Goal: Task Accomplishment & Management: Complete application form

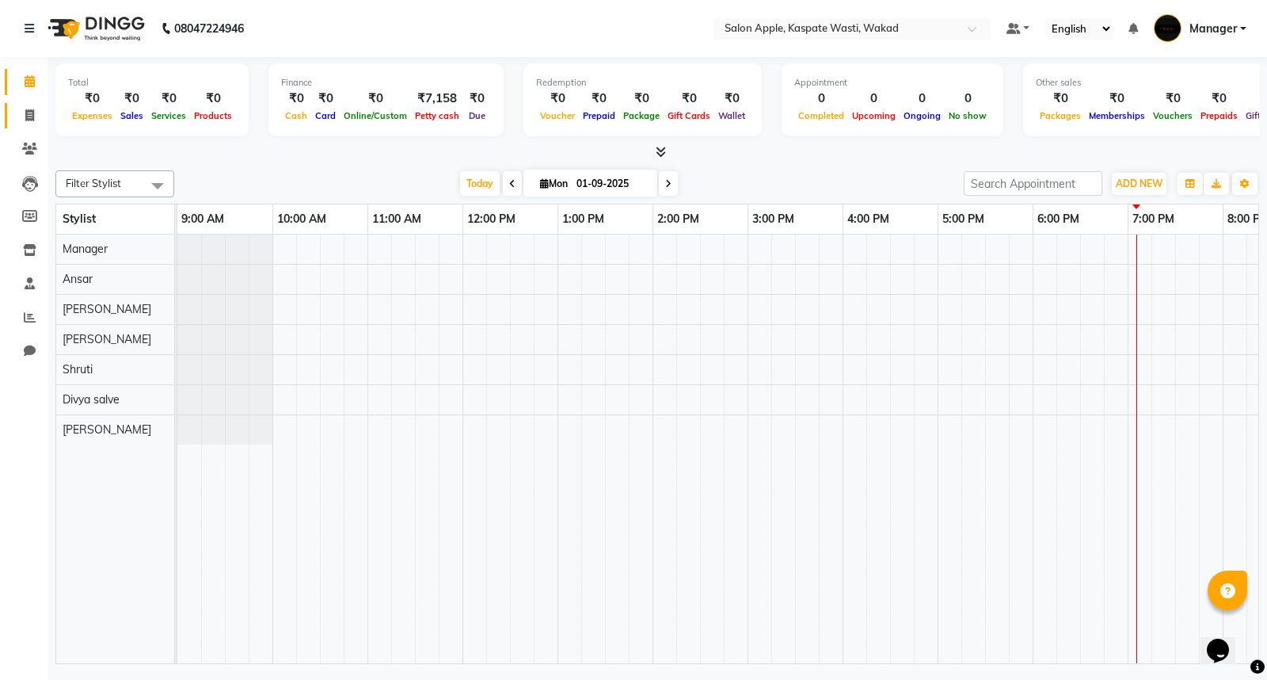
drag, startPoint x: 17, startPoint y: 128, endPoint x: 22, endPoint y: 109, distance: 19.8
click at [17, 128] on li "Invoice" at bounding box center [24, 116] width 48 height 34
click at [25, 109] on icon at bounding box center [29, 115] width 9 height 12
select select "service"
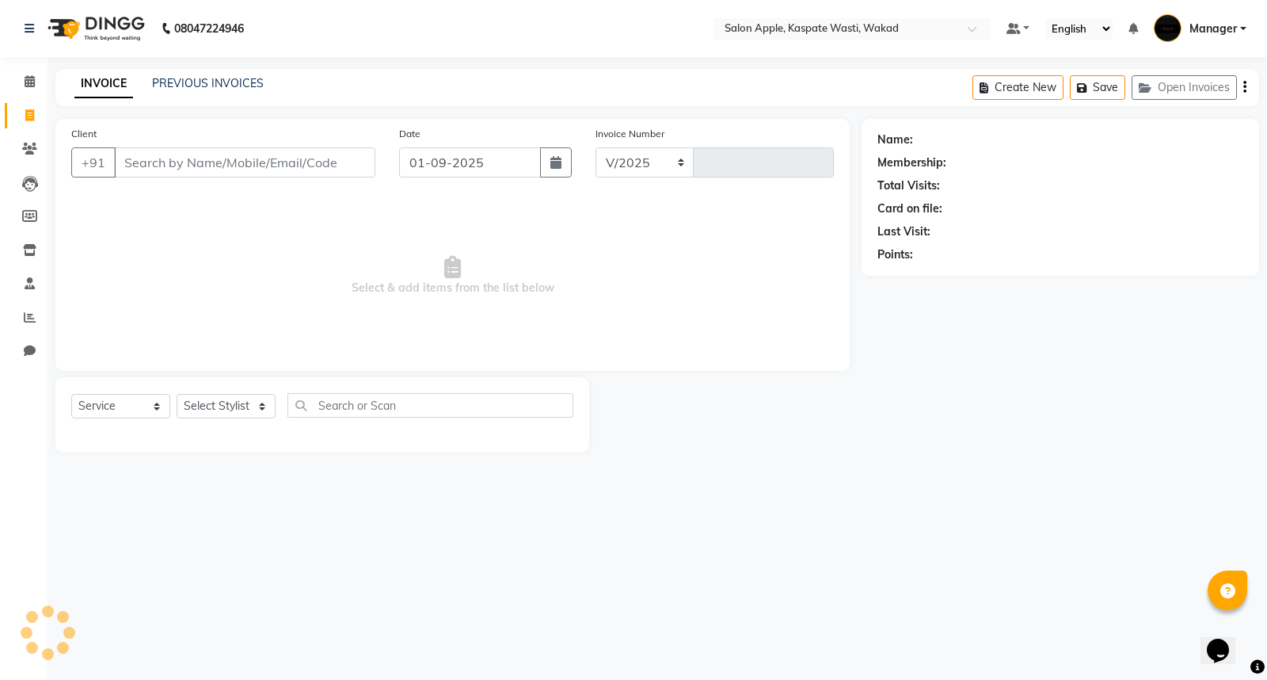
select select "7956"
type input "1412"
click at [223, 413] on select "Select Stylist" at bounding box center [226, 406] width 99 height 25
click at [238, 401] on select "Select Stylist Ansar Divya salve [PERSON_NAME] Manager [PERSON_NAME] [PERSON_NA…" at bounding box center [226, 406] width 99 height 25
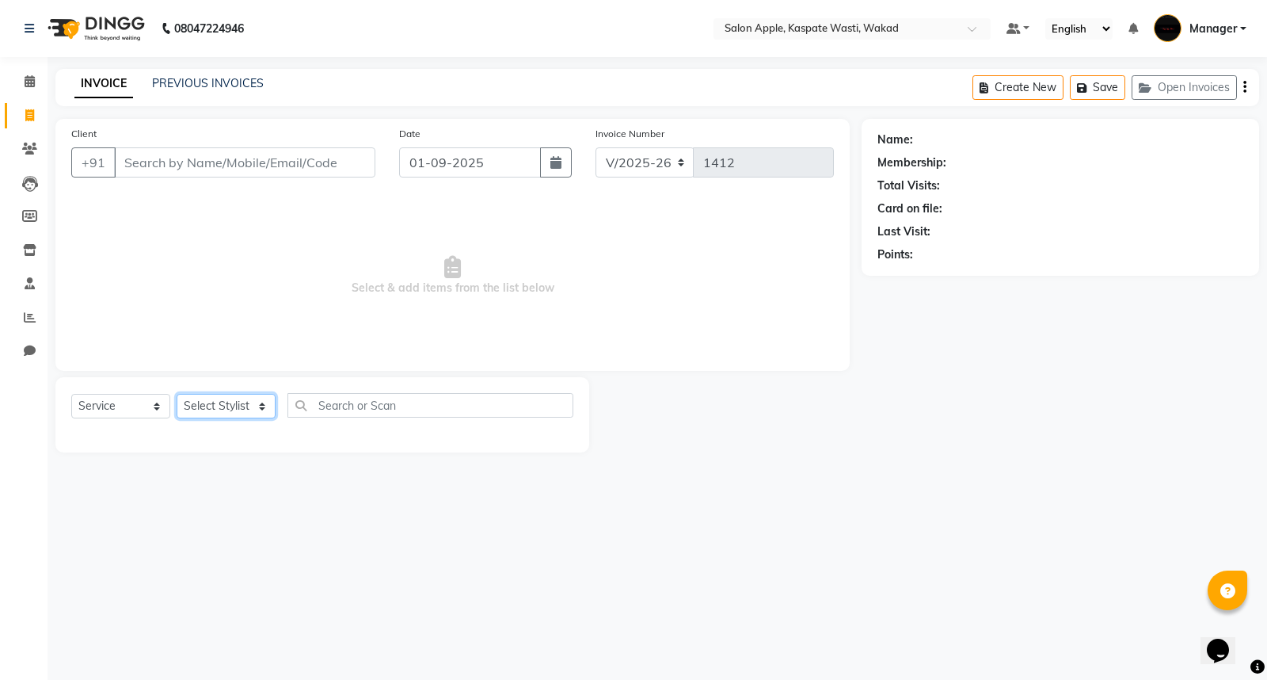
select select "79940"
click at [177, 394] on select "Select Stylist Ansar Divya salve [PERSON_NAME] Manager [PERSON_NAME] [PERSON_NA…" at bounding box center [226, 406] width 99 height 25
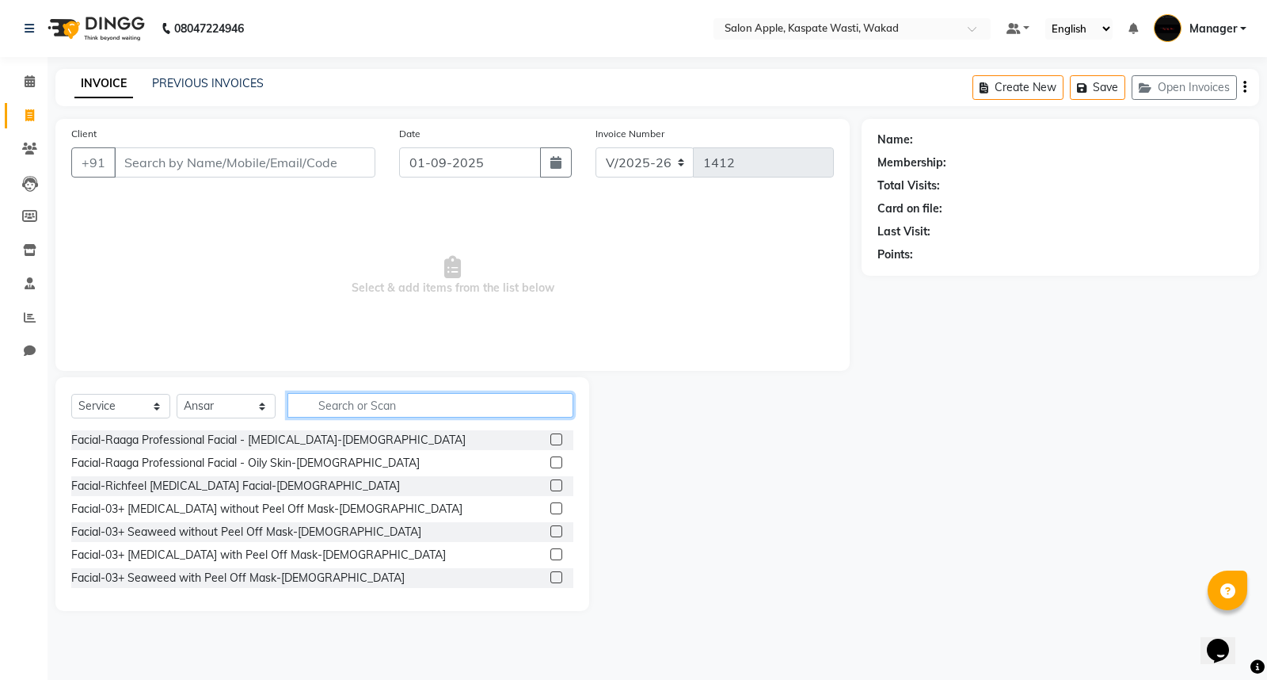
click at [362, 414] on input "text" at bounding box center [431, 405] width 286 height 25
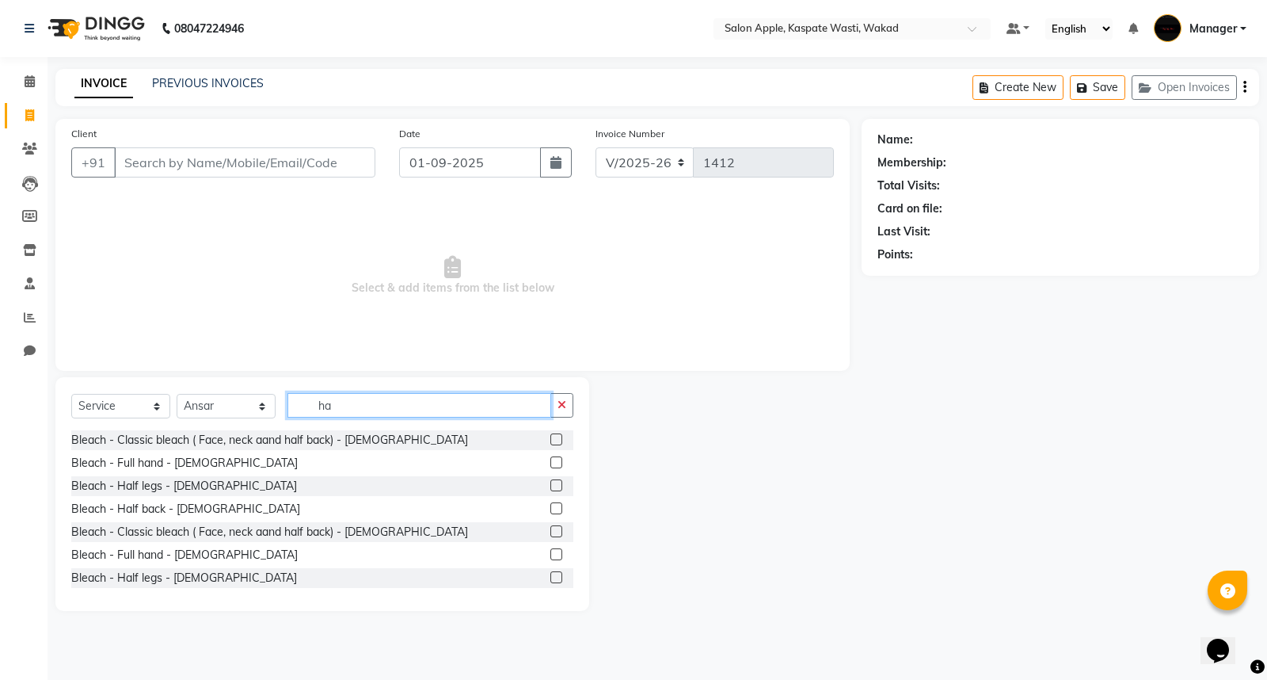
type input "h"
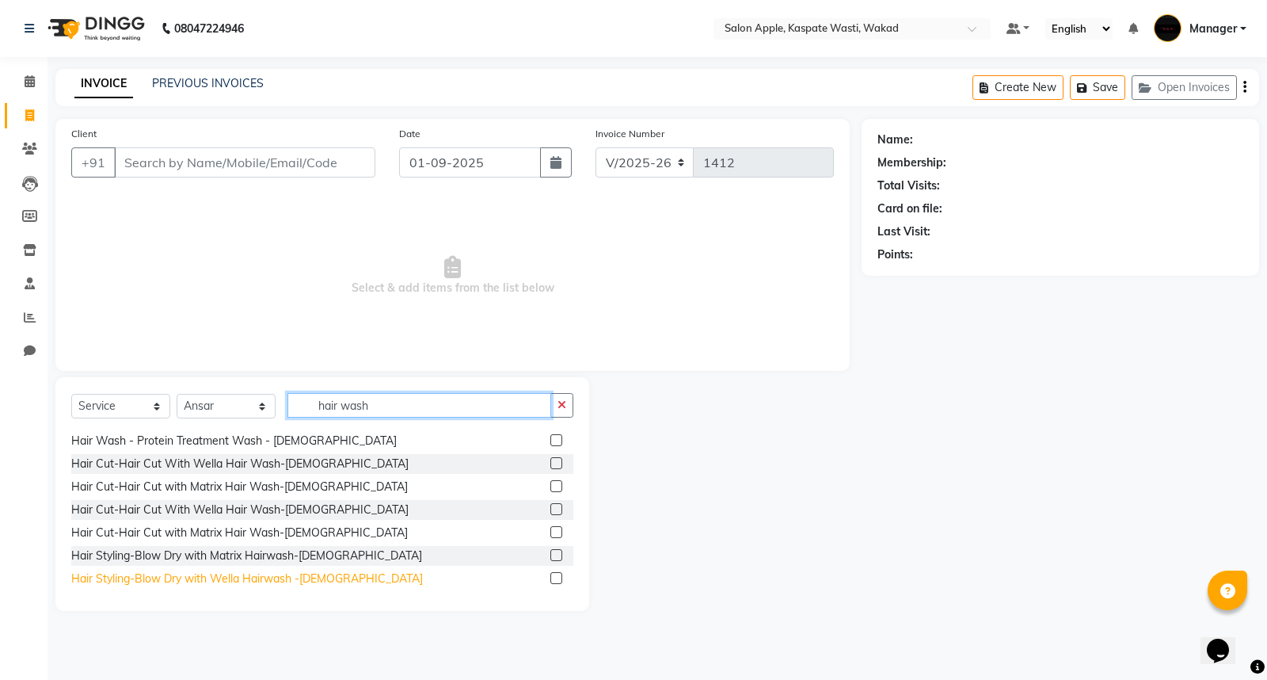
scroll to position [176, 0]
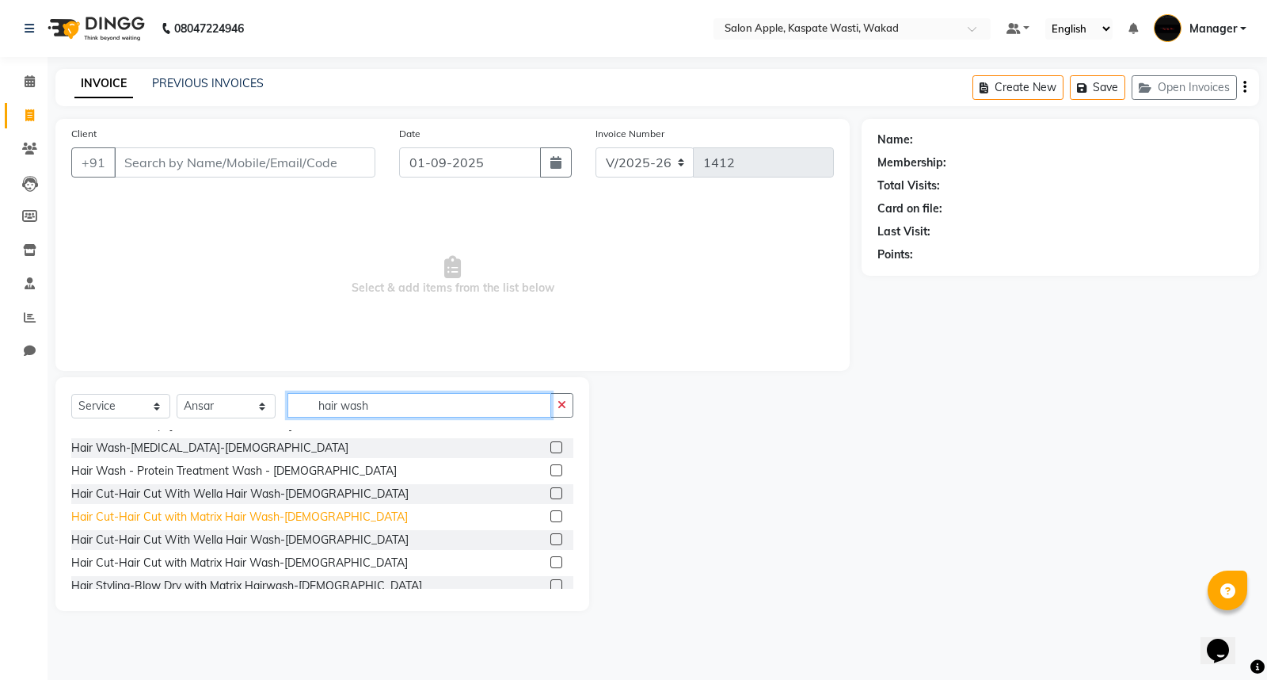
type input "hair wash"
click at [185, 516] on div "Hair Cut-Hair Cut with Matrix Hair Wash-[DEMOGRAPHIC_DATA]" at bounding box center [239, 517] width 337 height 17
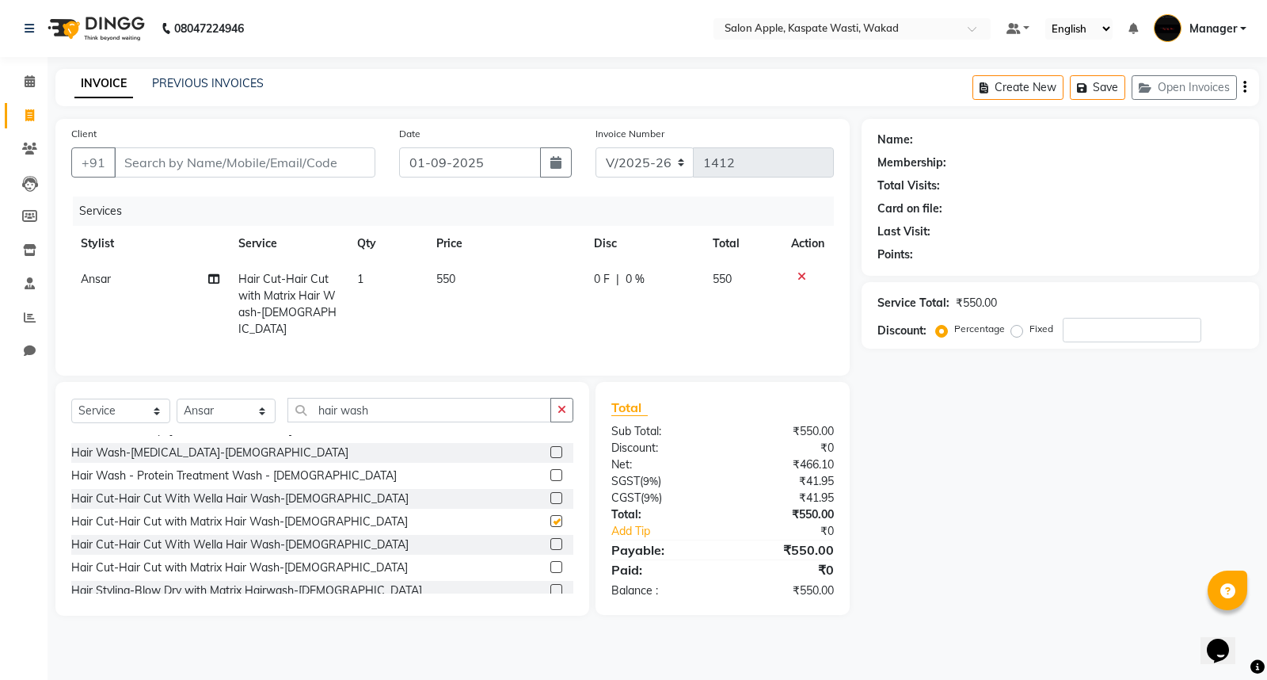
checkbox input "false"
click at [251, 159] on input "Client" at bounding box center [244, 162] width 261 height 30
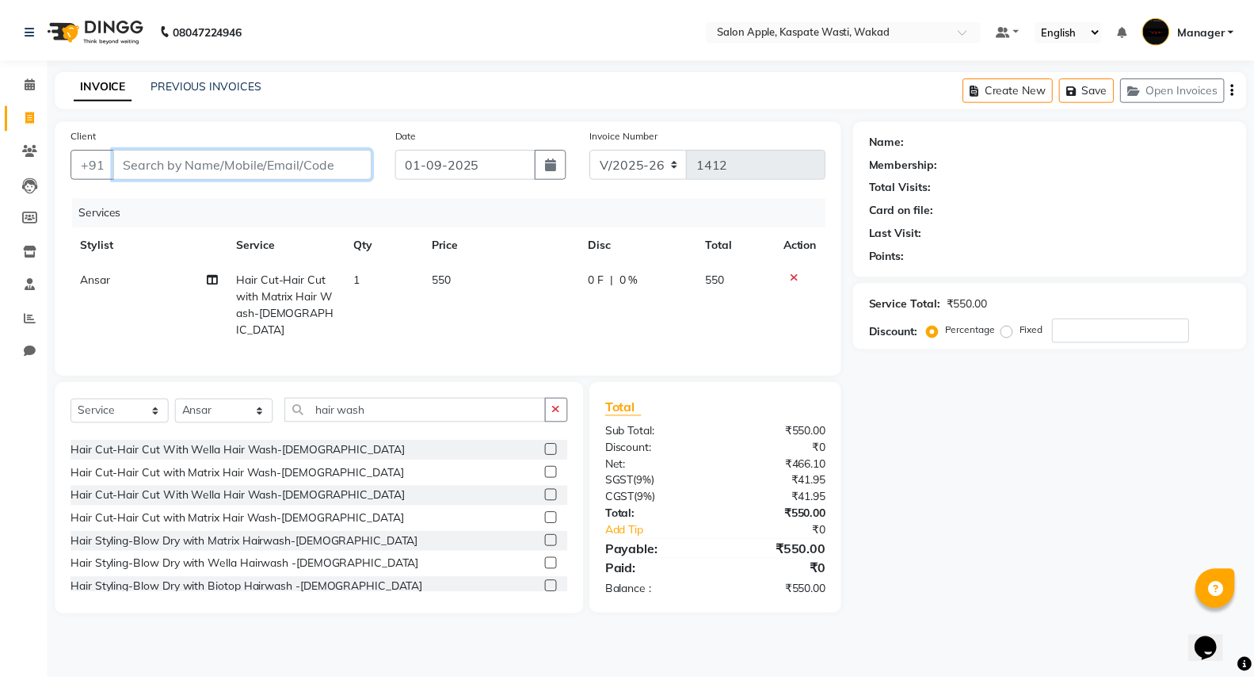
scroll to position [264, 0]
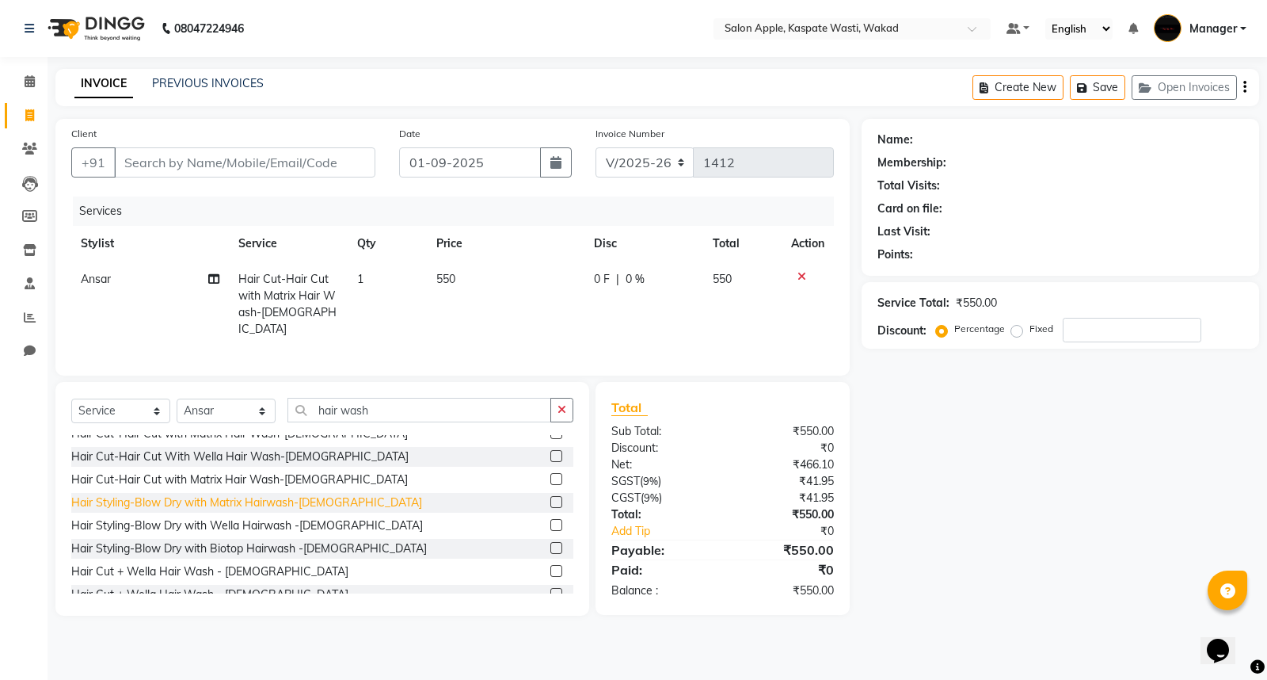
click at [258, 496] on div "Hair Styling-Blow Dry with Matrix Hairwash-[DEMOGRAPHIC_DATA]" at bounding box center [246, 502] width 351 height 17
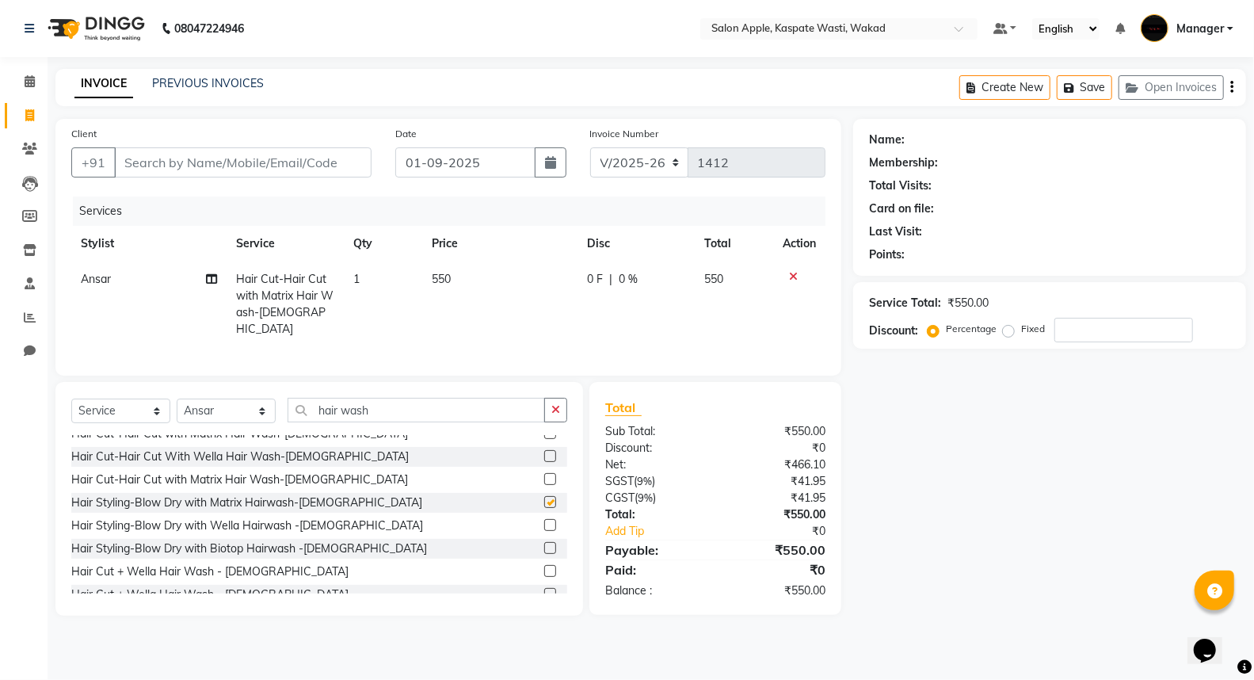
checkbox input "false"
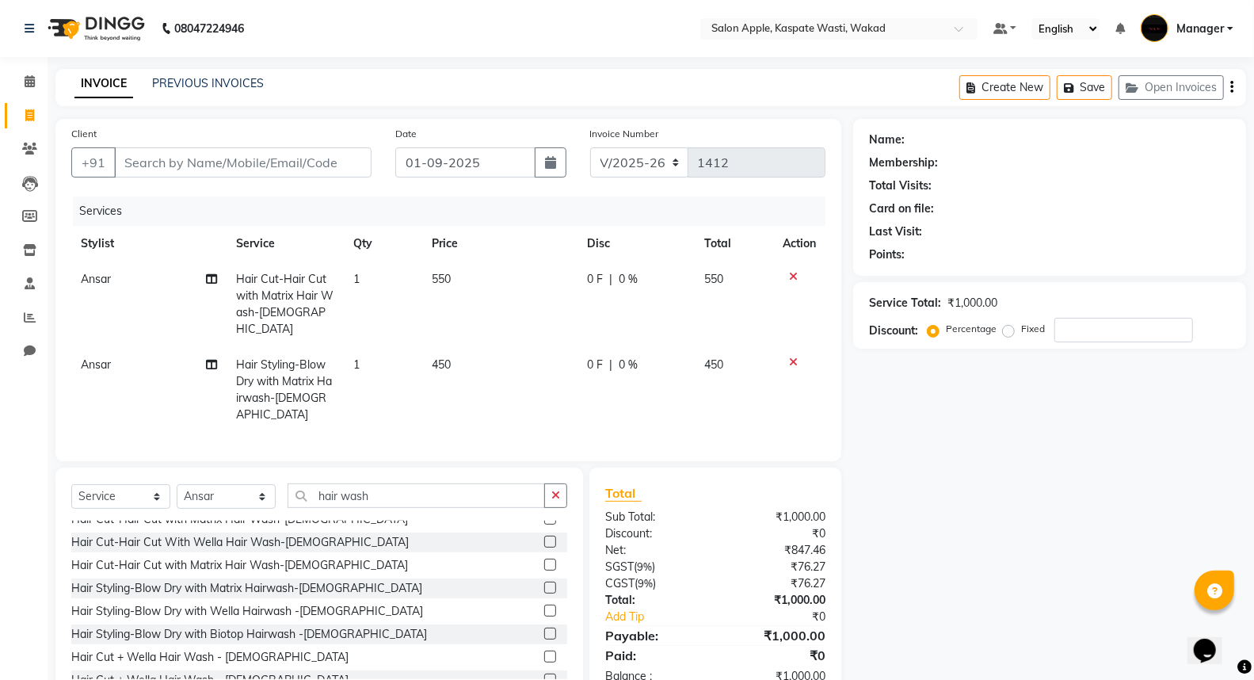
click at [789, 273] on icon at bounding box center [793, 276] width 9 height 11
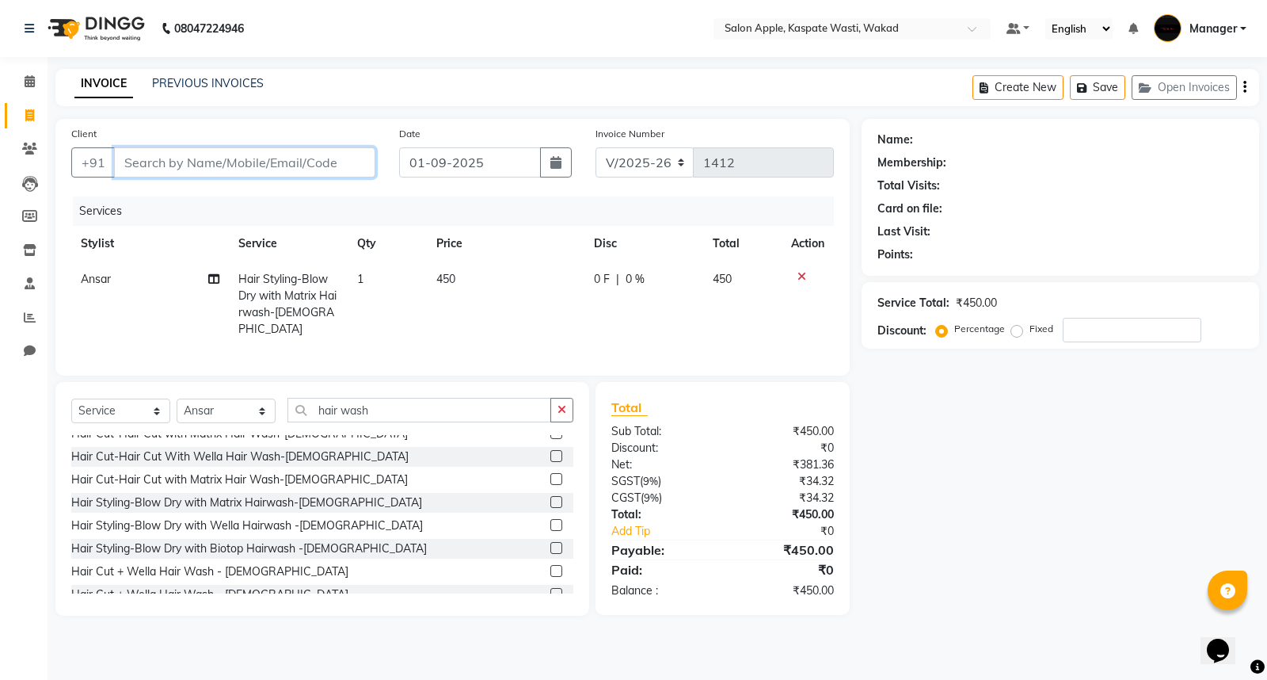
click at [353, 161] on input "Client" at bounding box center [244, 162] width 261 height 30
click at [153, 174] on input "Client" at bounding box center [244, 162] width 261 height 30
type input "9"
type input "0"
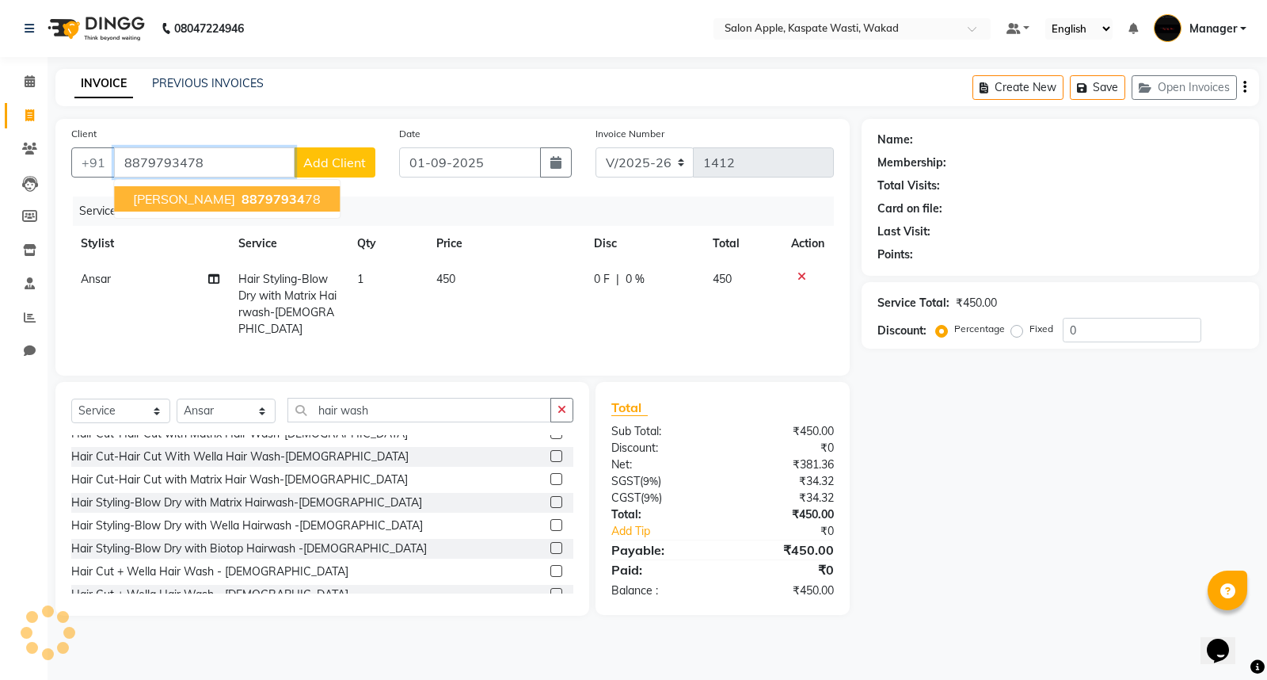
type input "8879793478"
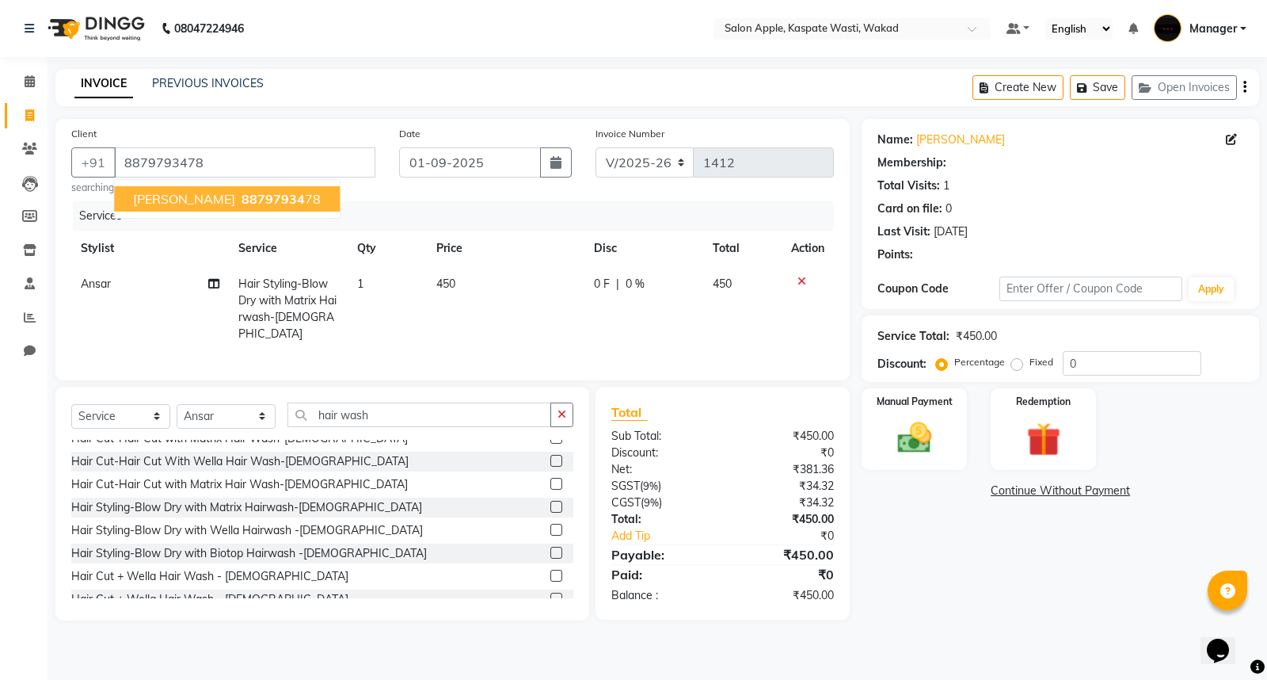
click at [151, 193] on span "[PERSON_NAME]" at bounding box center [184, 199] width 102 height 16
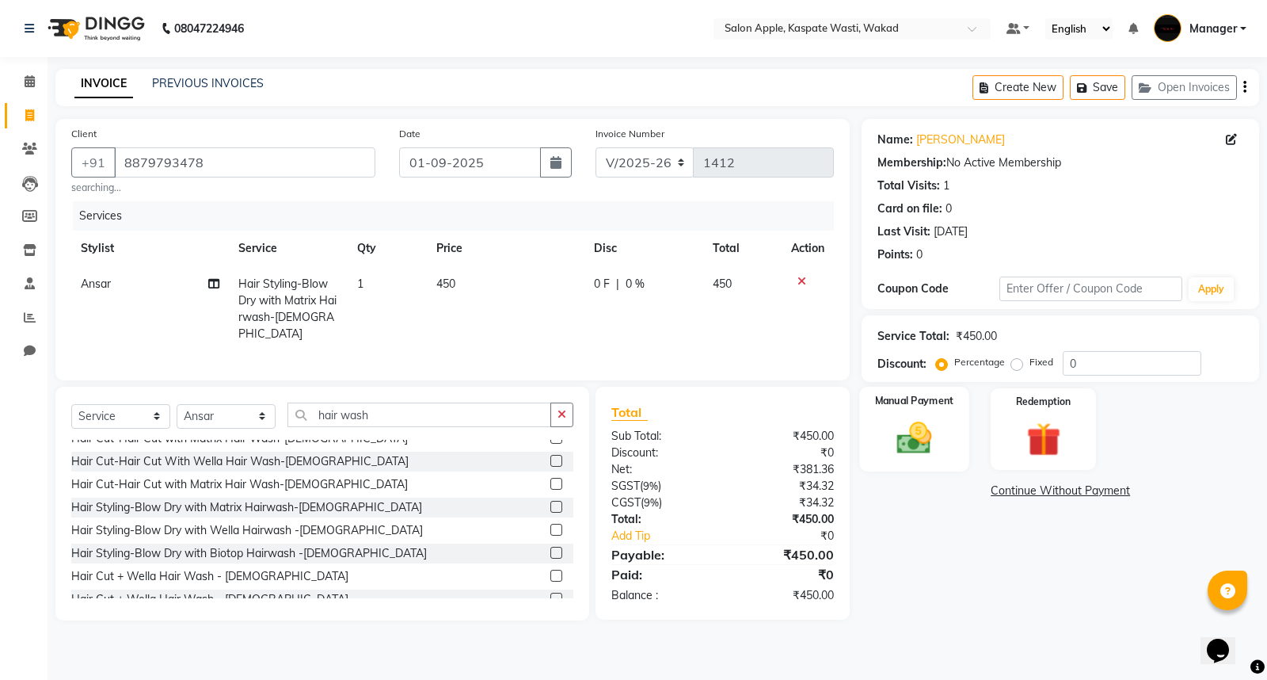
click at [897, 446] on img at bounding box center [914, 437] width 57 height 40
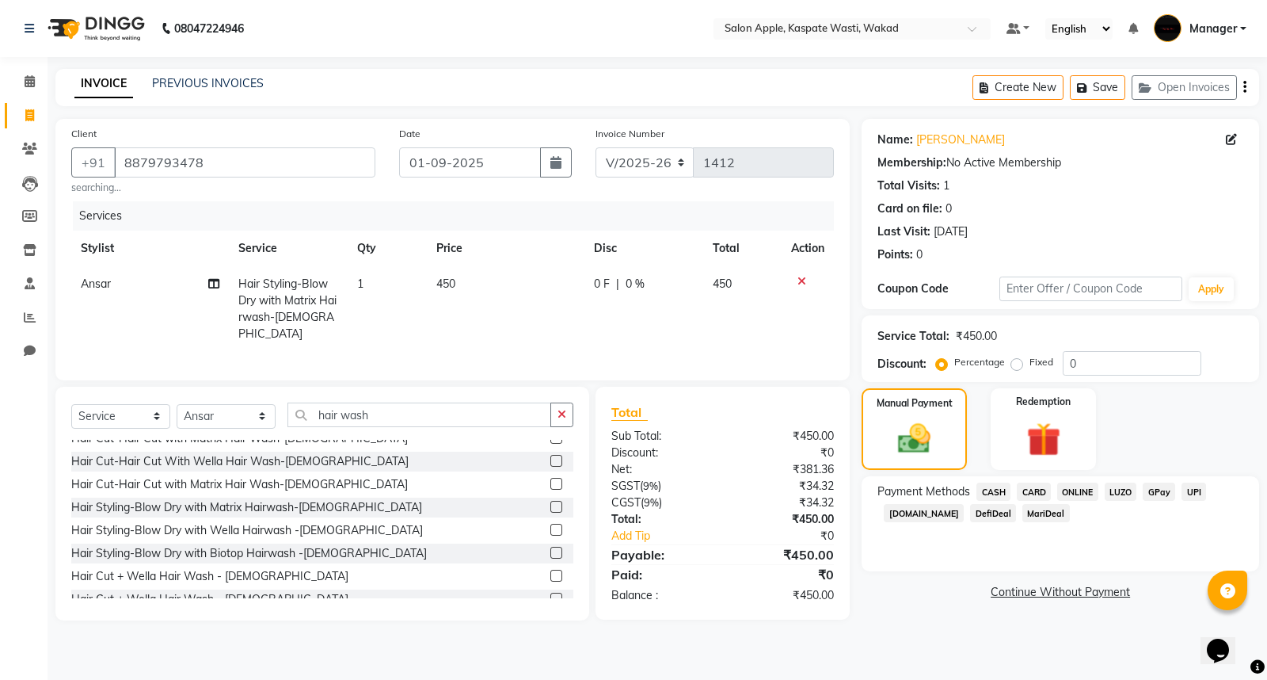
click at [1073, 493] on span "ONLINE" at bounding box center [1078, 491] width 41 height 18
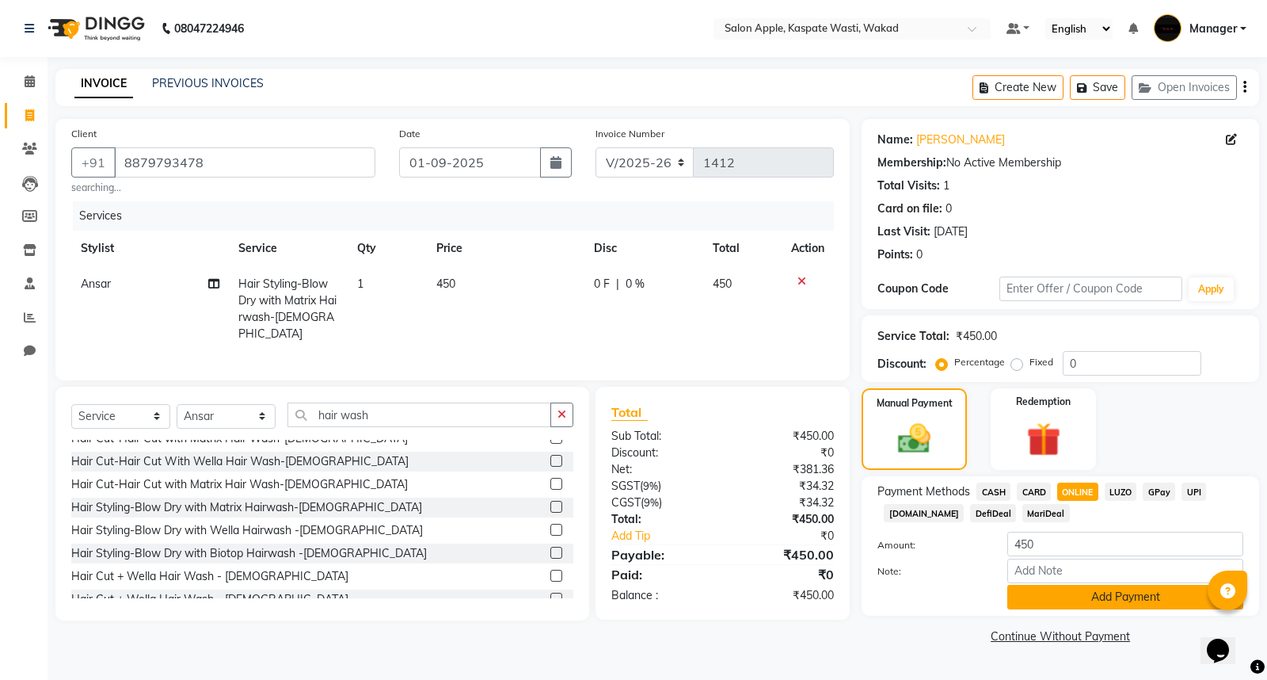
click at [1107, 600] on button "Add Payment" at bounding box center [1126, 597] width 236 height 25
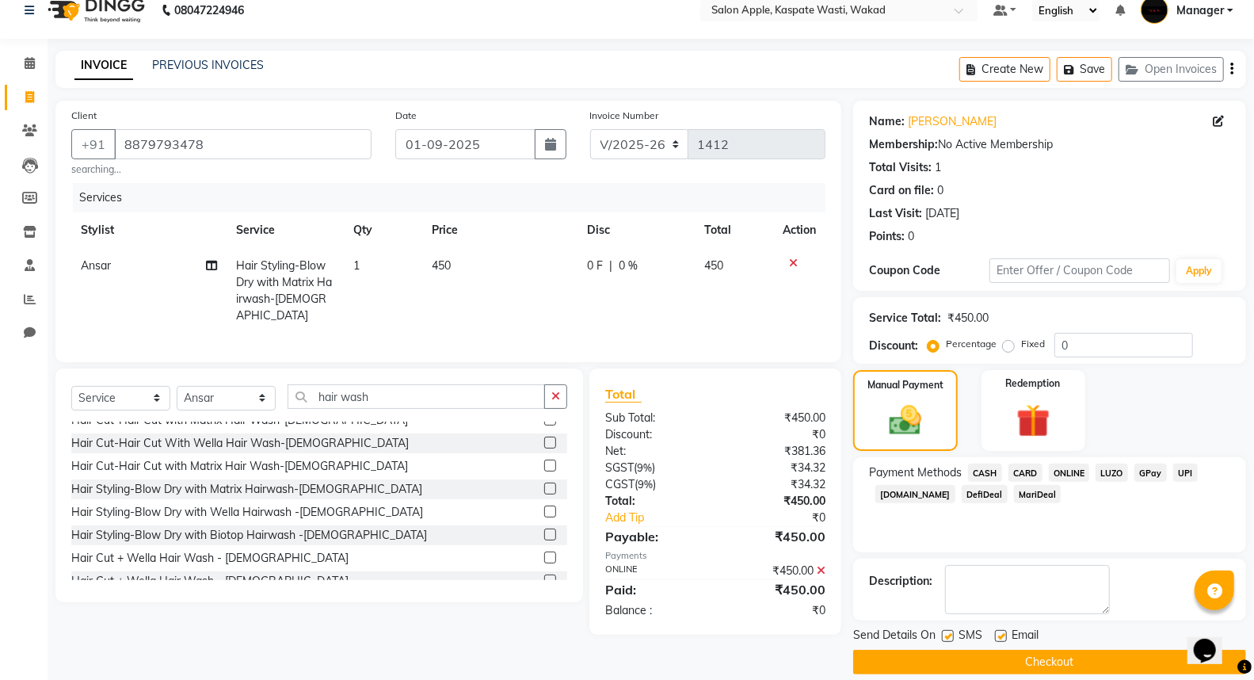
scroll to position [36, 0]
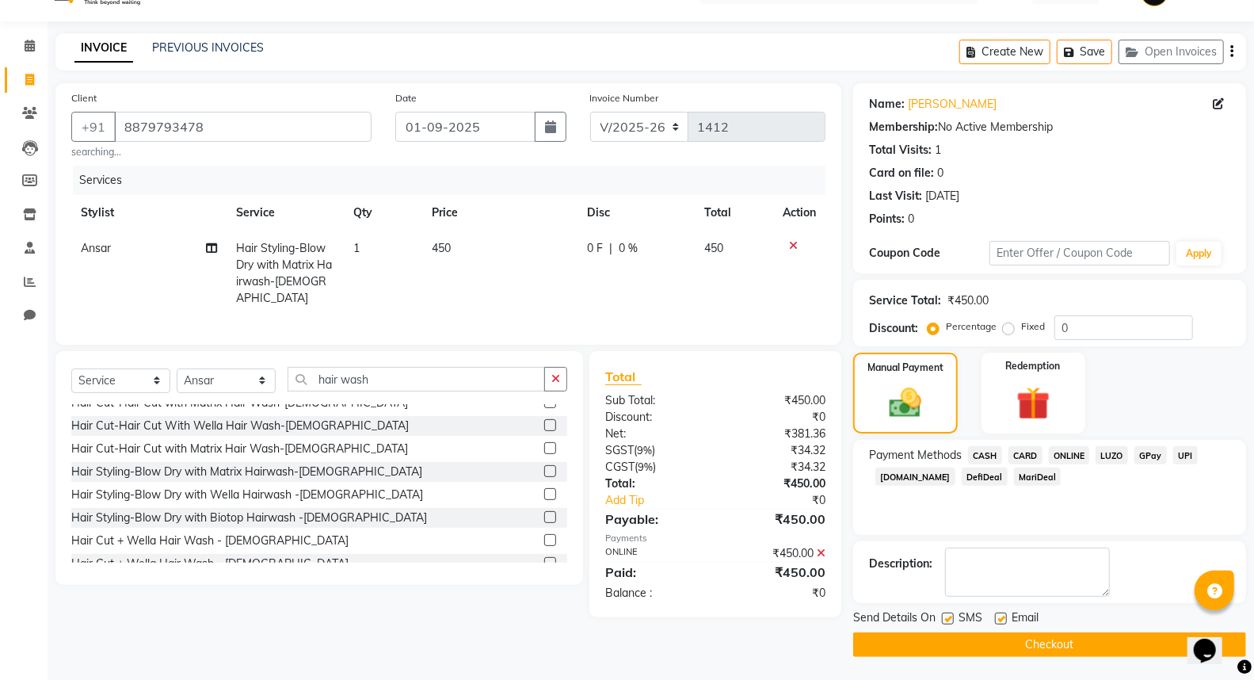
click at [1129, 650] on button "Checkout" at bounding box center [1049, 644] width 393 height 25
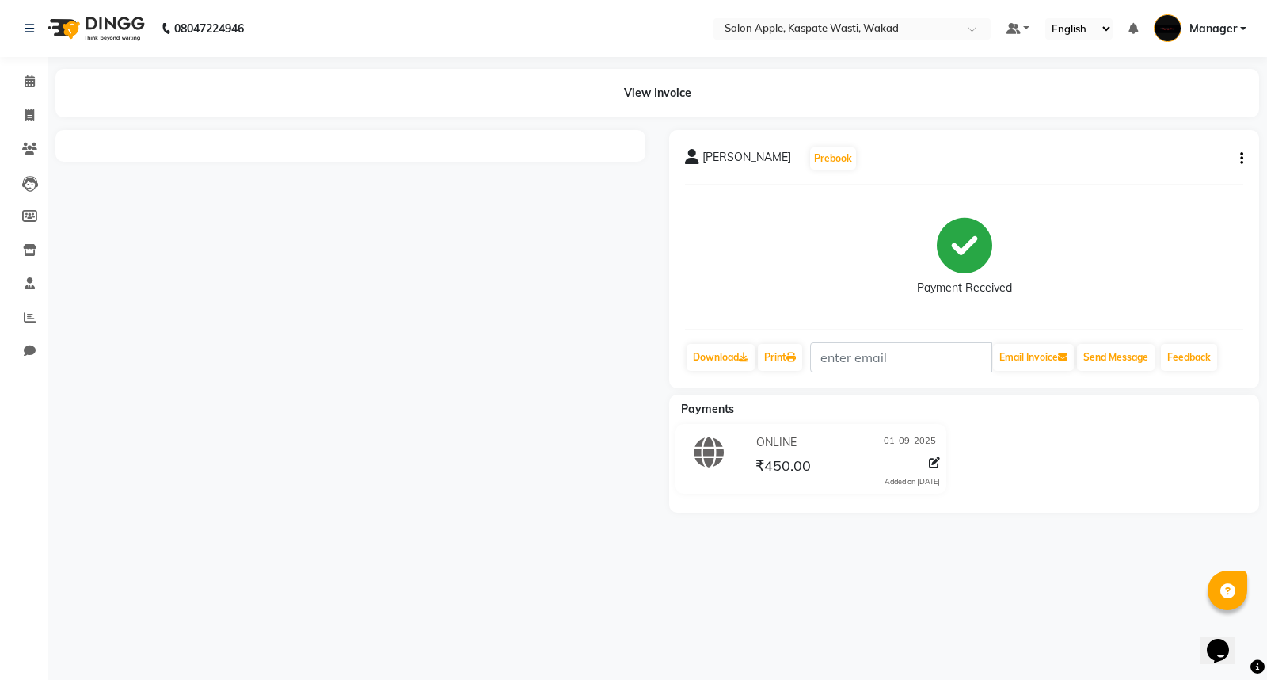
select select "7956"
select select "service"
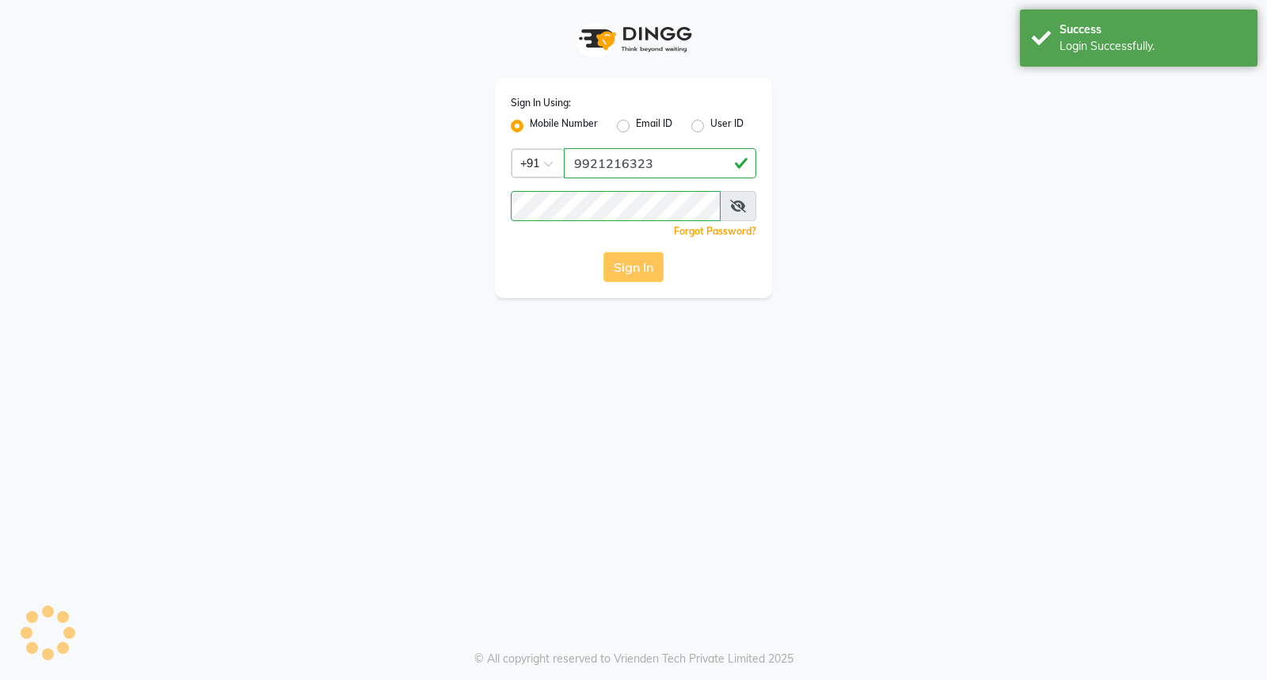
click at [629, 255] on div "Sign In" at bounding box center [634, 267] width 246 height 30
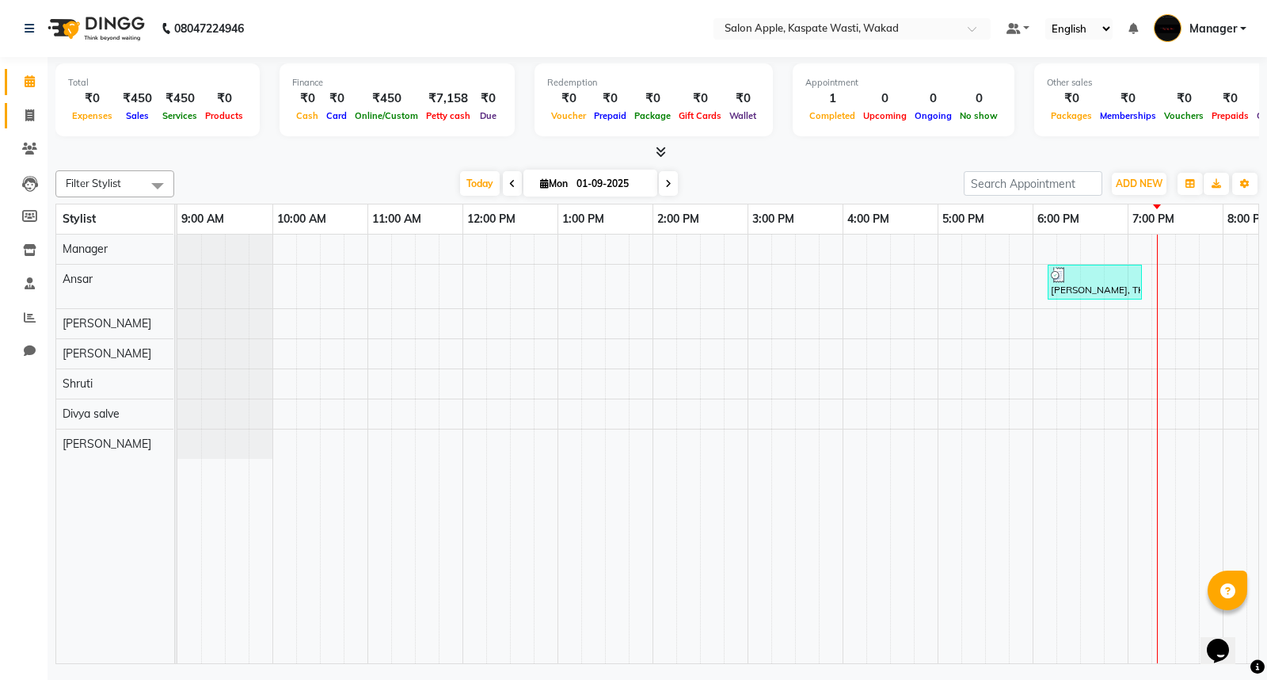
click at [16, 111] on span at bounding box center [30, 116] width 28 height 18
select select "7956"
select select "service"
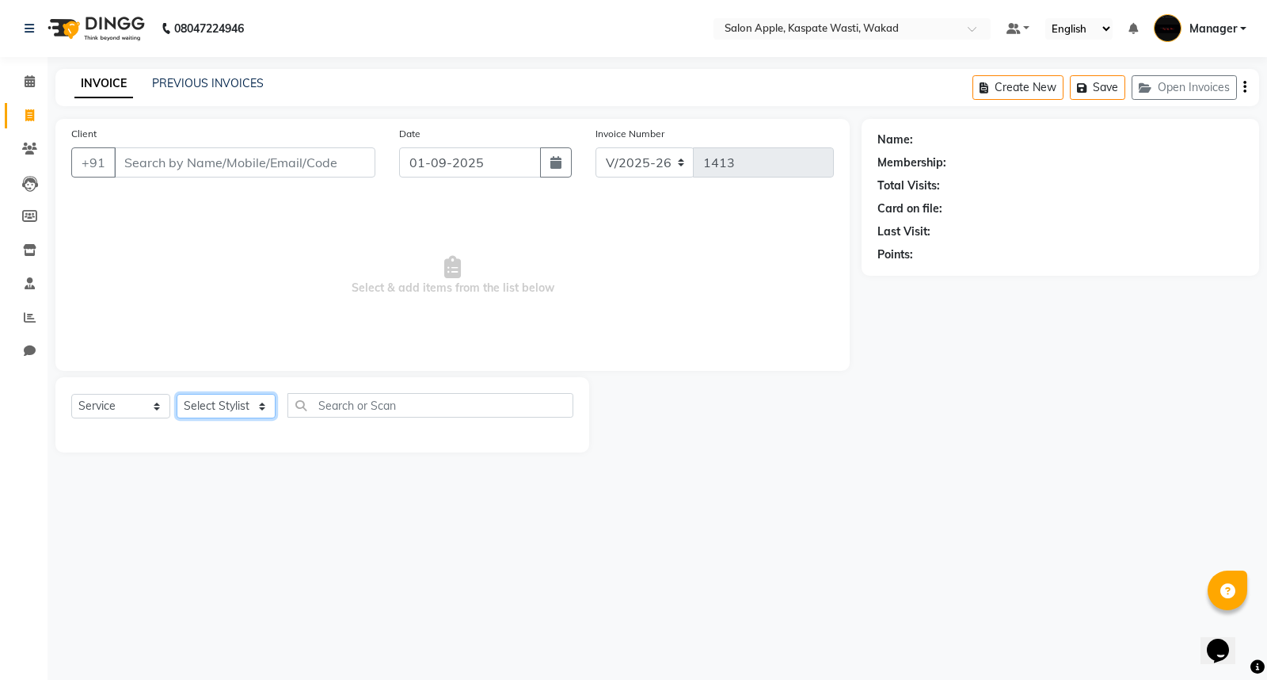
click at [226, 406] on select "Select Stylist Ansar Divya salve [PERSON_NAME] Manager [PERSON_NAME] [PERSON_NA…" at bounding box center [226, 406] width 99 height 25
click at [234, 175] on input "Client" at bounding box center [244, 162] width 261 height 30
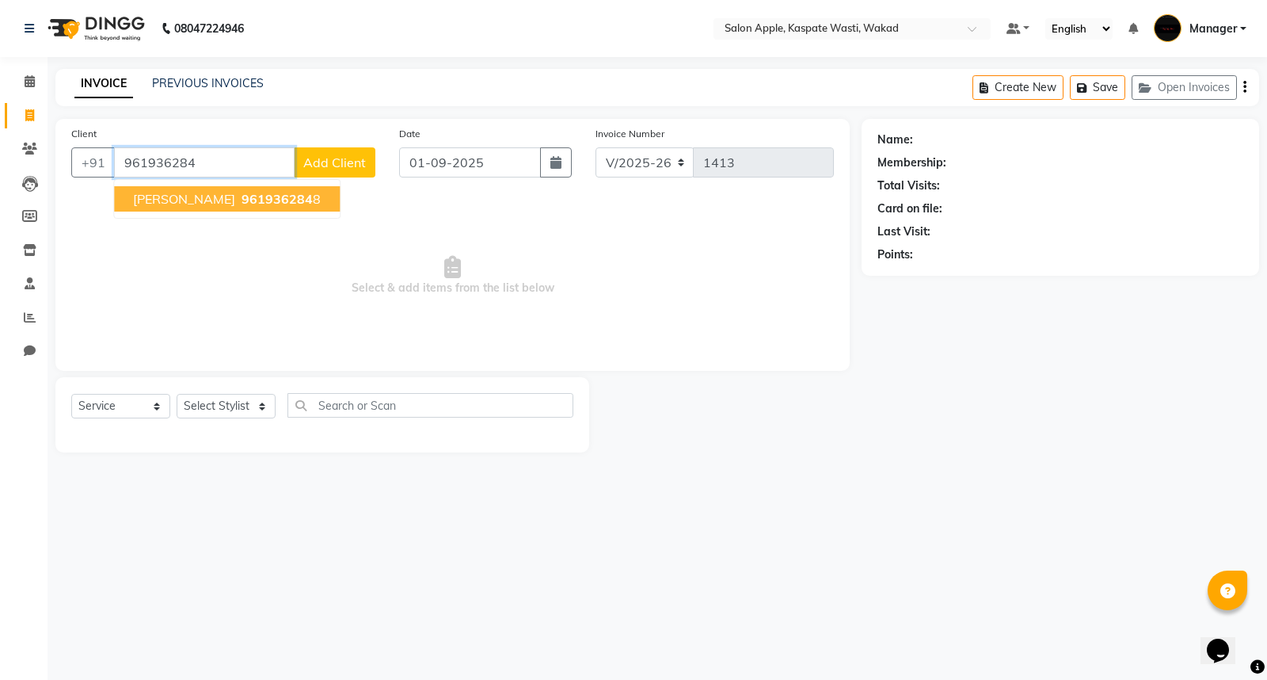
click at [242, 199] on span "961936284" at bounding box center [277, 199] width 71 height 16
type input "9619362848"
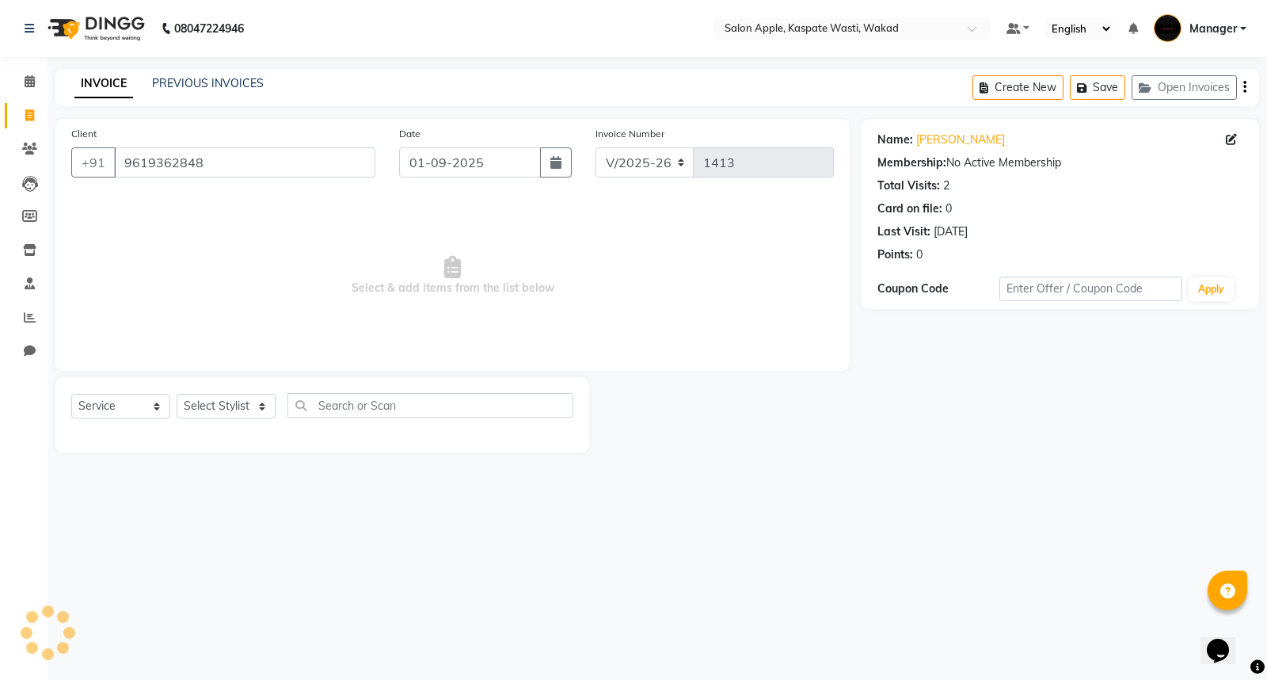
click at [424, 383] on div "Select Service Product Membership Package Voucher Prepaid Gift Card Select Styl…" at bounding box center [322, 414] width 534 height 75
click at [424, 396] on input "text" at bounding box center [431, 405] width 286 height 25
type input "thr"
click at [211, 398] on select "Select Stylist Ansar Divya salve [PERSON_NAME] Manager [PERSON_NAME] [PERSON_NA…" at bounding box center [226, 406] width 99 height 25
select select "83985"
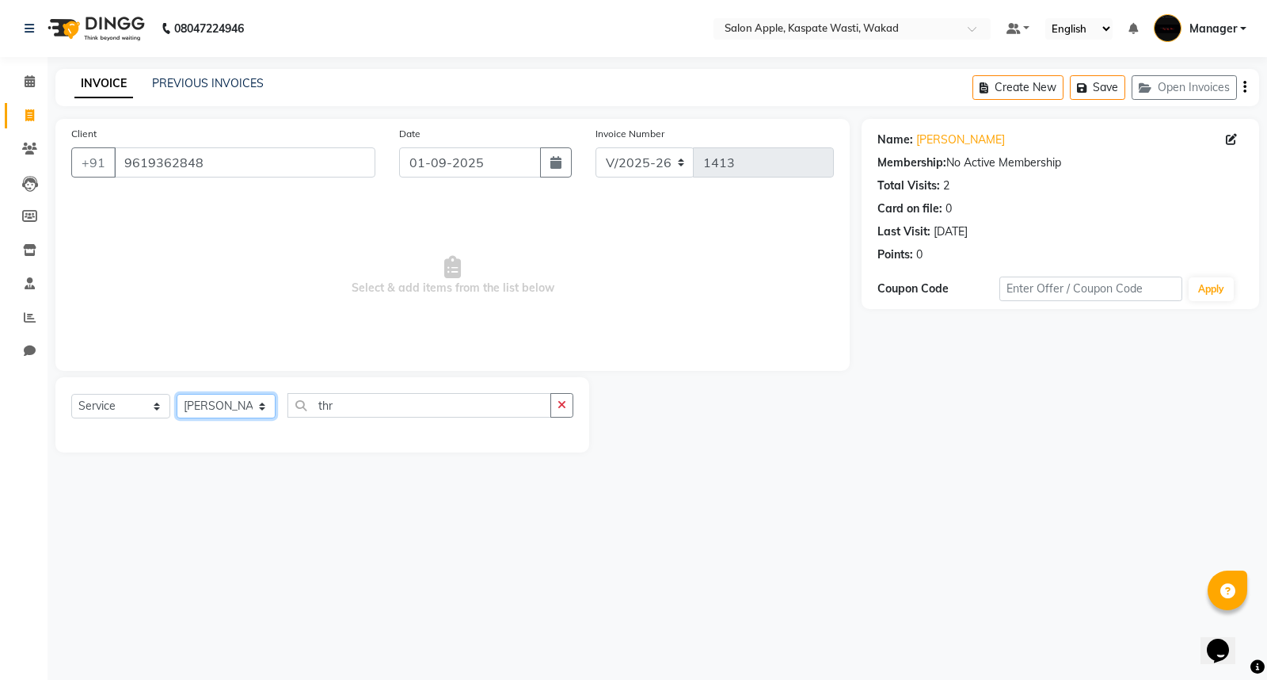
click at [177, 394] on select "Select Stylist Ansar Divya salve [PERSON_NAME] Manager [PERSON_NAME] [PERSON_NA…" at bounding box center [226, 406] width 99 height 25
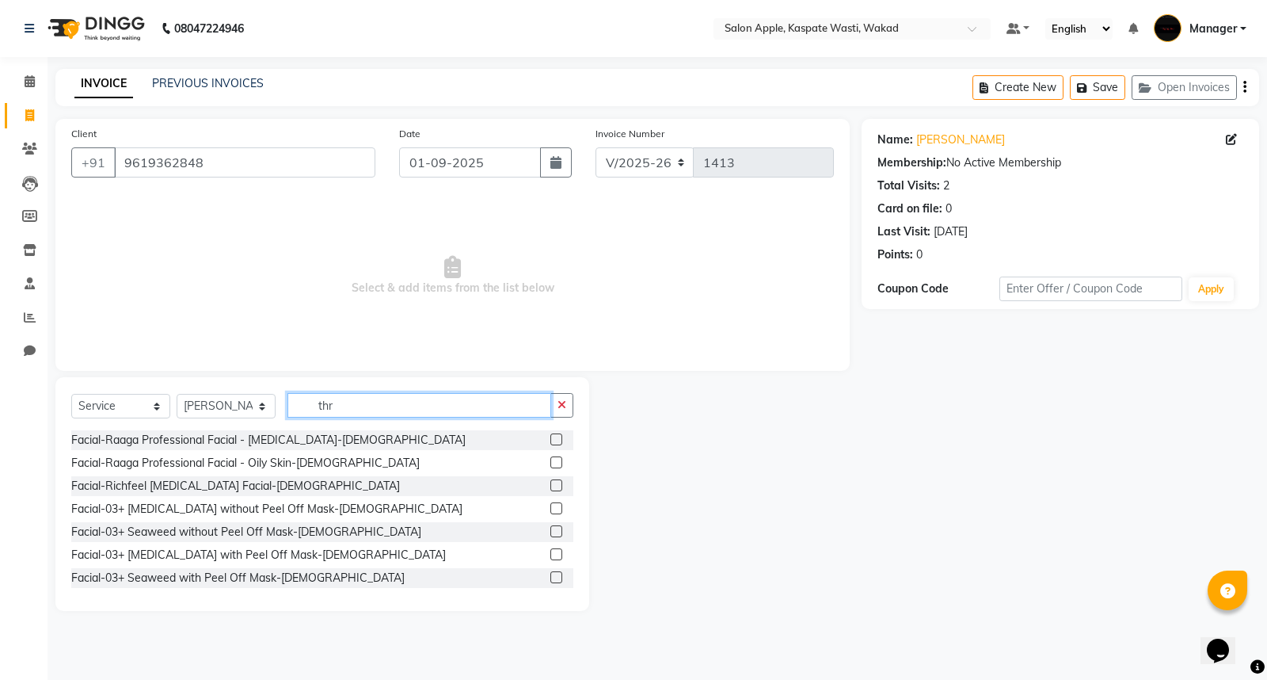
click at [364, 401] on input "thr" at bounding box center [420, 405] width 264 height 25
type input "t"
type input "thr"
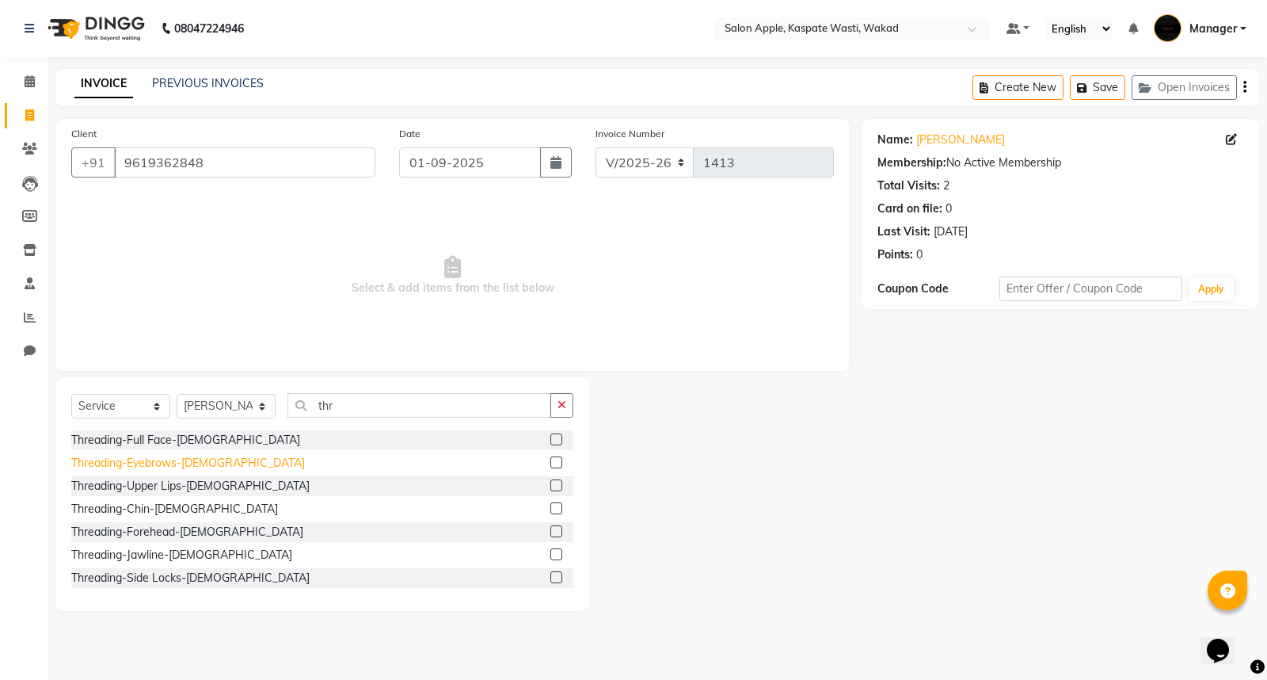
click at [209, 461] on div "Threading-Eyebrows-[DEMOGRAPHIC_DATA]" at bounding box center [188, 463] width 234 height 17
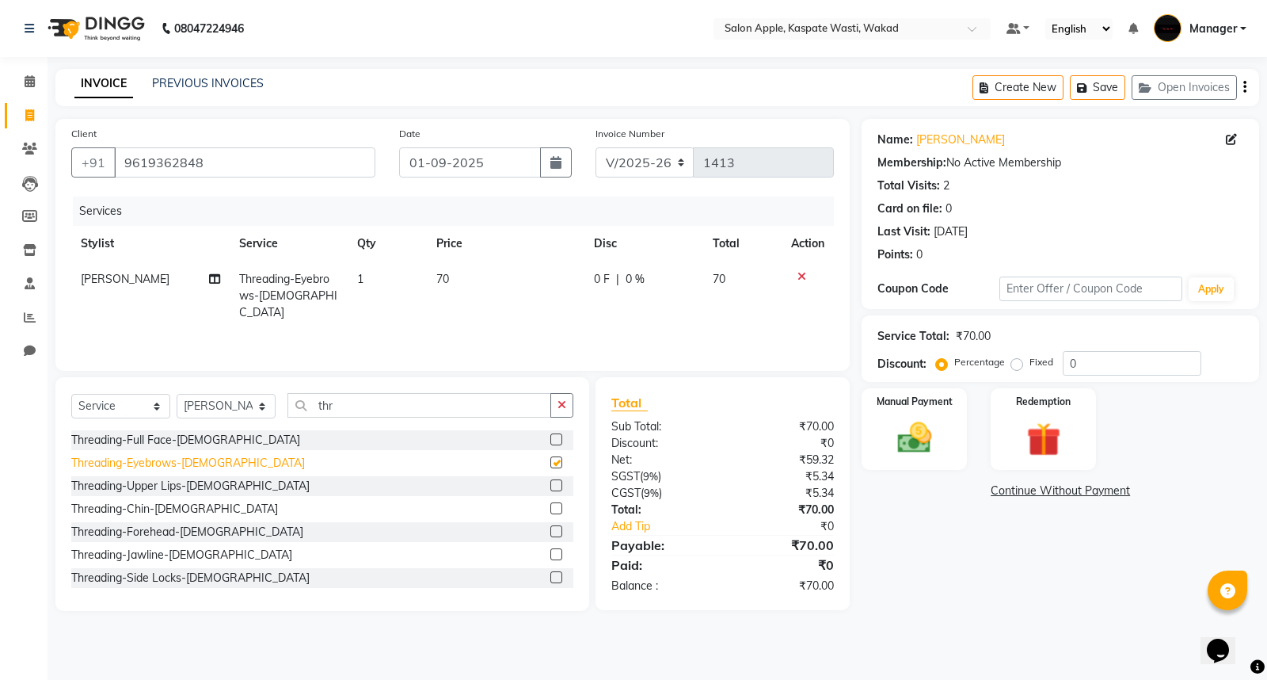
checkbox input "false"
click at [905, 465] on div "Manual Payment" at bounding box center [914, 429] width 109 height 85
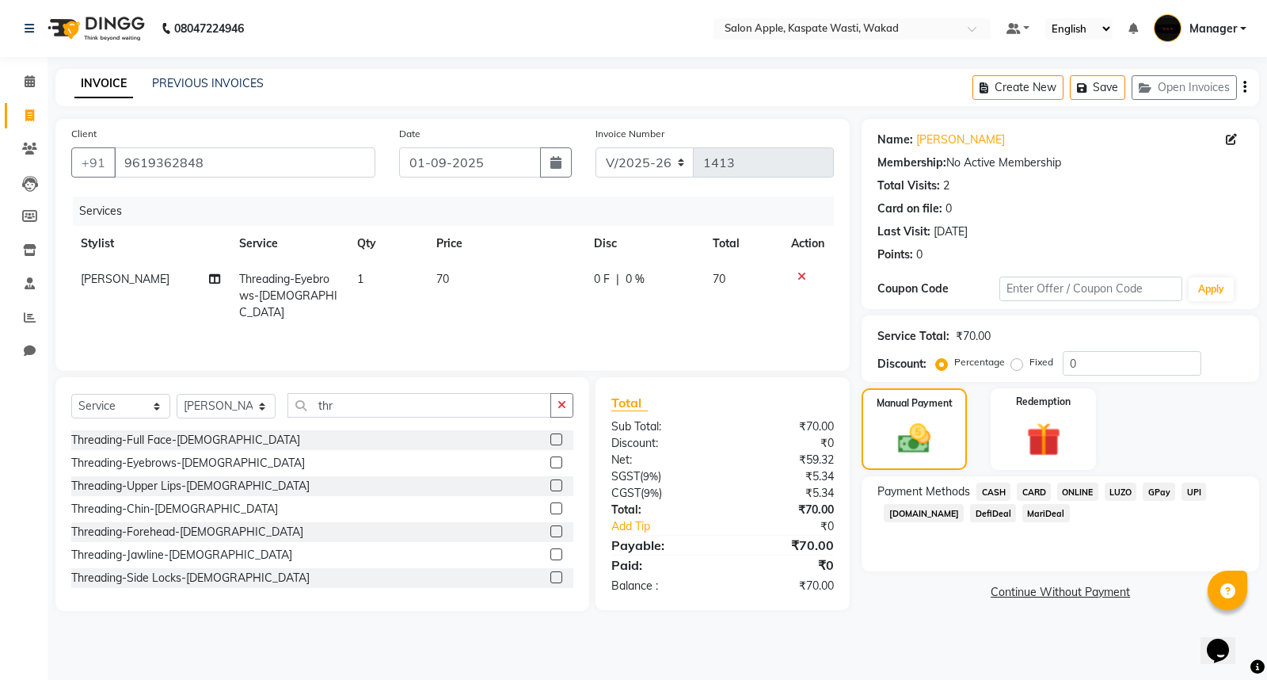
click at [1076, 494] on span "ONLINE" at bounding box center [1078, 491] width 41 height 18
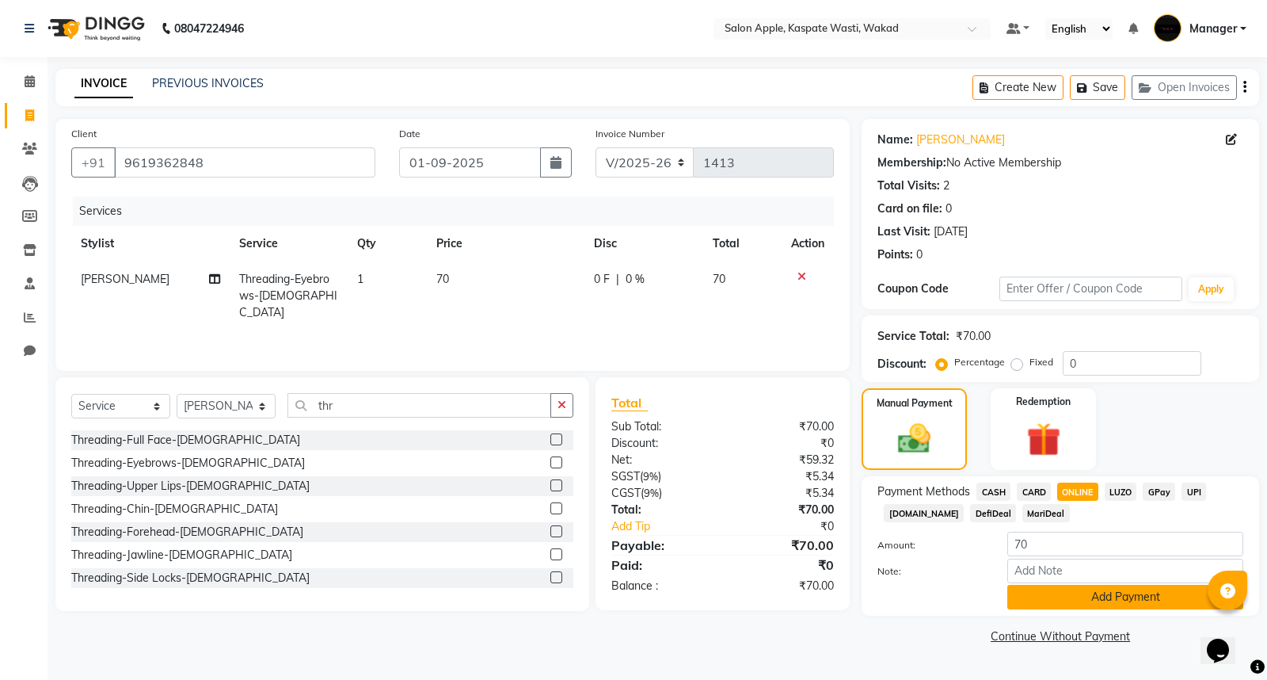
click at [1079, 594] on button "Add Payment" at bounding box center [1126, 597] width 236 height 25
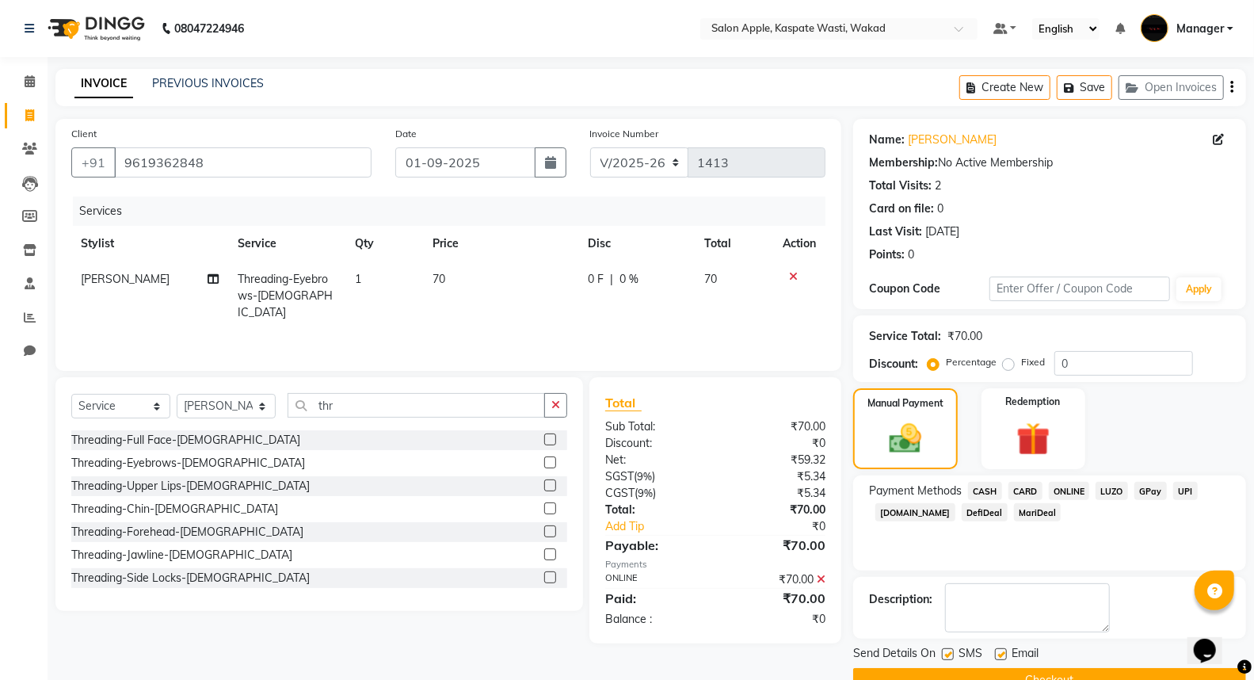
scroll to position [36, 0]
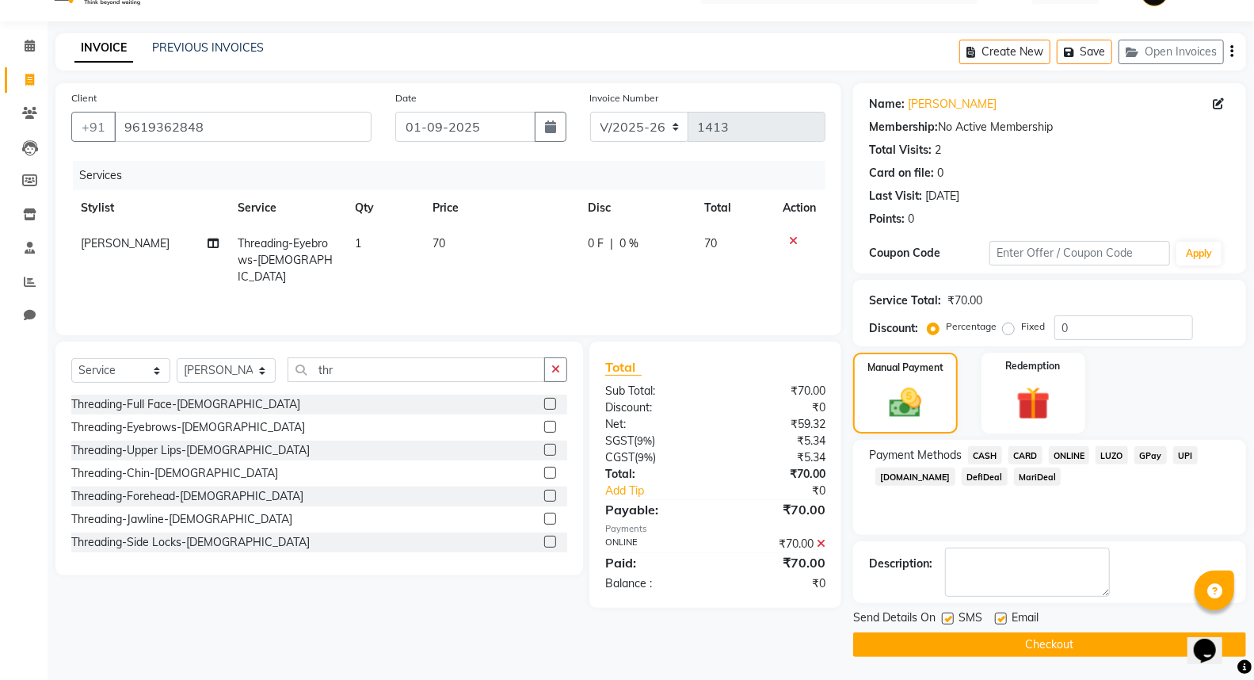
click at [1102, 653] on button "Checkout" at bounding box center [1049, 644] width 393 height 25
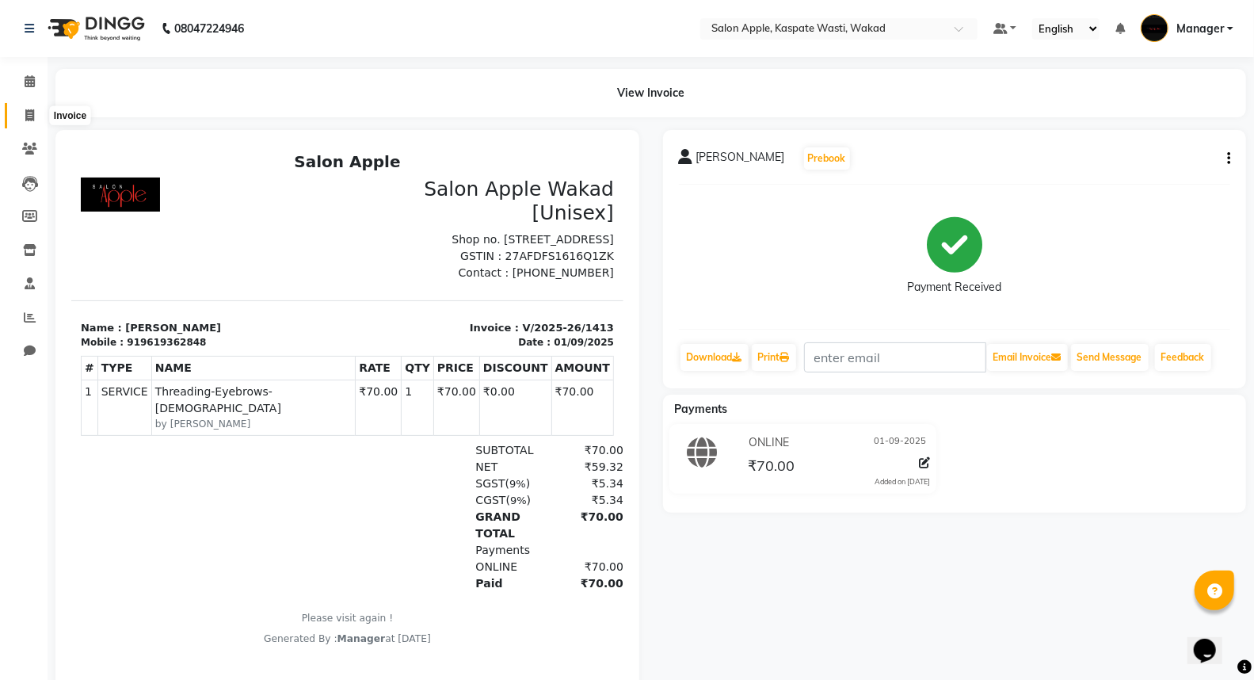
click at [29, 115] on icon at bounding box center [29, 115] width 9 height 12
select select "7956"
select select "service"
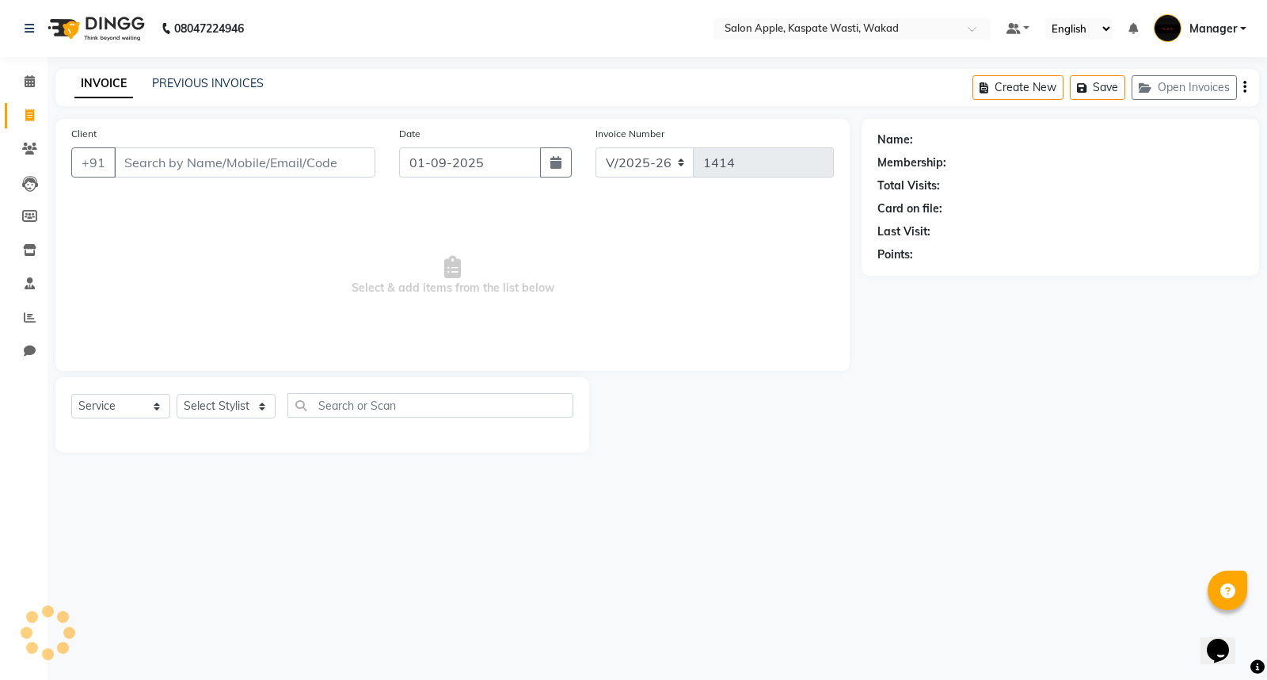
click at [191, 160] on input "Client" at bounding box center [244, 162] width 261 height 30
click at [219, 393] on div "Select Service Product Membership Package Voucher Prepaid Gift Card Select Styl…" at bounding box center [322, 411] width 502 height 37
click at [242, 397] on select "Select Stylist Ansar Divya salve [PERSON_NAME] Manager [PERSON_NAME] [PERSON_NA…" at bounding box center [226, 406] width 99 height 25
select select "79940"
click at [177, 394] on select "Select Stylist Ansar Divya salve [PERSON_NAME] Manager [PERSON_NAME] [PERSON_NA…" at bounding box center [226, 406] width 99 height 25
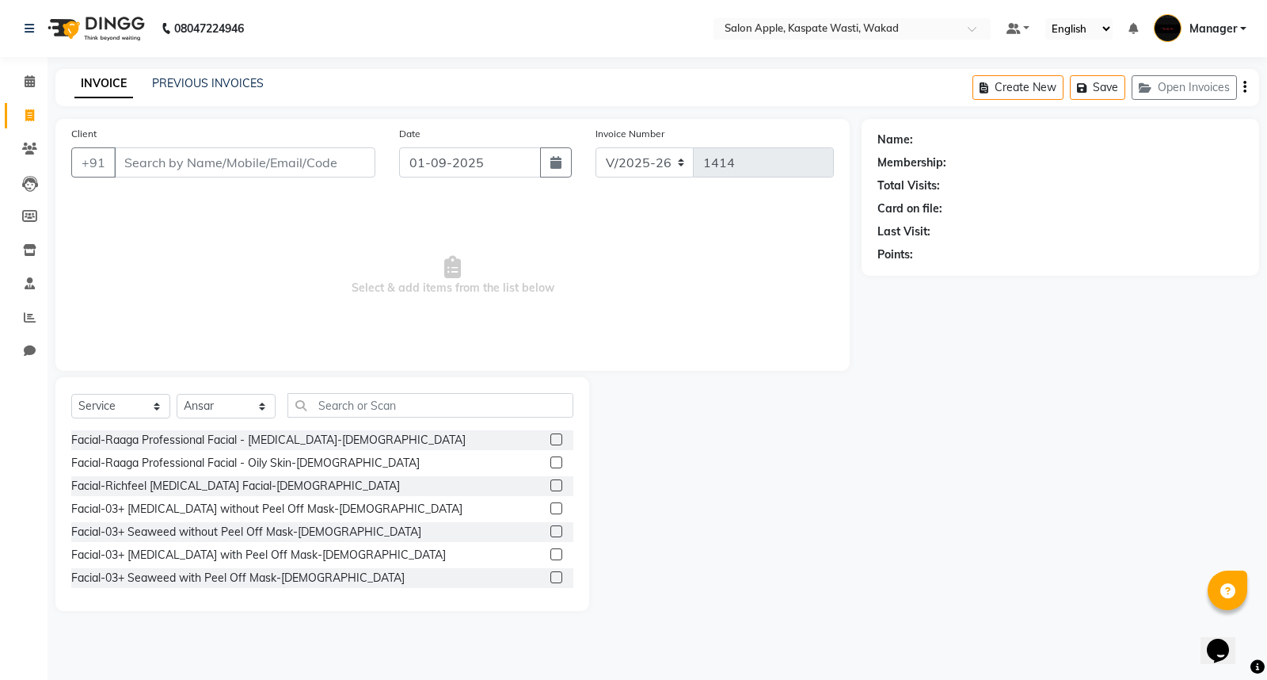
drag, startPoint x: 325, startPoint y: 391, endPoint x: 328, endPoint y: 417, distance: 26.3
click at [328, 417] on div "Select Service Product Membership Package Voucher Prepaid Gift Card Select Styl…" at bounding box center [322, 494] width 534 height 234
click at [467, 402] on input "text" at bounding box center [431, 405] width 286 height 25
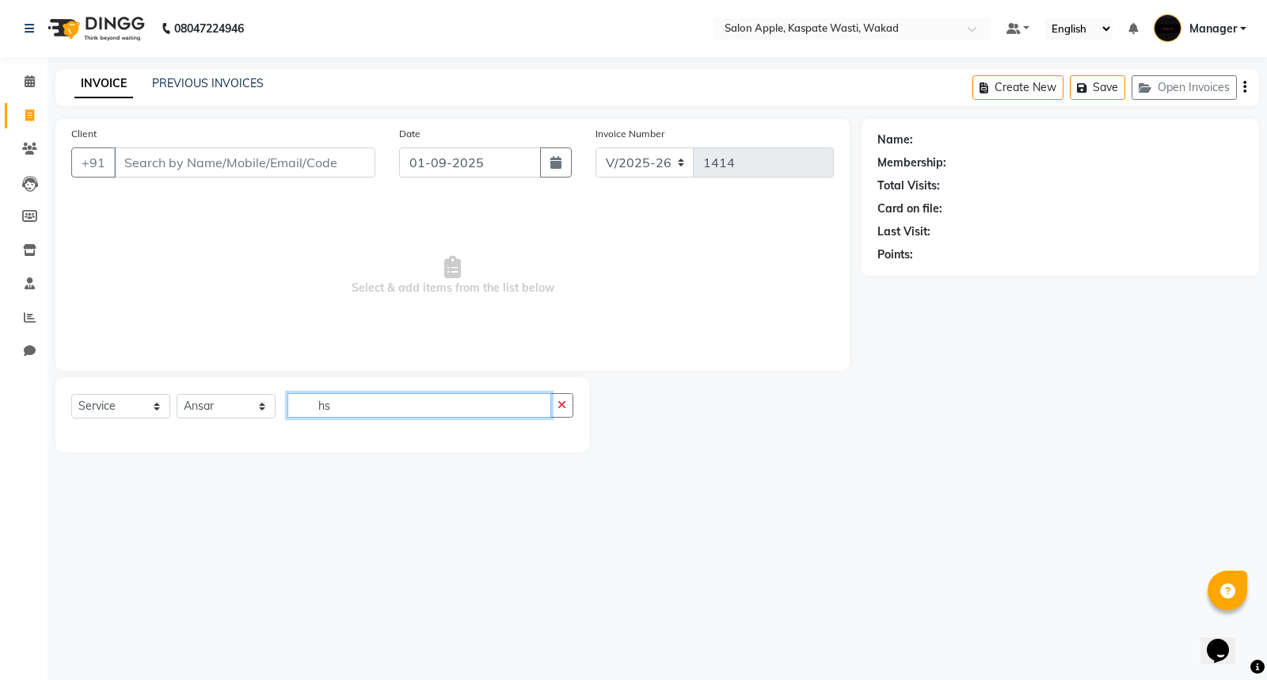
type input "h"
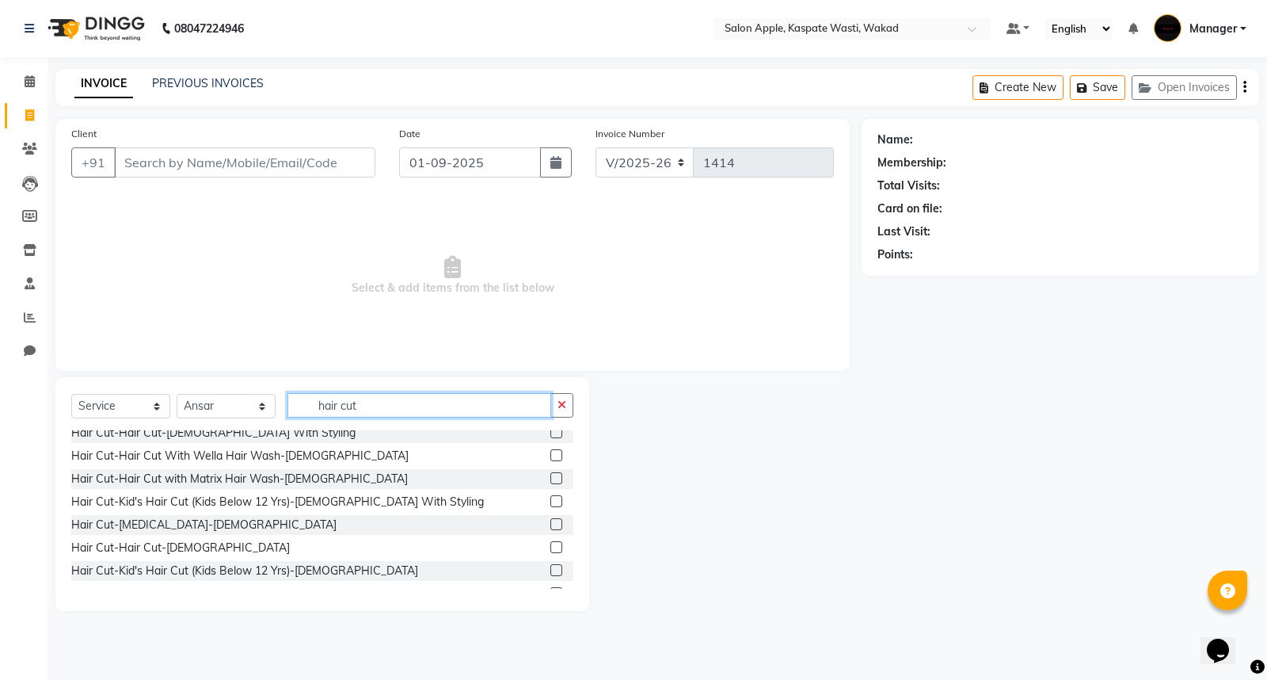
scroll to position [176, 0]
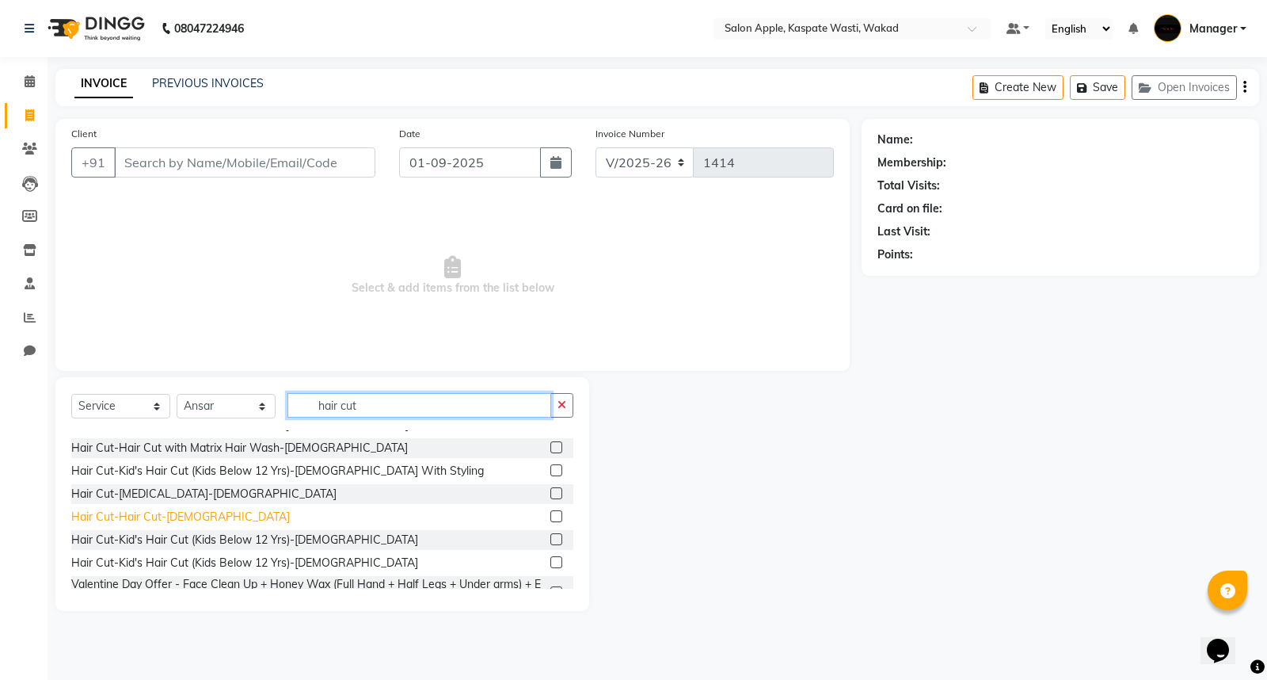
type input "hair cut"
click at [173, 513] on div "Hair Cut-Hair Cut-[DEMOGRAPHIC_DATA]" at bounding box center [180, 517] width 219 height 17
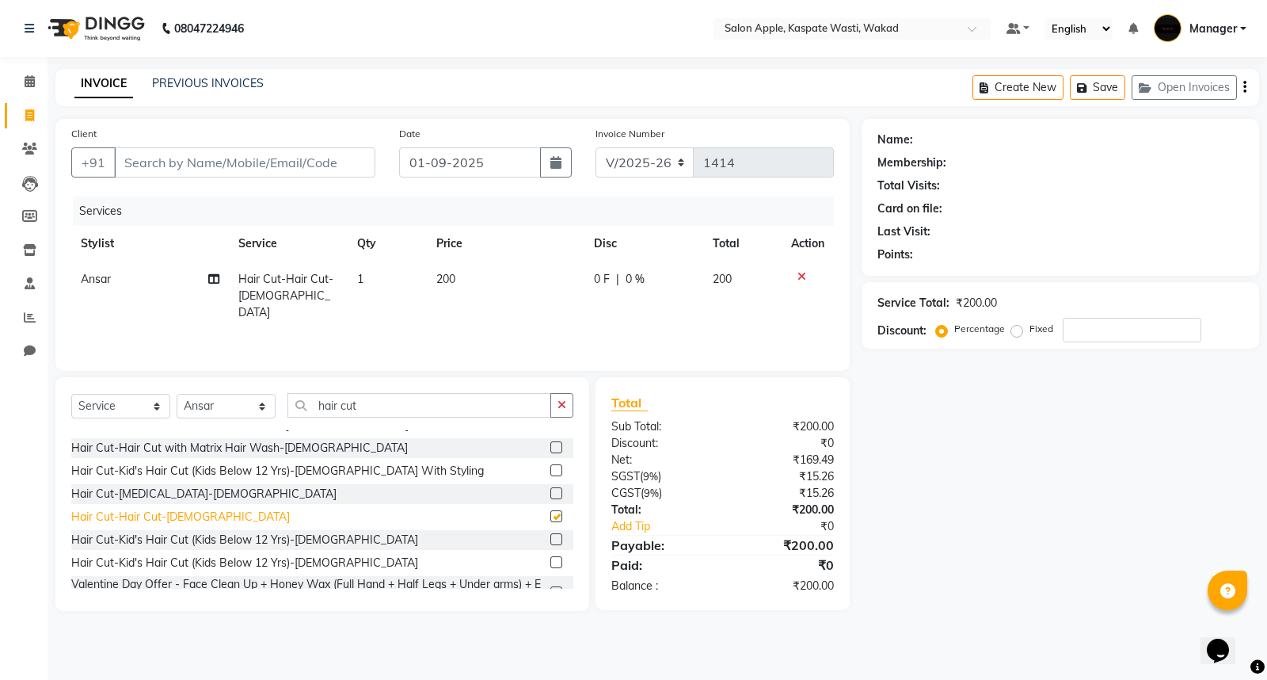
checkbox input "false"
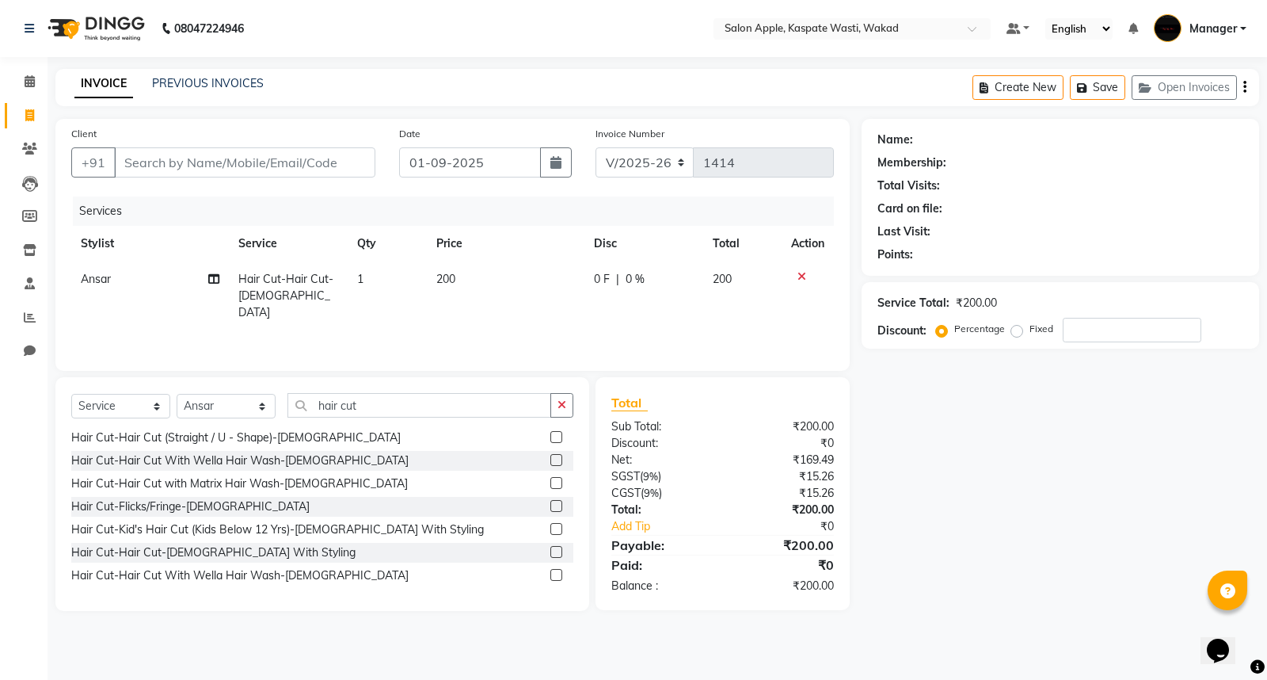
scroll to position [246, 0]
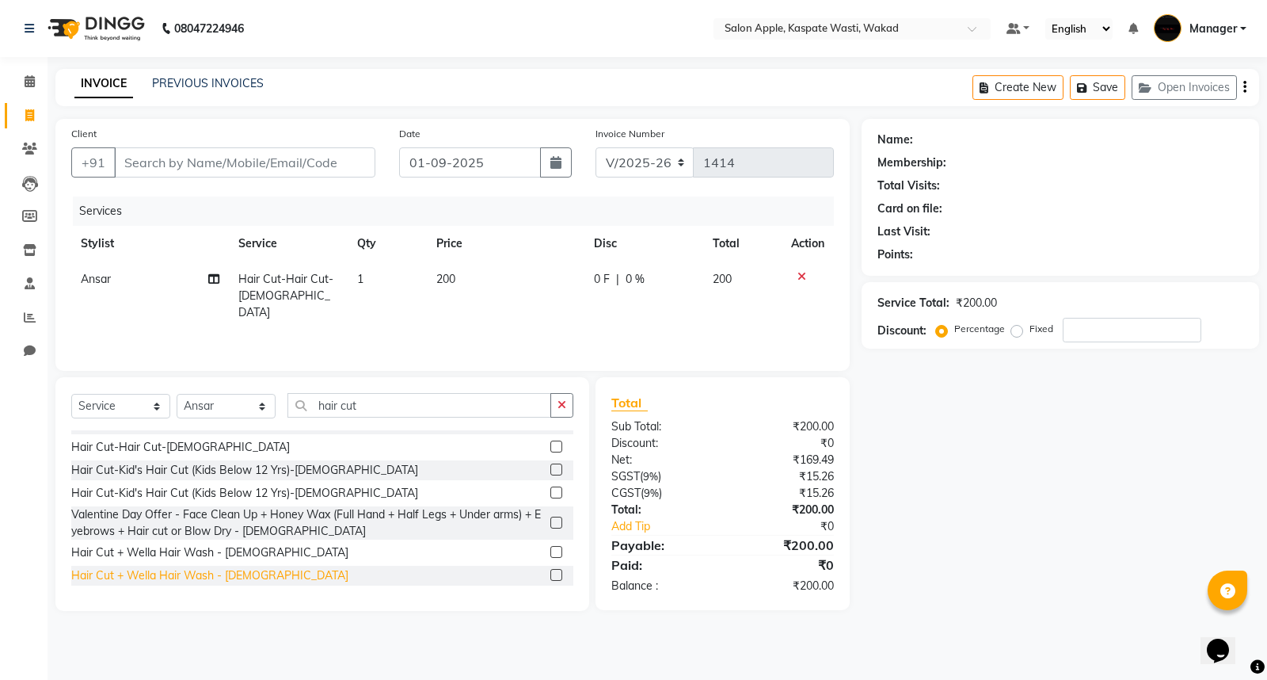
click at [206, 570] on div "Hair Cut + Wella Hair Wash - [DEMOGRAPHIC_DATA]" at bounding box center [209, 575] width 277 height 17
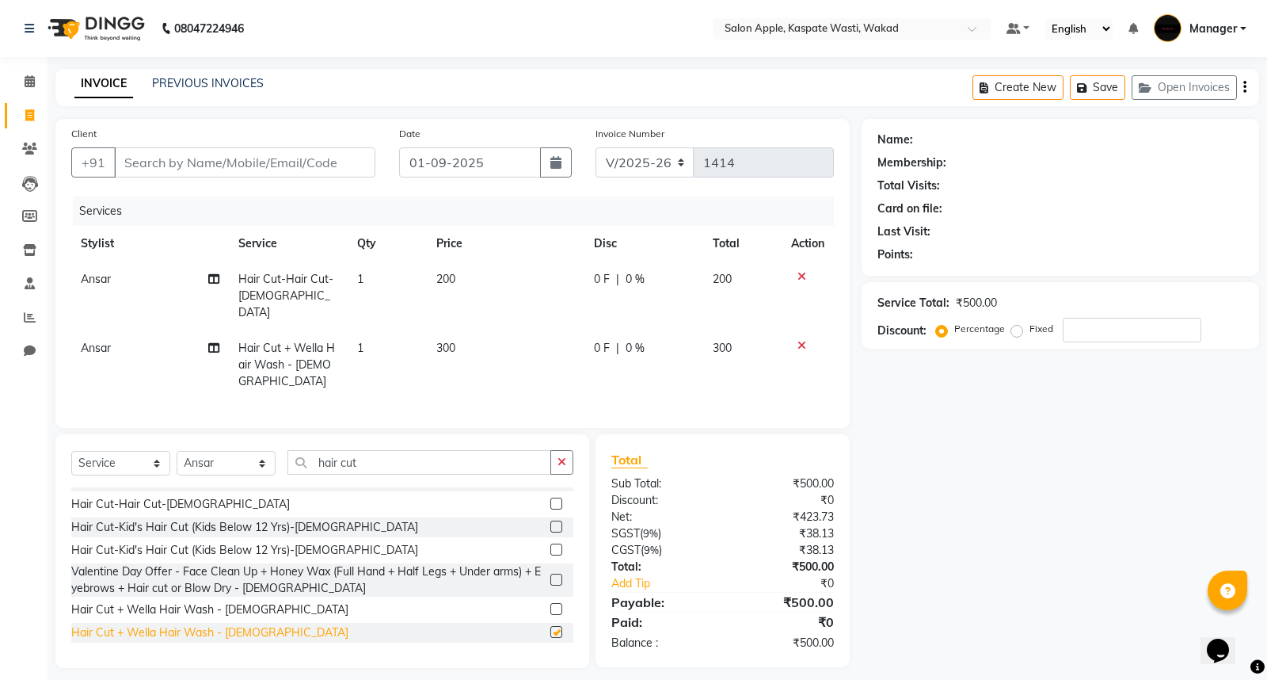
checkbox input "false"
click at [227, 165] on input "Client" at bounding box center [244, 162] width 261 height 30
type input "9"
type input "0"
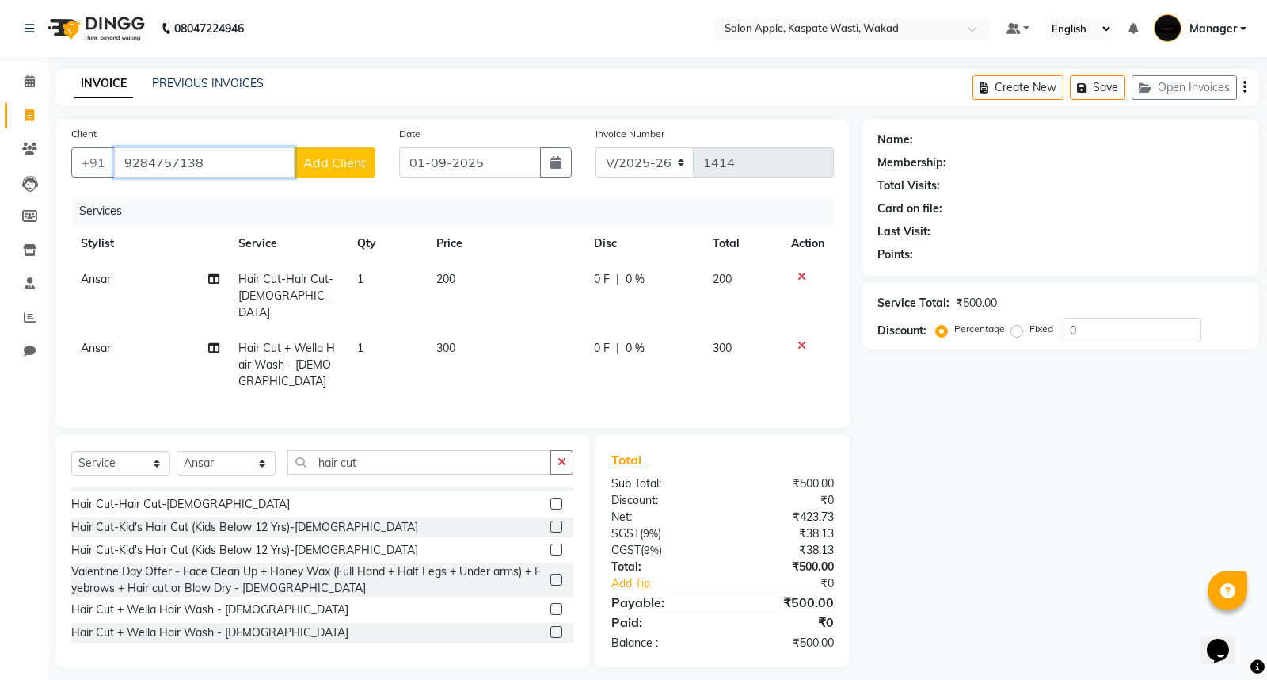
type input "9284757138"
click at [802, 276] on icon at bounding box center [802, 276] width 9 height 11
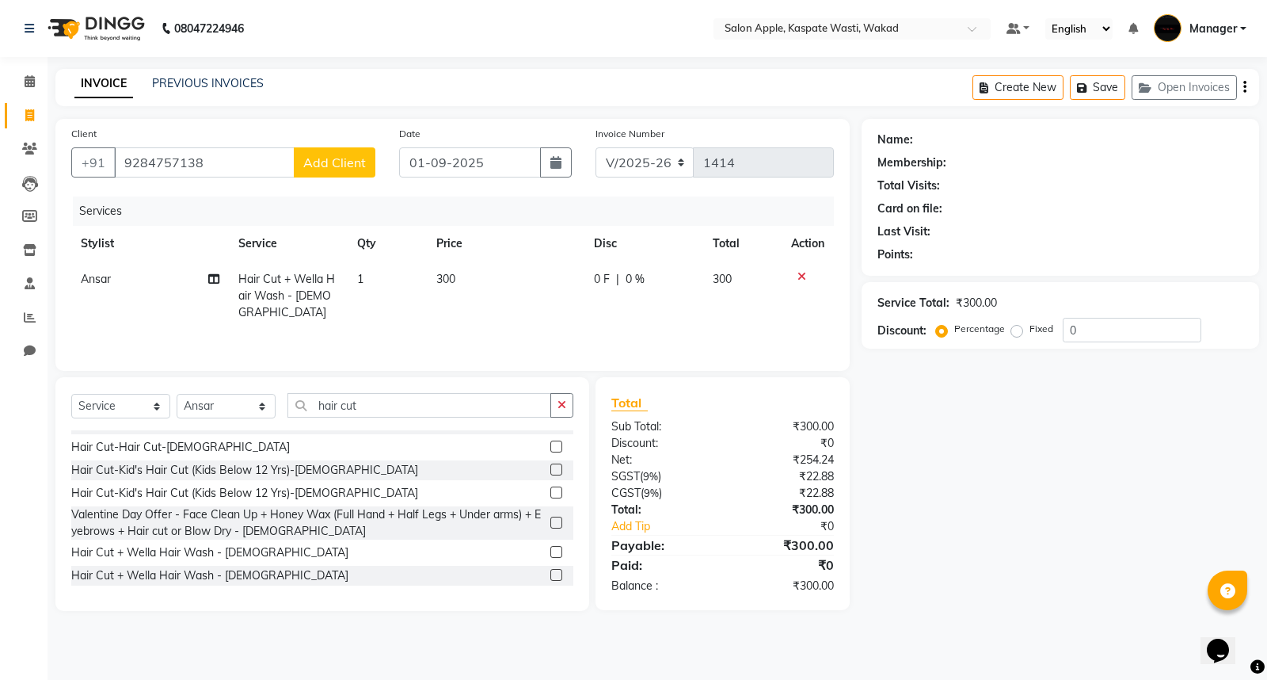
click at [361, 166] on span "Add Client" at bounding box center [334, 162] width 63 height 16
select select "22"
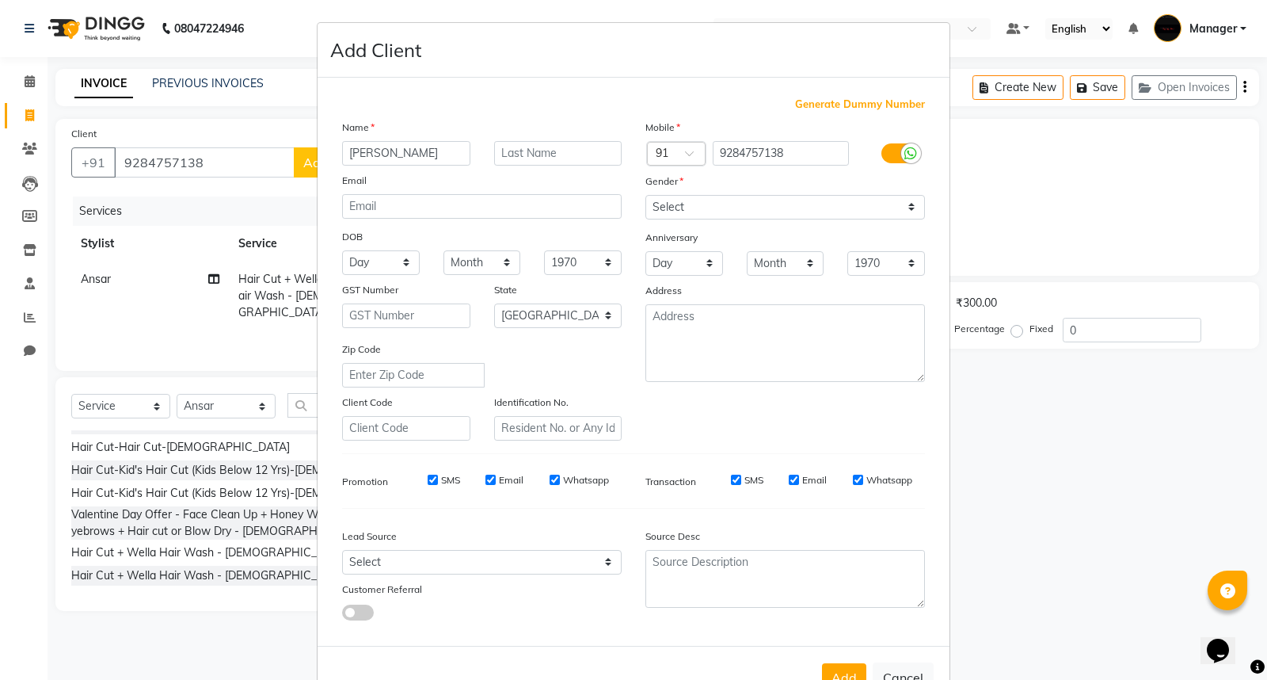
type input "[PERSON_NAME]"
click at [496, 158] on input "text" at bounding box center [558, 153] width 128 height 25
type input "c"
click at [684, 202] on select "Select [DEMOGRAPHIC_DATA] [DEMOGRAPHIC_DATA] Other Prefer Not To Say" at bounding box center [786, 207] width 280 height 25
select select "[DEMOGRAPHIC_DATA]"
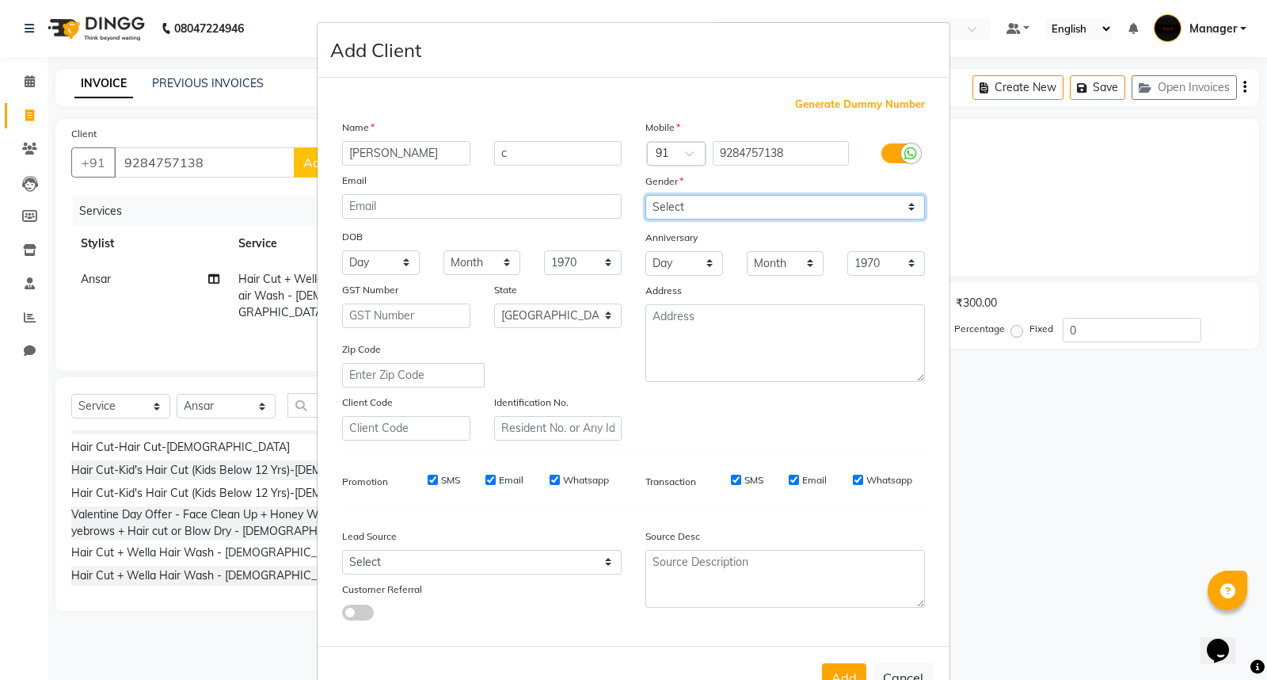
click at [646, 195] on select "Select [DEMOGRAPHIC_DATA] [DEMOGRAPHIC_DATA] Other Prefer Not To Say" at bounding box center [786, 207] width 280 height 25
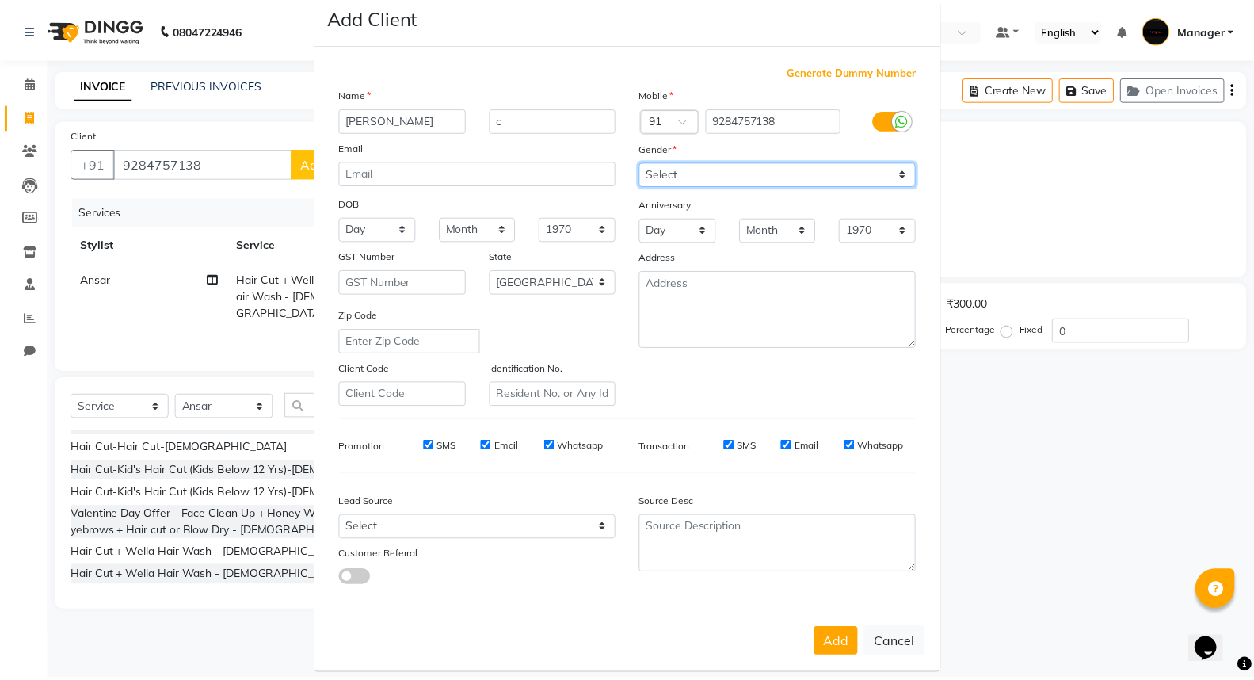
scroll to position [51, 0]
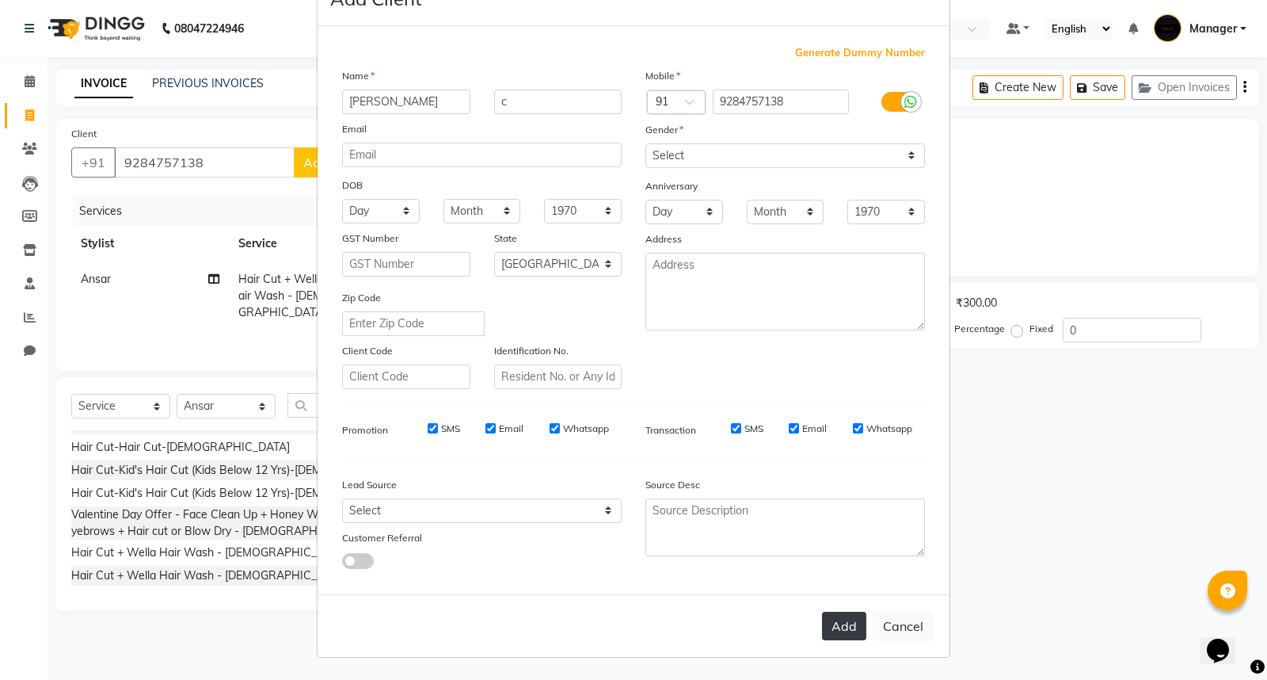
click at [845, 619] on button "Add" at bounding box center [844, 626] width 44 height 29
select select
select select "null"
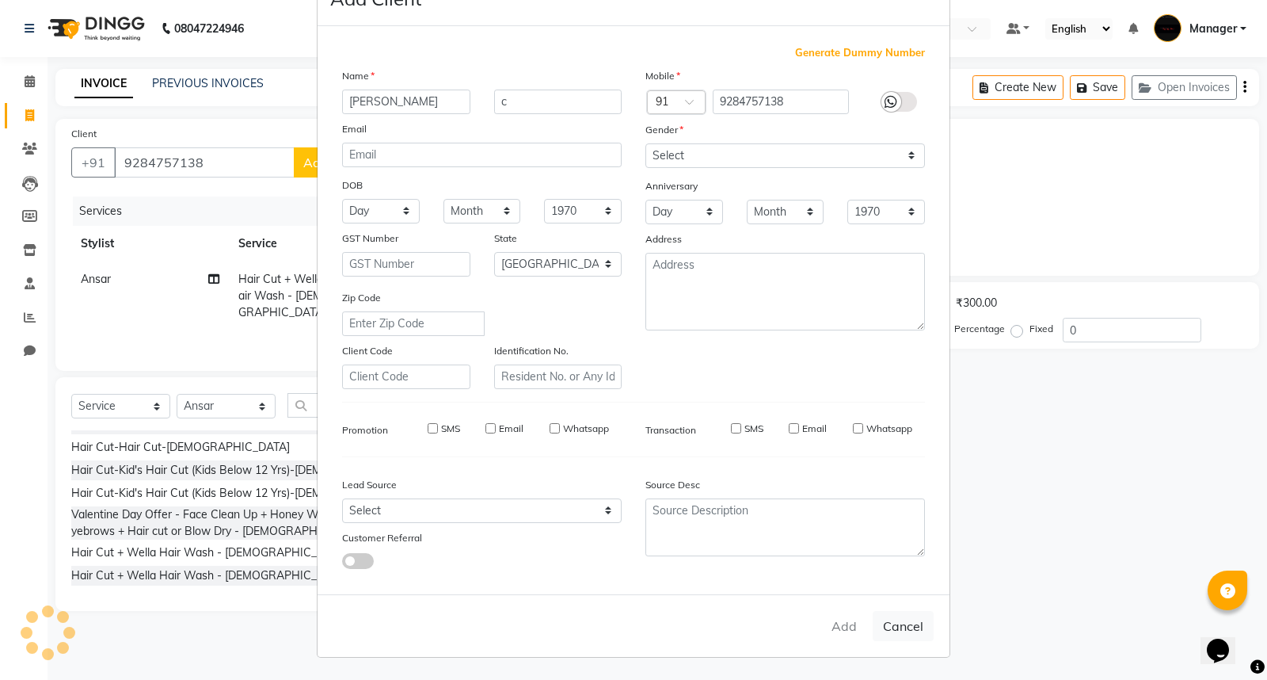
select select
checkbox input "false"
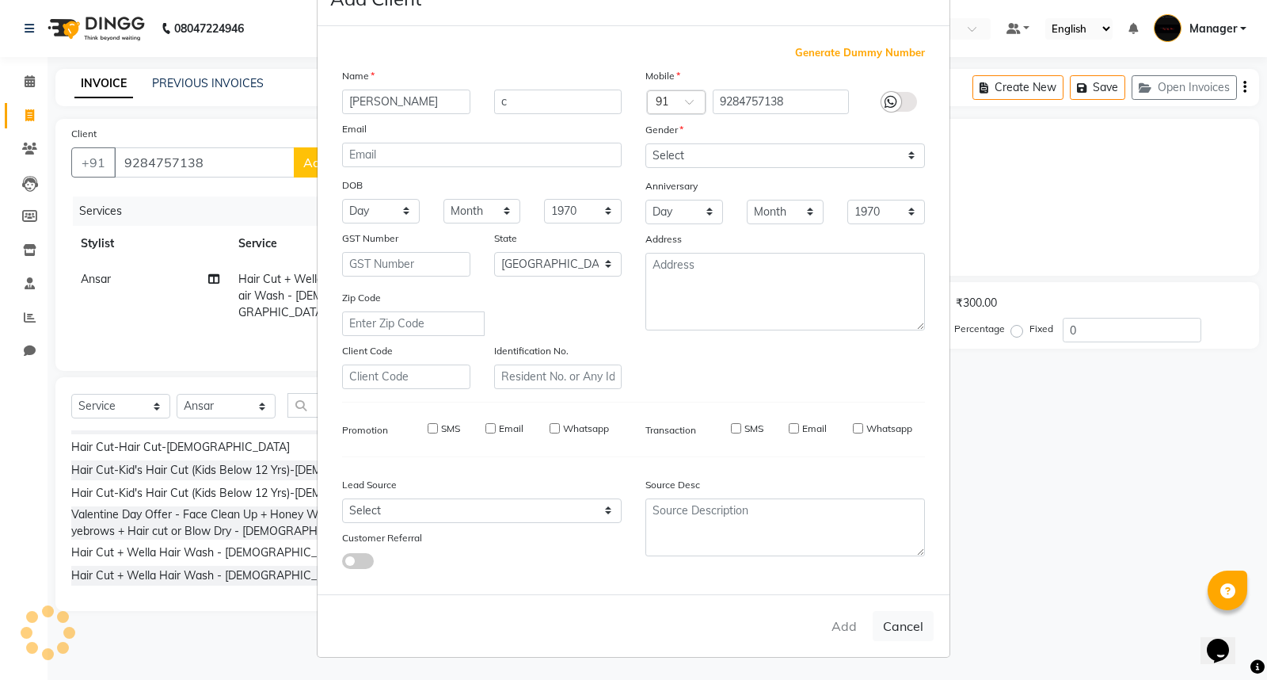
checkbox input "false"
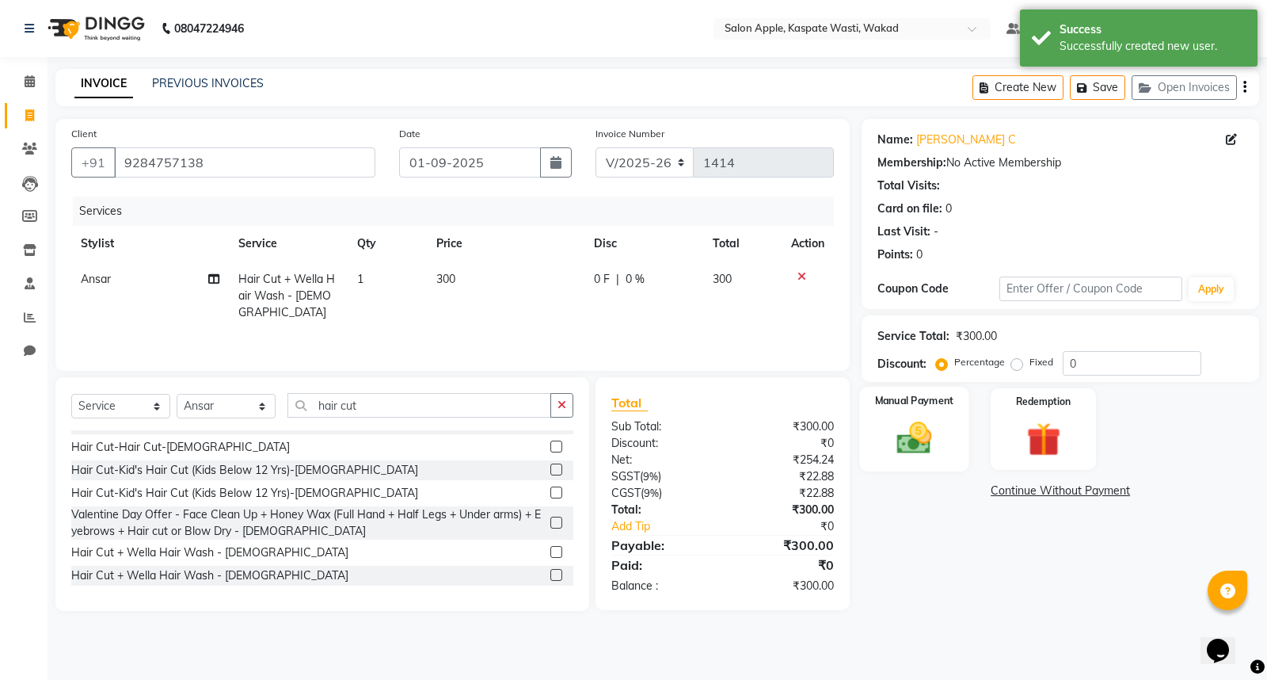
click at [927, 460] on div "Manual Payment" at bounding box center [914, 429] width 109 height 85
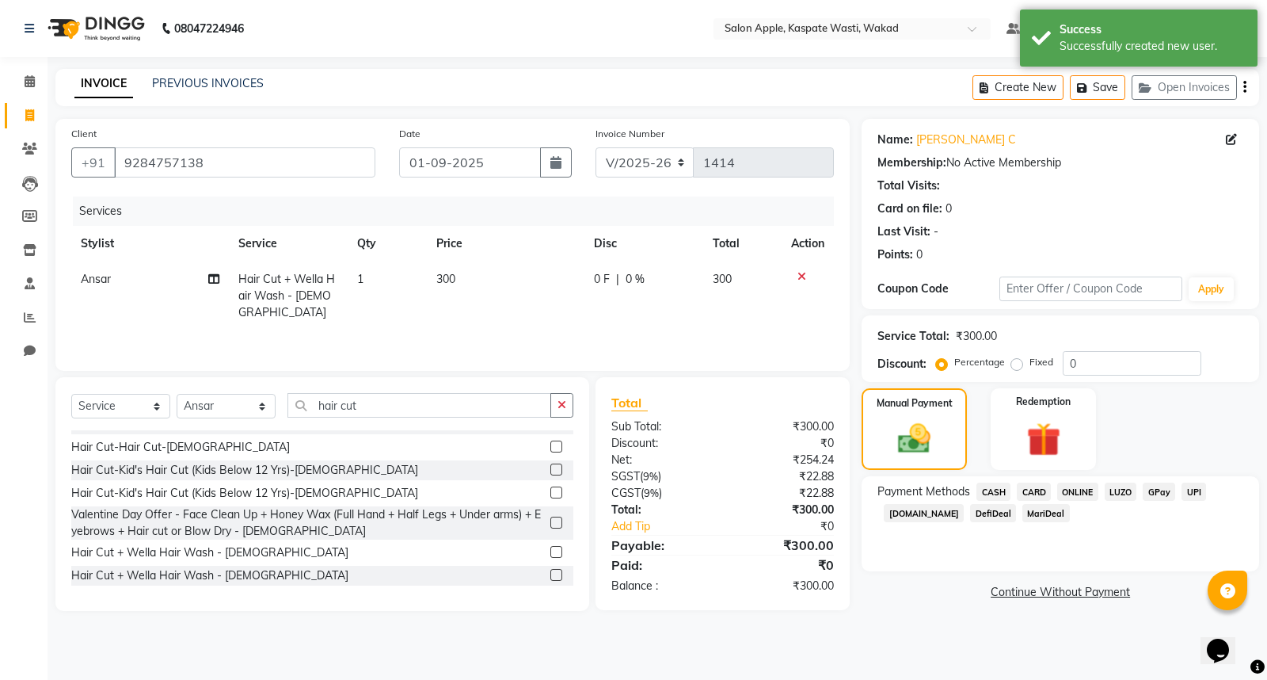
click at [1080, 485] on span "ONLINE" at bounding box center [1078, 491] width 41 height 18
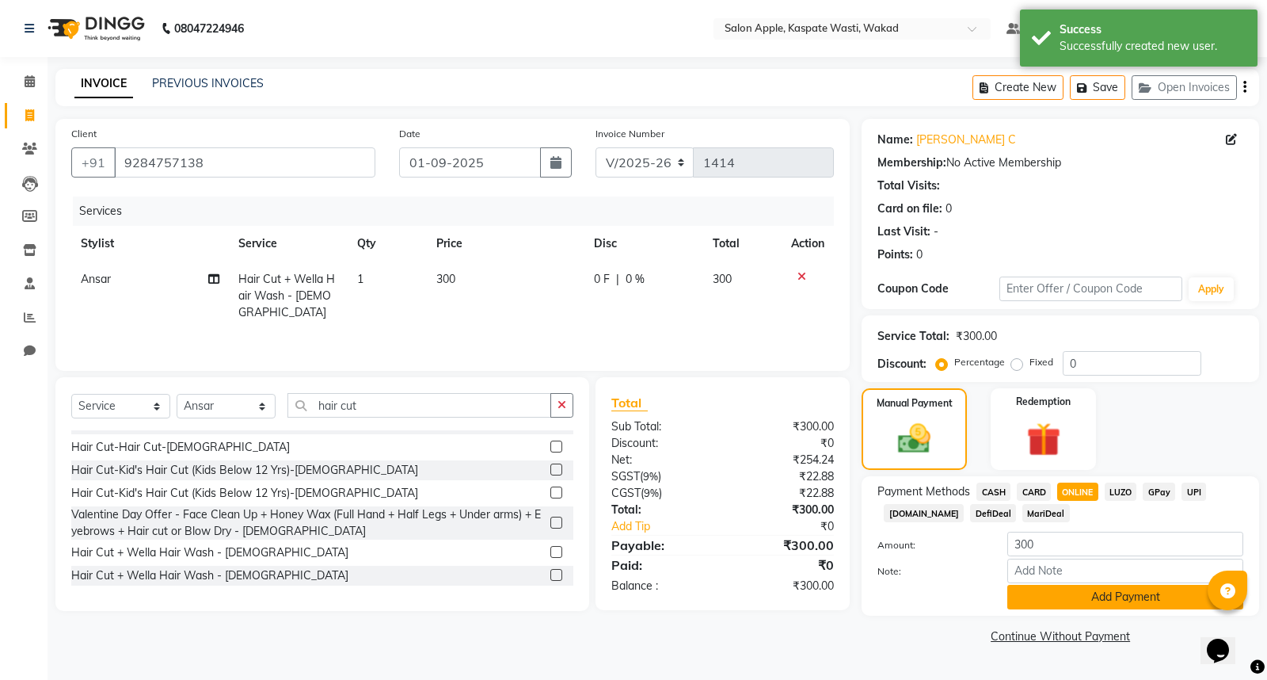
click at [1071, 603] on button "Add Payment" at bounding box center [1126, 597] width 236 height 25
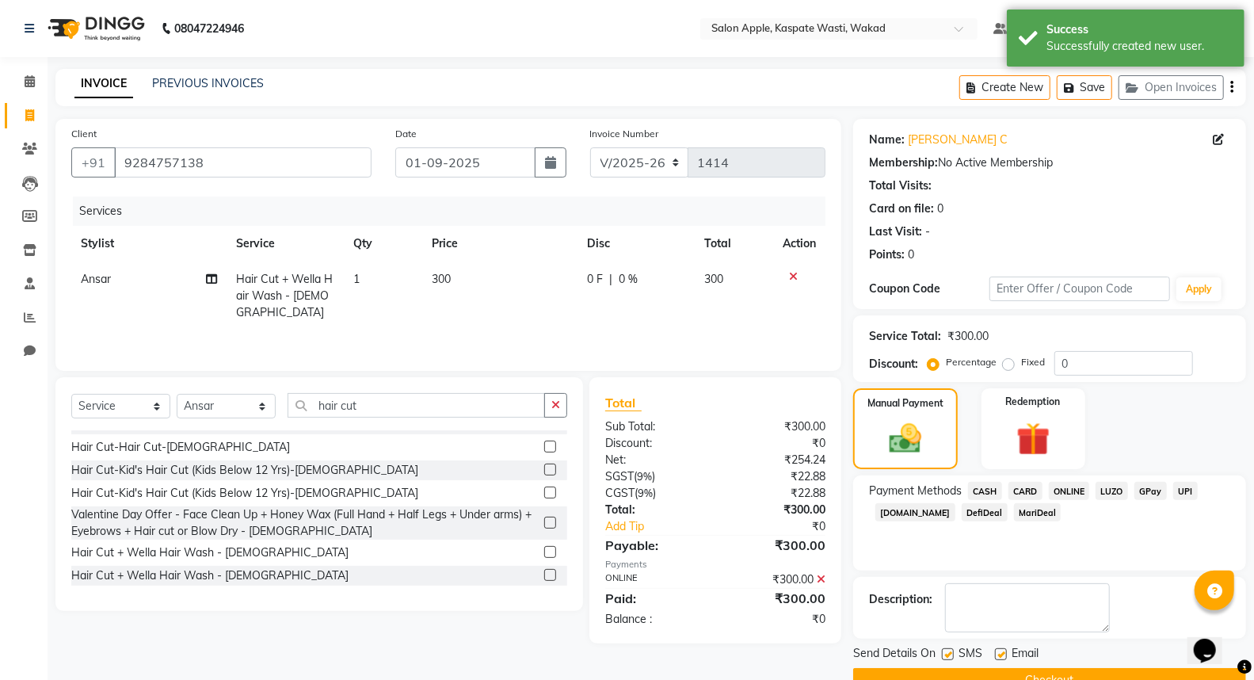
scroll to position [36, 0]
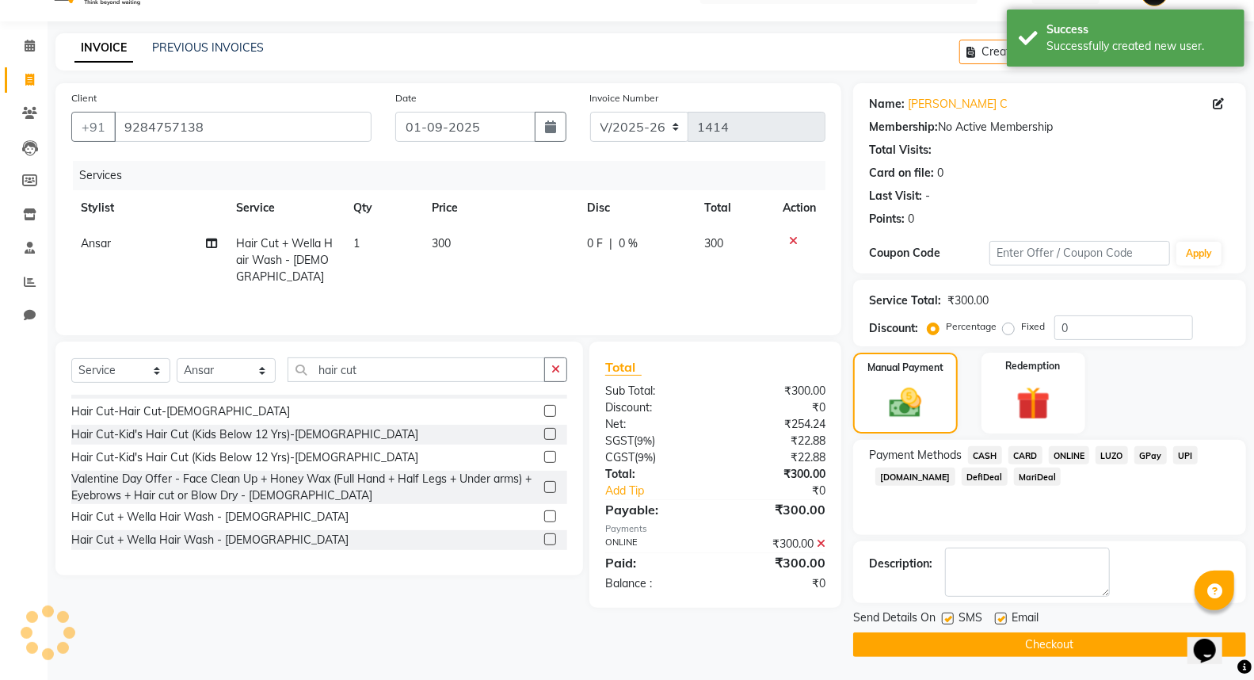
click at [1056, 646] on button "Checkout" at bounding box center [1049, 644] width 393 height 25
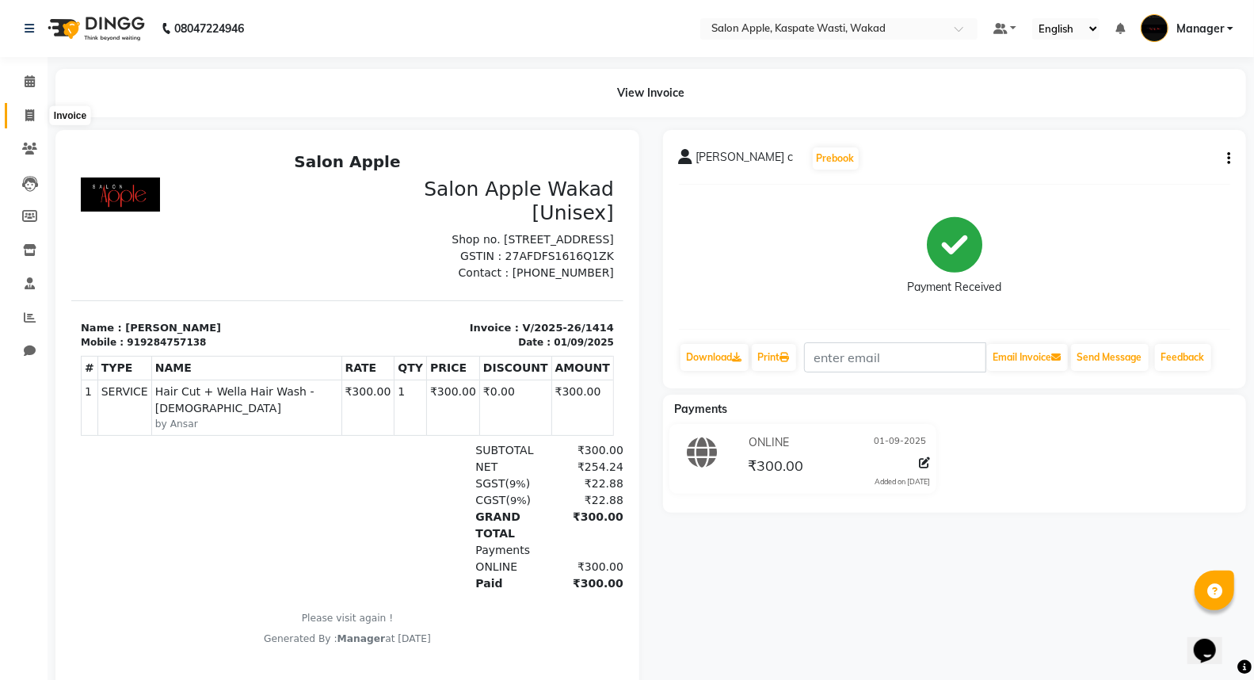
click at [32, 119] on icon at bounding box center [29, 115] width 9 height 12
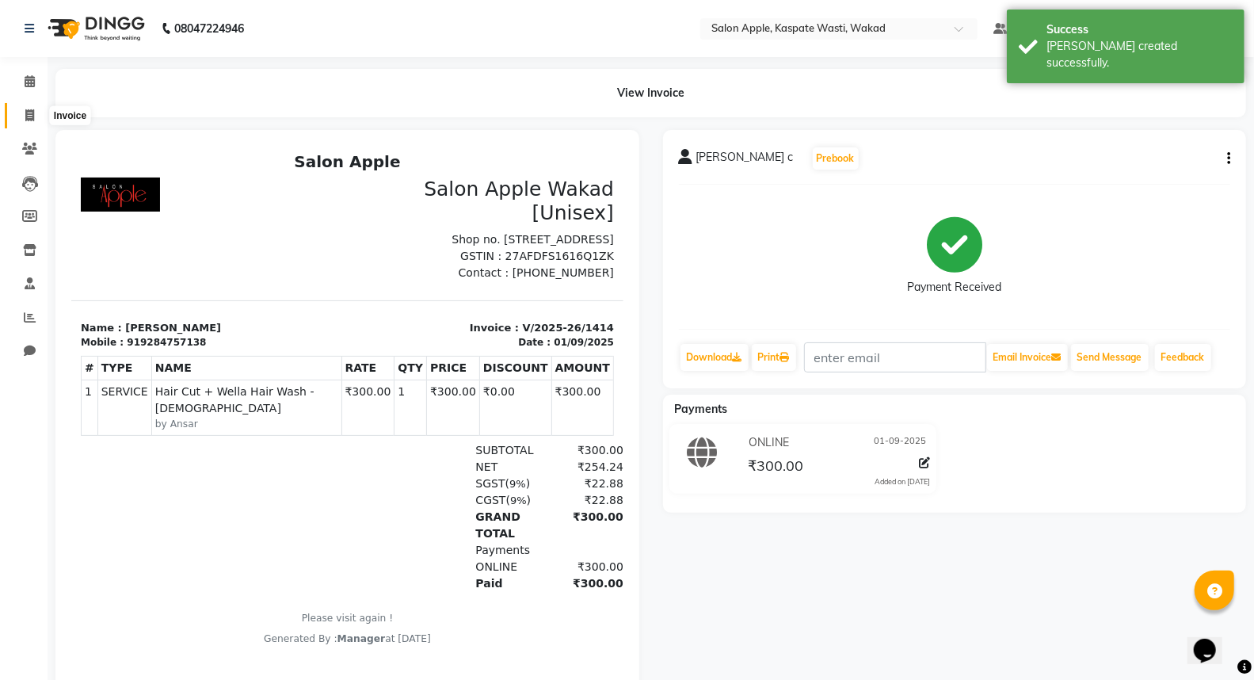
select select "7956"
select select "service"
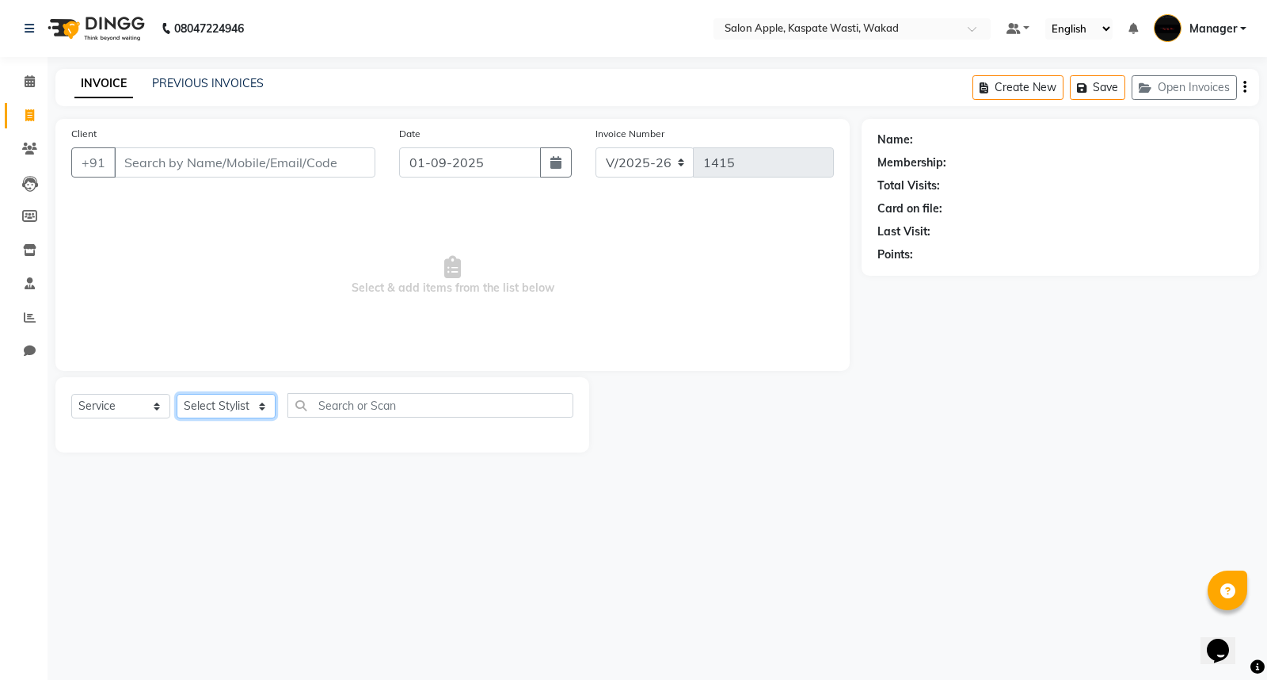
click at [212, 402] on select "Select Stylist Ansar Divya salve [PERSON_NAME] Manager [PERSON_NAME] [PERSON_NA…" at bounding box center [226, 406] width 99 height 25
select select "88767"
click at [177, 394] on select "Select Stylist Ansar Divya salve [PERSON_NAME] Manager [PERSON_NAME] [PERSON_NA…" at bounding box center [226, 406] width 99 height 25
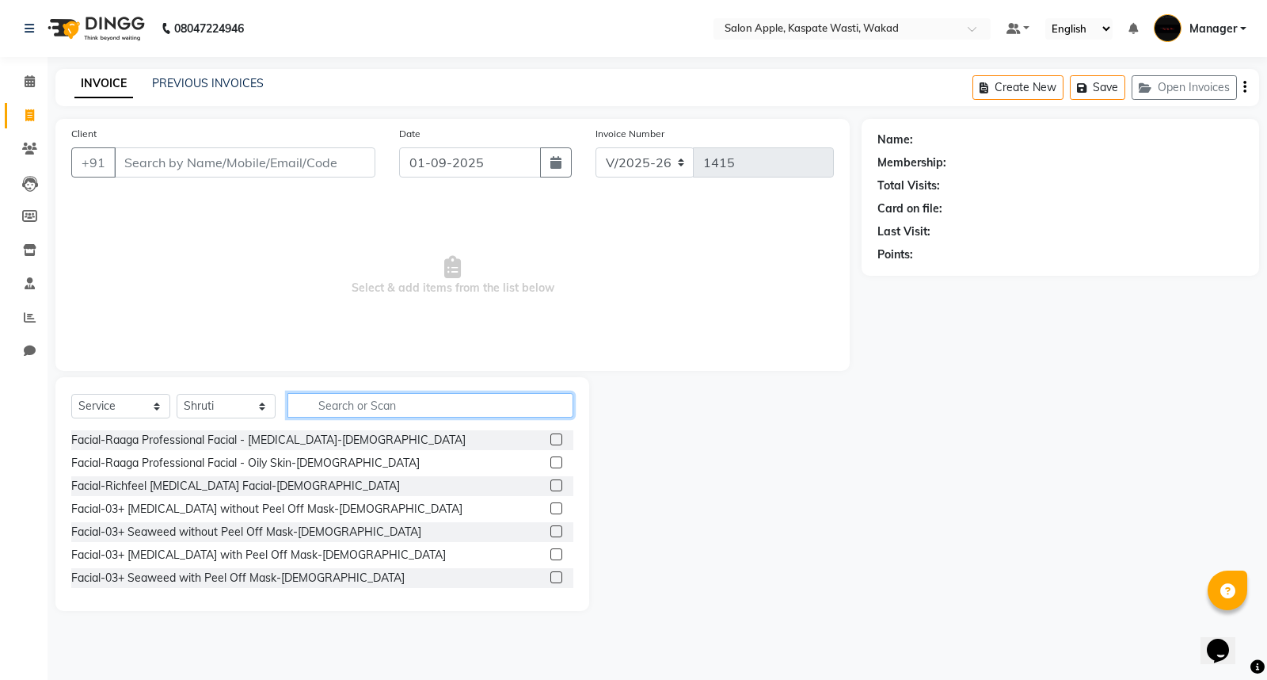
click at [335, 407] on input "text" at bounding box center [431, 405] width 286 height 25
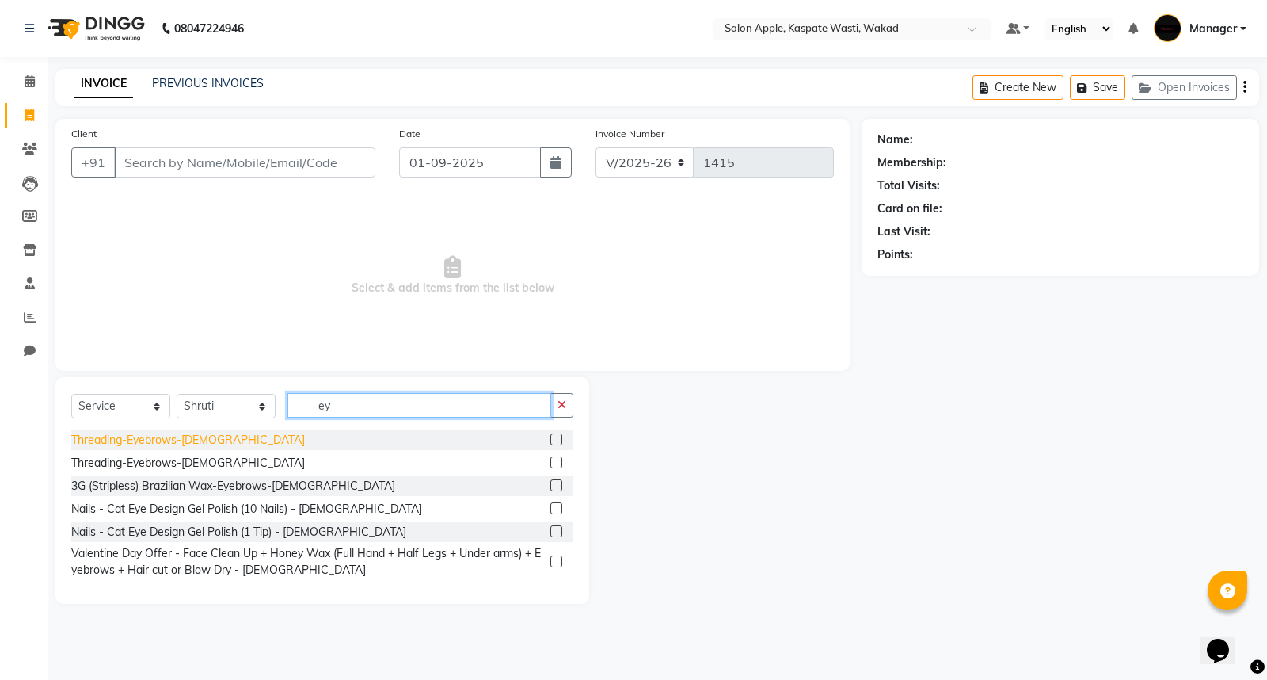
type input "ey"
click at [212, 436] on div "Threading-Eyebrows-[DEMOGRAPHIC_DATA]" at bounding box center [188, 440] width 234 height 17
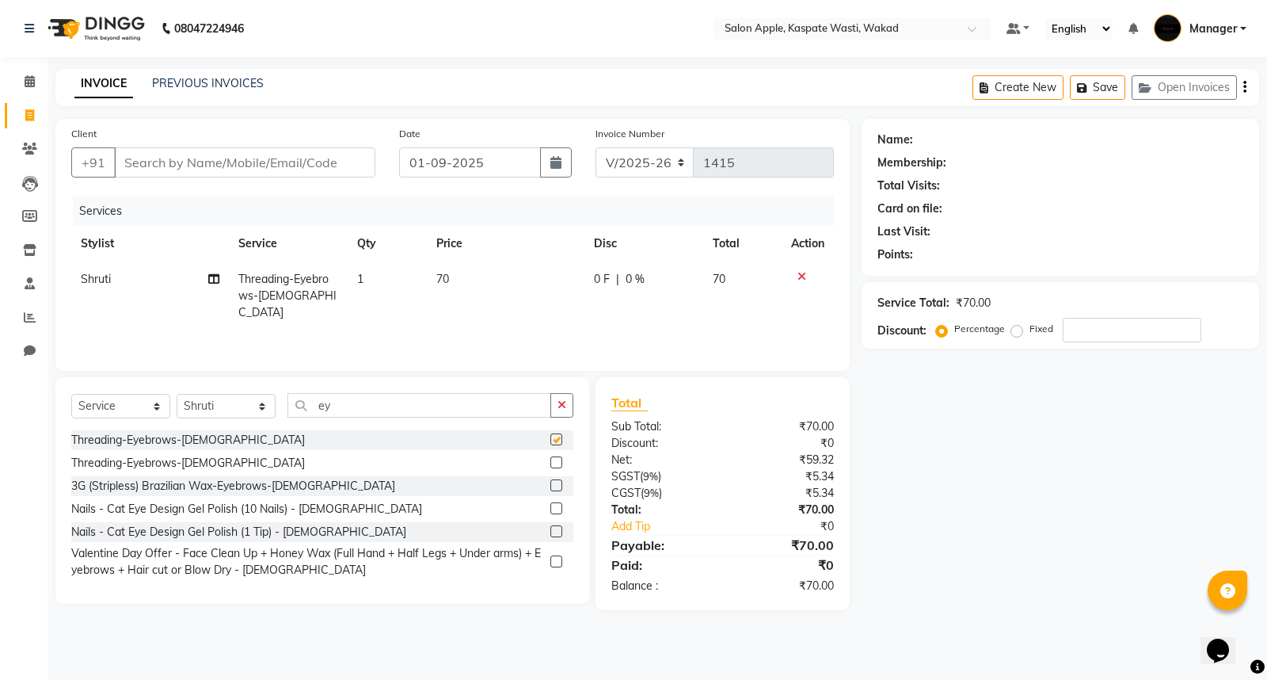
checkbox input "false"
click at [567, 410] on button "button" at bounding box center [562, 405] width 23 height 25
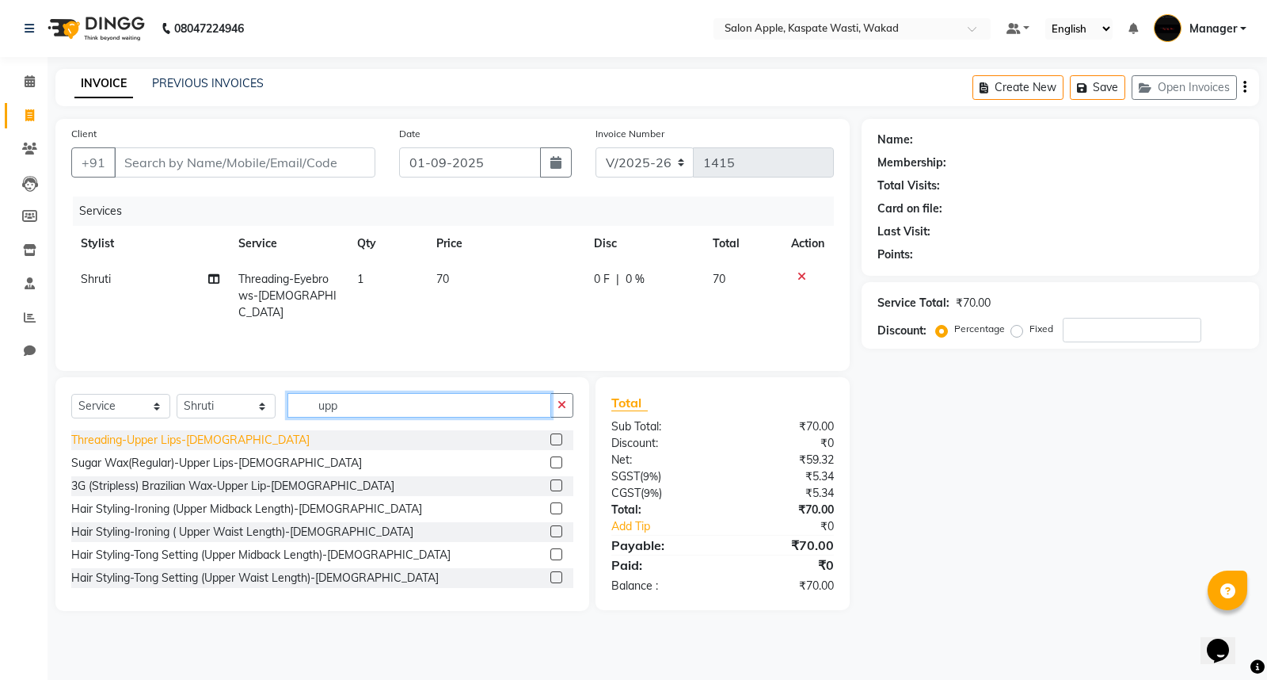
type input "upp"
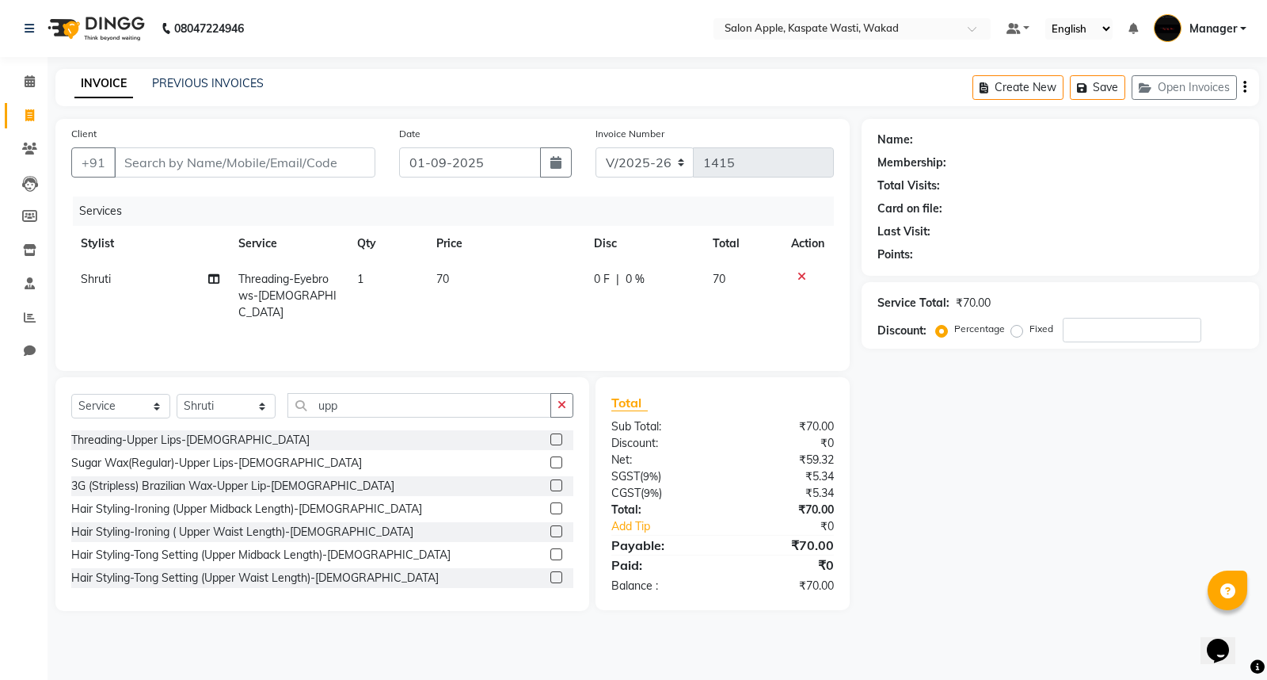
click at [180, 444] on div "Threading-Upper Lips-[DEMOGRAPHIC_DATA]" at bounding box center [190, 440] width 238 height 17
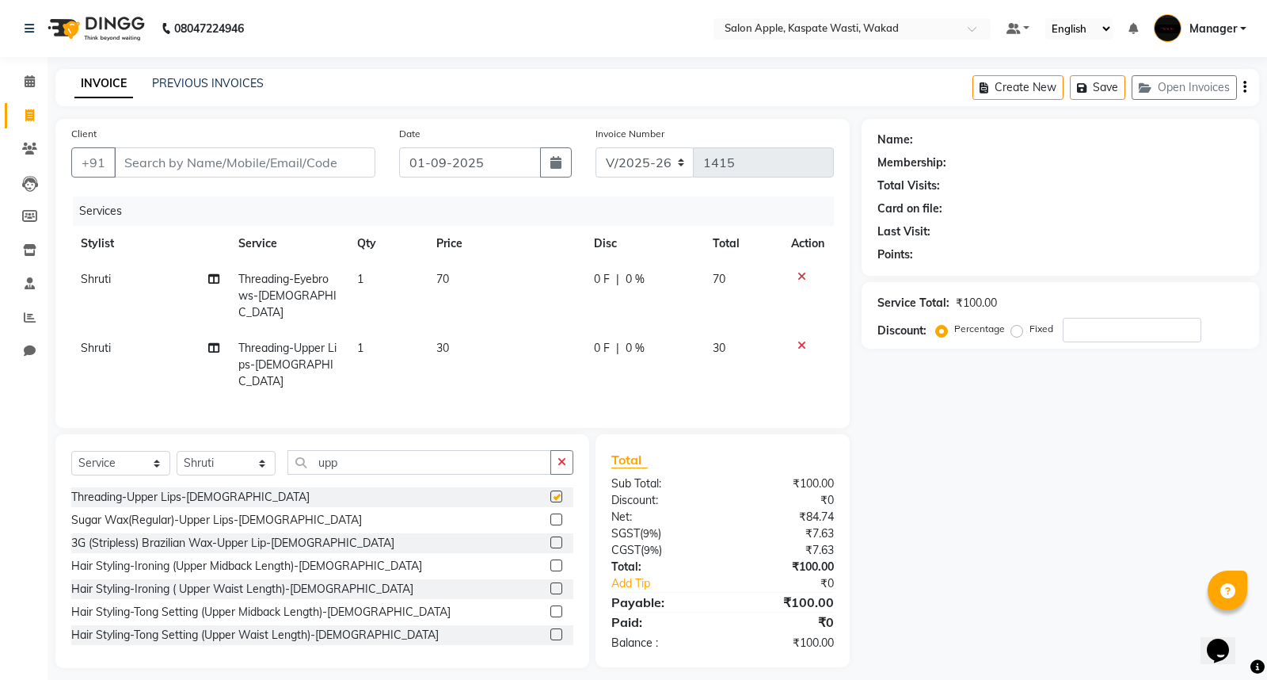
checkbox input "false"
drag, startPoint x: 558, startPoint y: 446, endPoint x: 533, endPoint y: 444, distance: 24.7
click at [560, 456] on icon "button" at bounding box center [562, 461] width 9 height 11
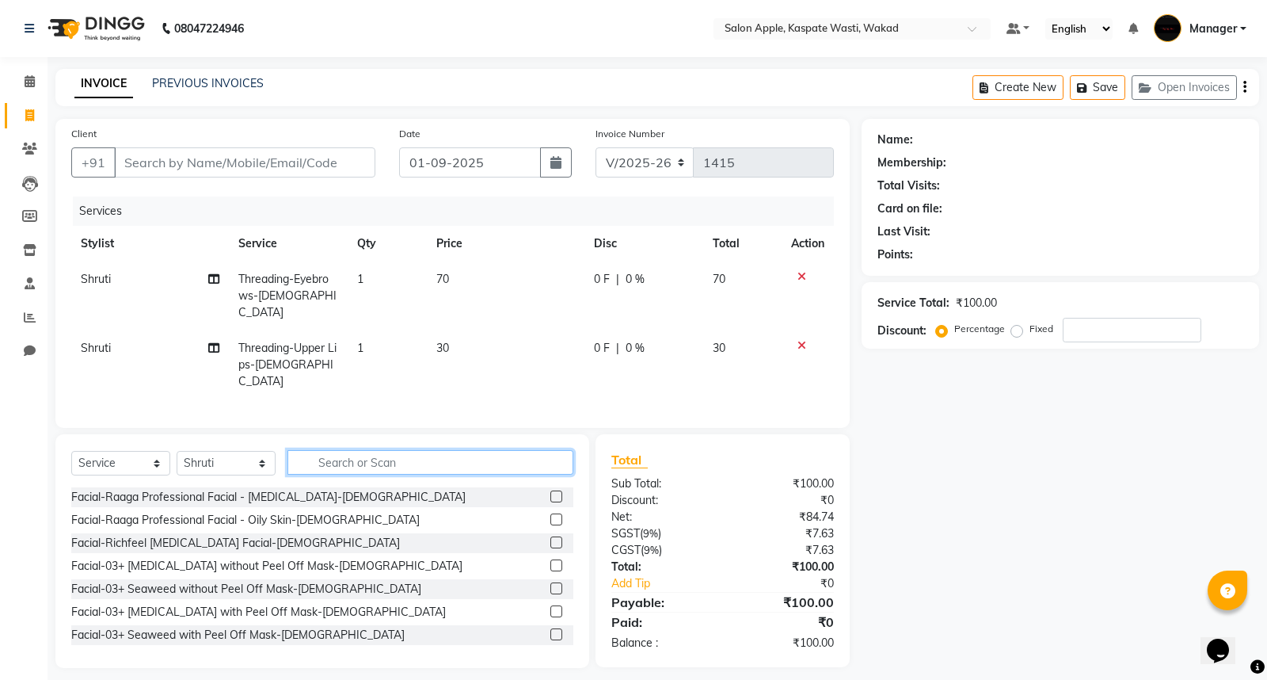
click at [531, 450] on input "text" at bounding box center [431, 462] width 286 height 25
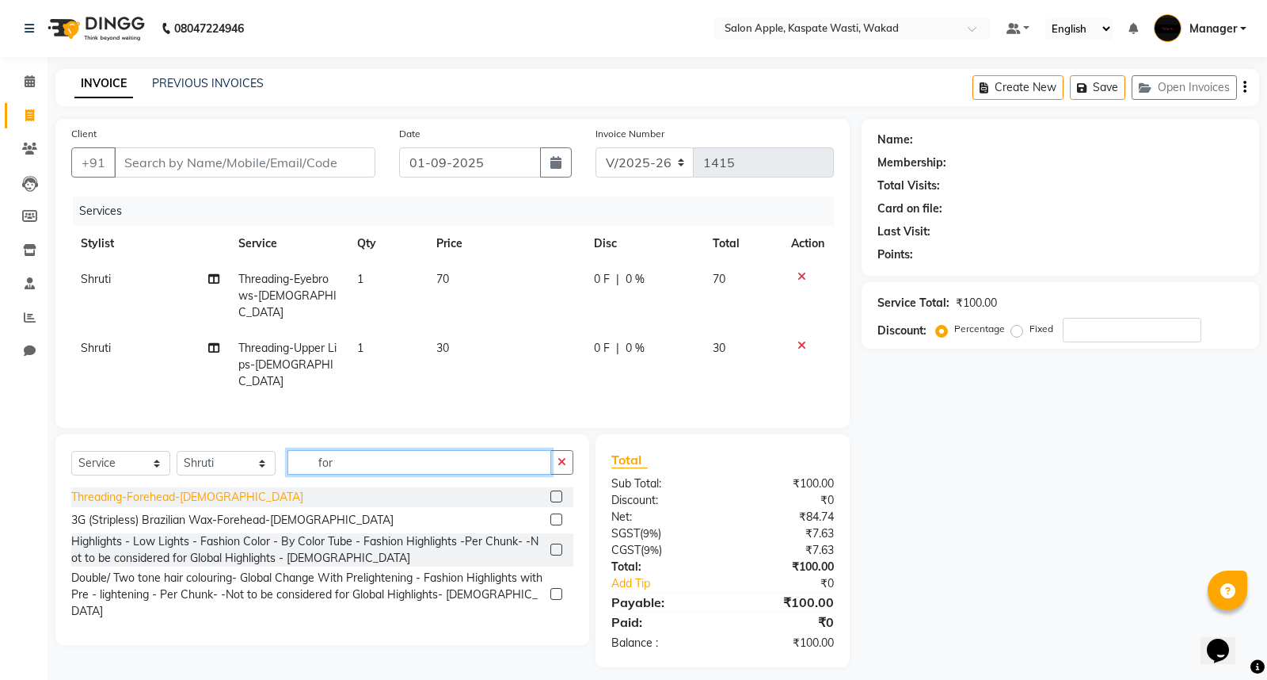
type input "for"
click at [148, 489] on div "Threading-Forehead-[DEMOGRAPHIC_DATA]" at bounding box center [187, 497] width 232 height 17
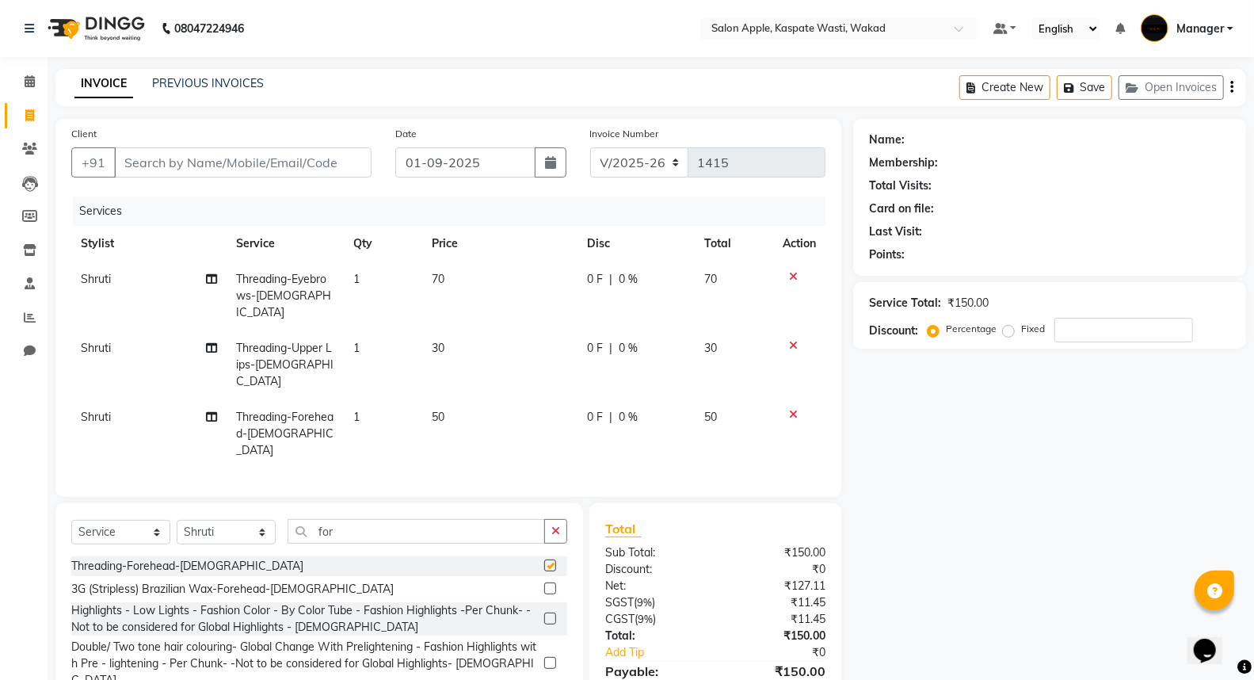
checkbox input "false"
click at [283, 153] on input "Client" at bounding box center [242, 162] width 257 height 30
type input "8"
type input "0"
type input "8459333814"
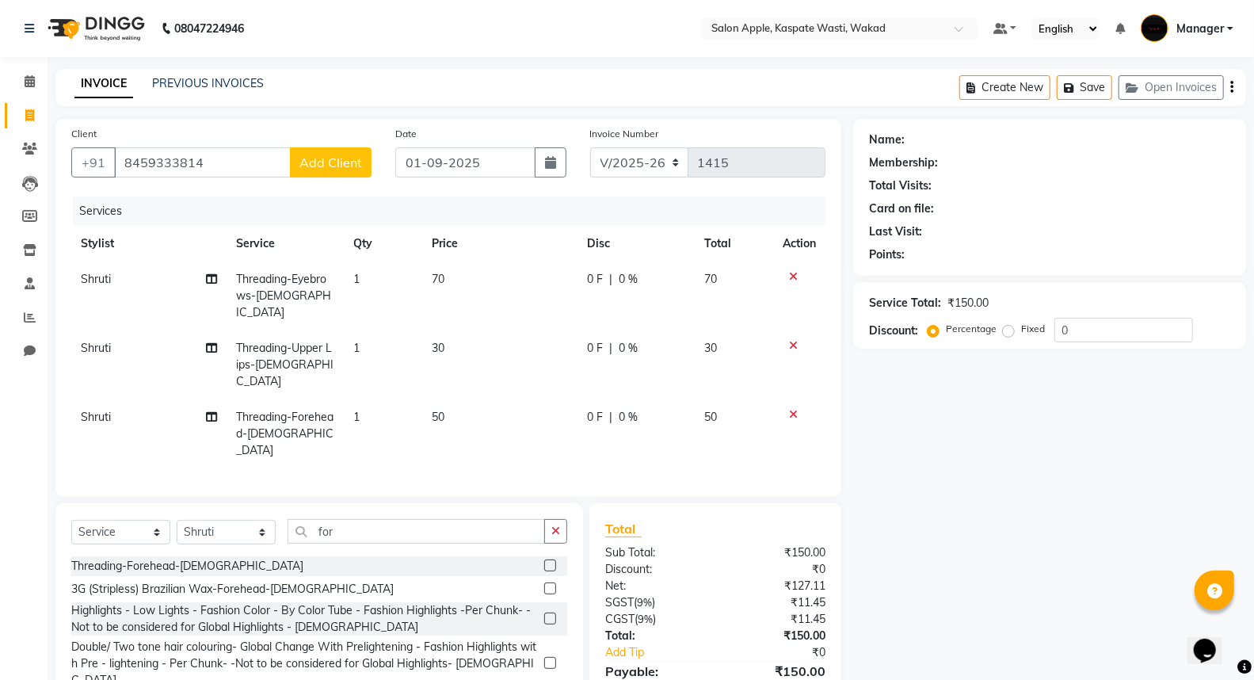
click at [322, 162] on span "Add Client" at bounding box center [330, 162] width 63 height 16
select select "22"
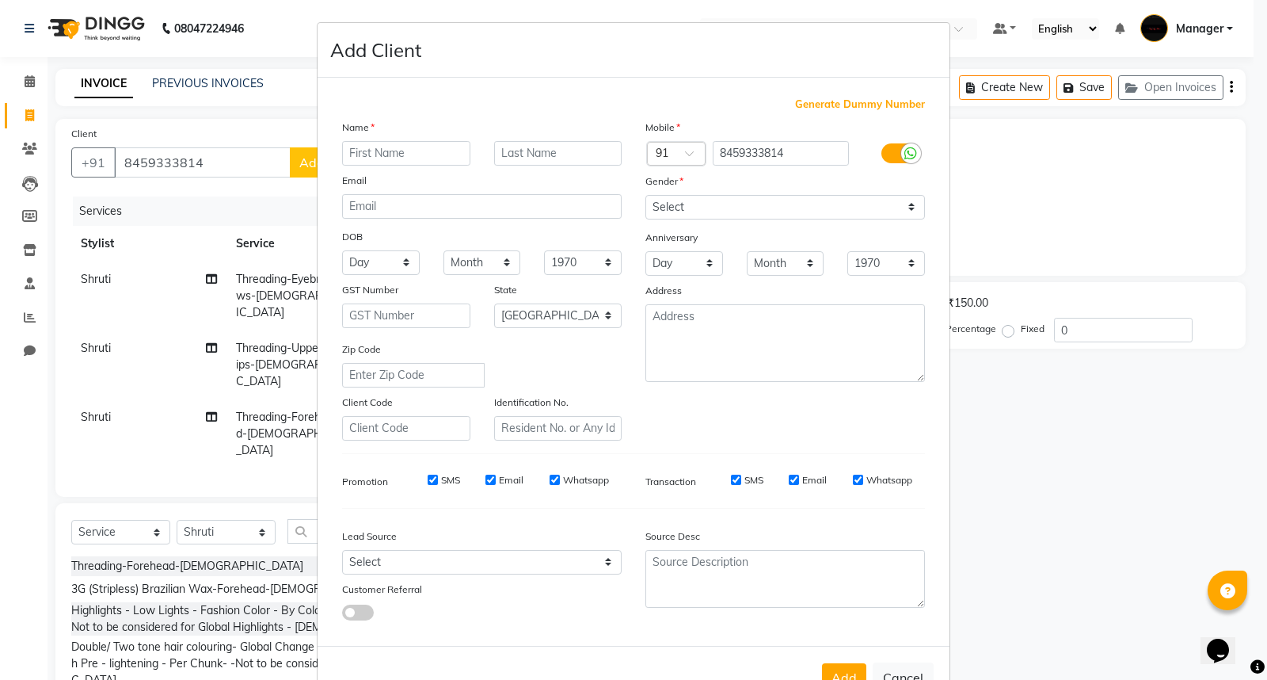
click at [394, 158] on input "text" at bounding box center [406, 153] width 128 height 25
type input "dipika"
click at [500, 153] on input "text" at bounding box center [558, 153] width 128 height 25
type input "c"
click at [694, 196] on select "Select [DEMOGRAPHIC_DATA] [DEMOGRAPHIC_DATA] Other Prefer Not To Say" at bounding box center [786, 207] width 280 height 25
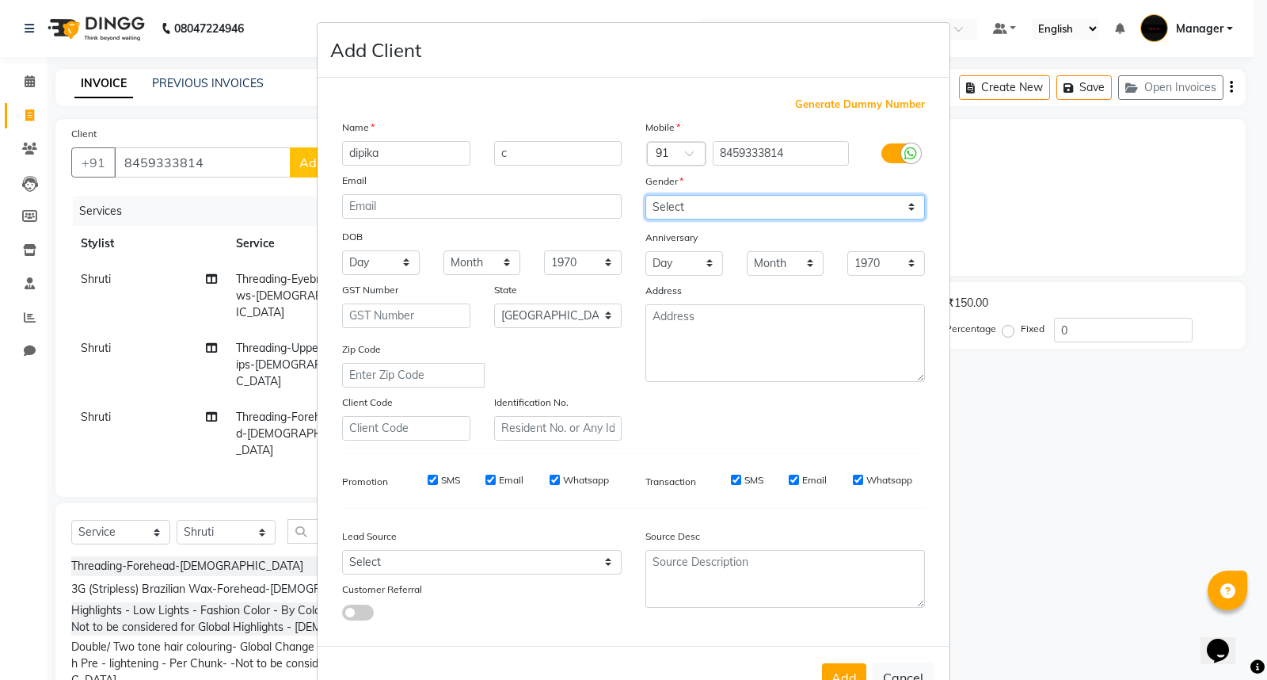
select select "[DEMOGRAPHIC_DATA]"
click at [646, 195] on select "Select [DEMOGRAPHIC_DATA] [DEMOGRAPHIC_DATA] Other Prefer Not To Say" at bounding box center [786, 207] width 280 height 25
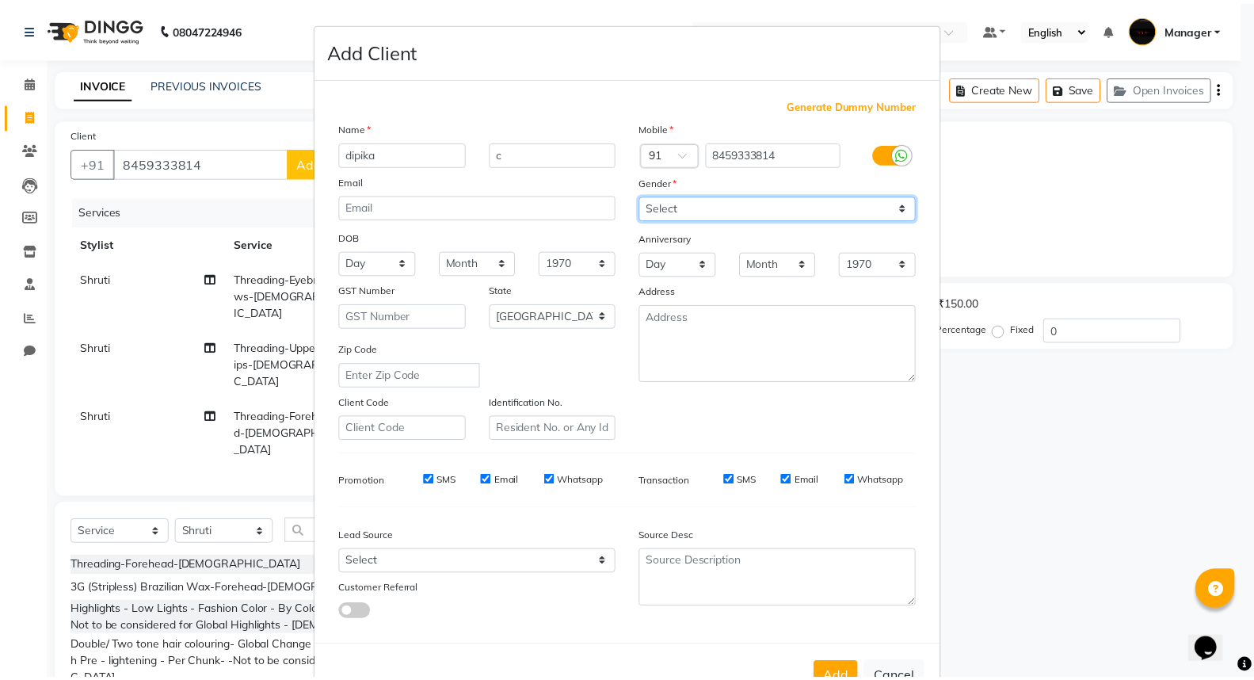
scroll to position [51, 0]
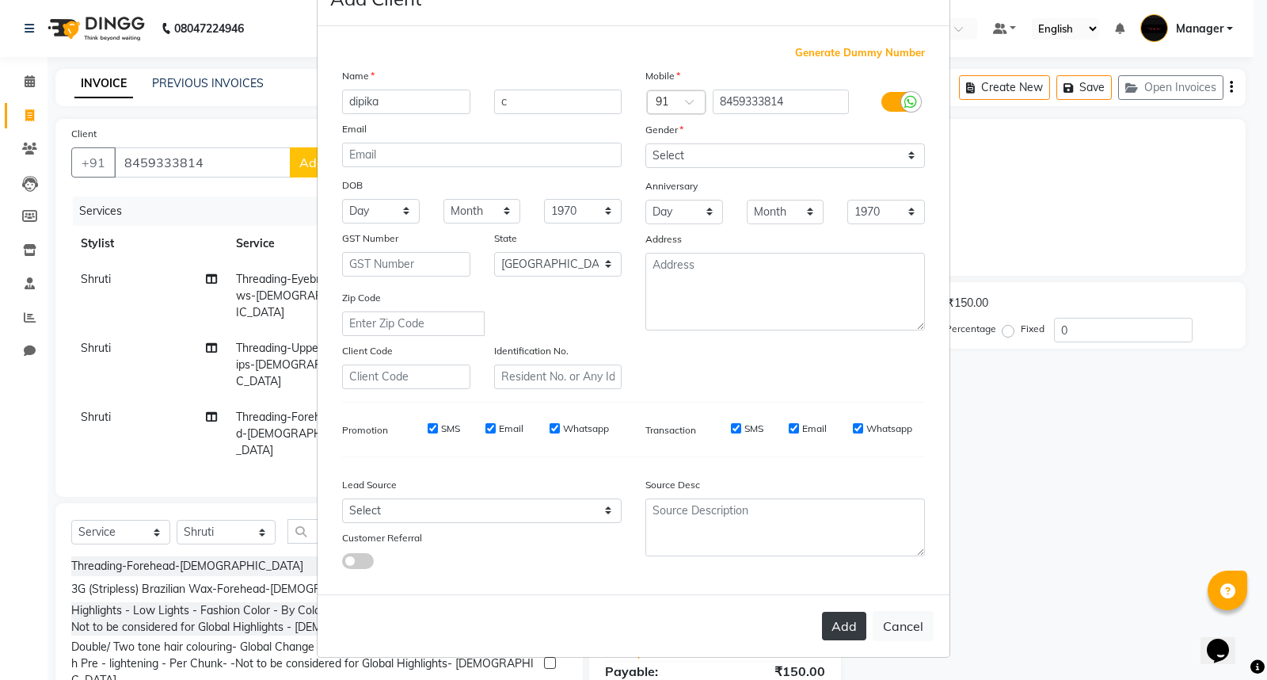
click at [843, 630] on button "Add" at bounding box center [844, 626] width 44 height 29
select select
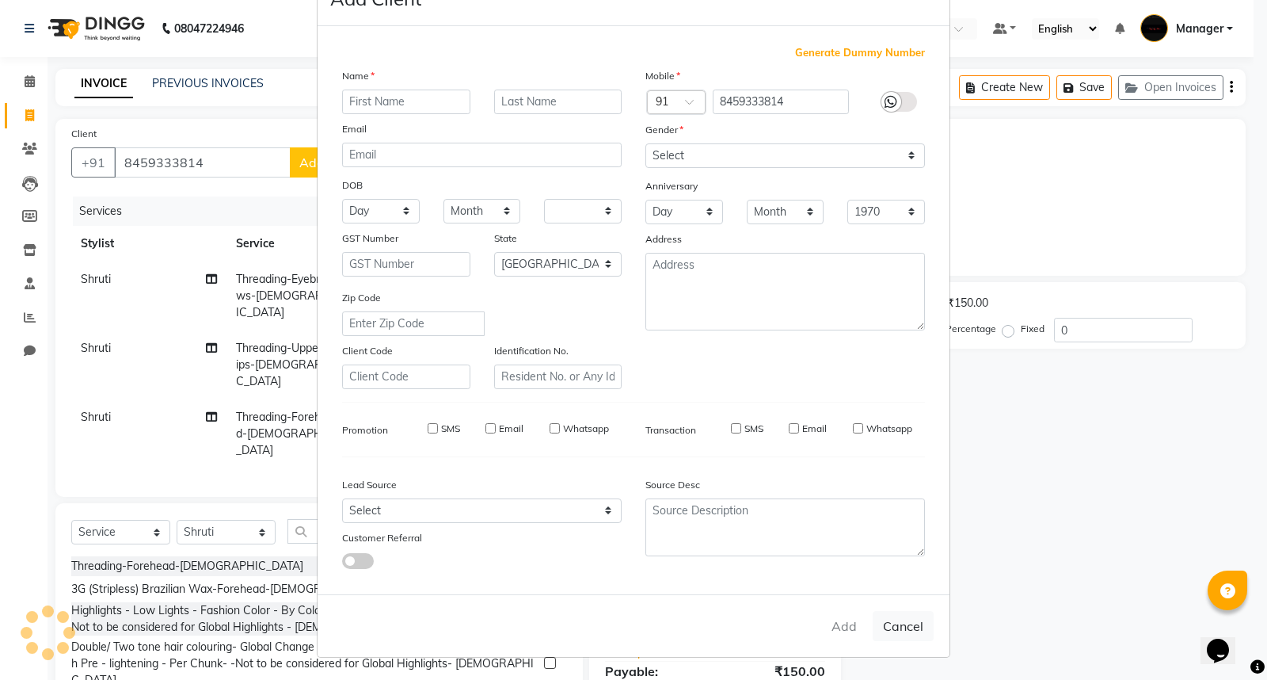
select select "null"
select select
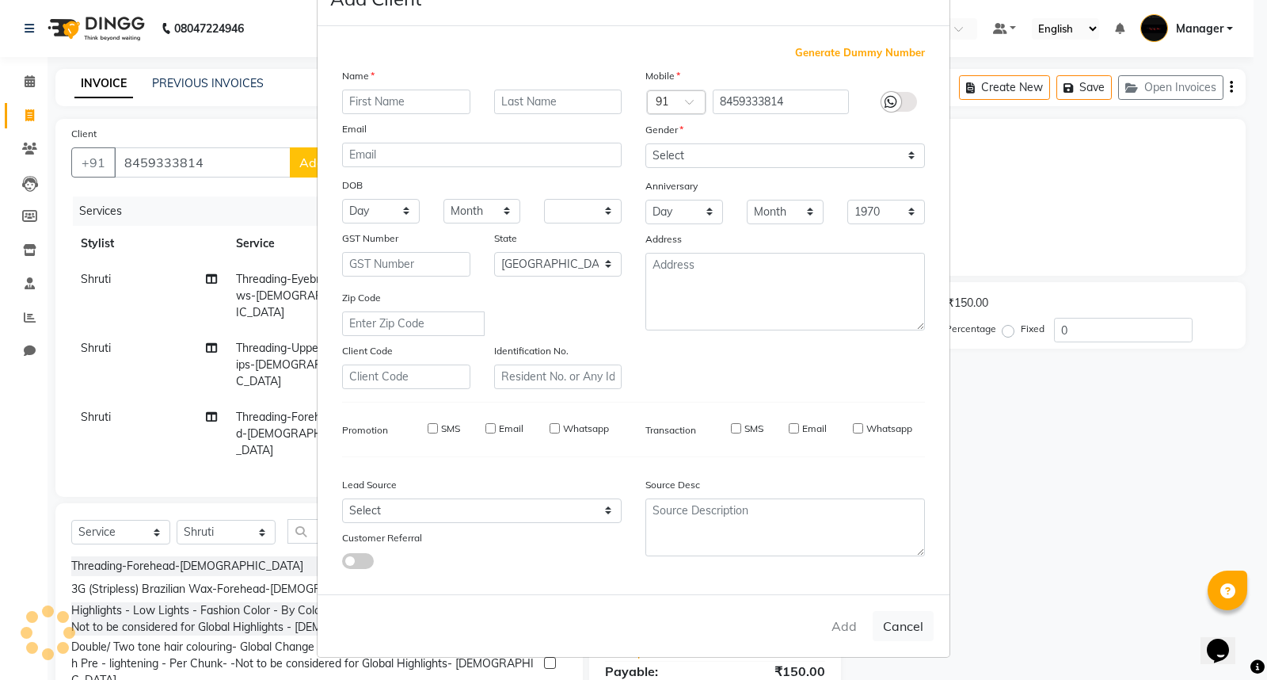
checkbox input "false"
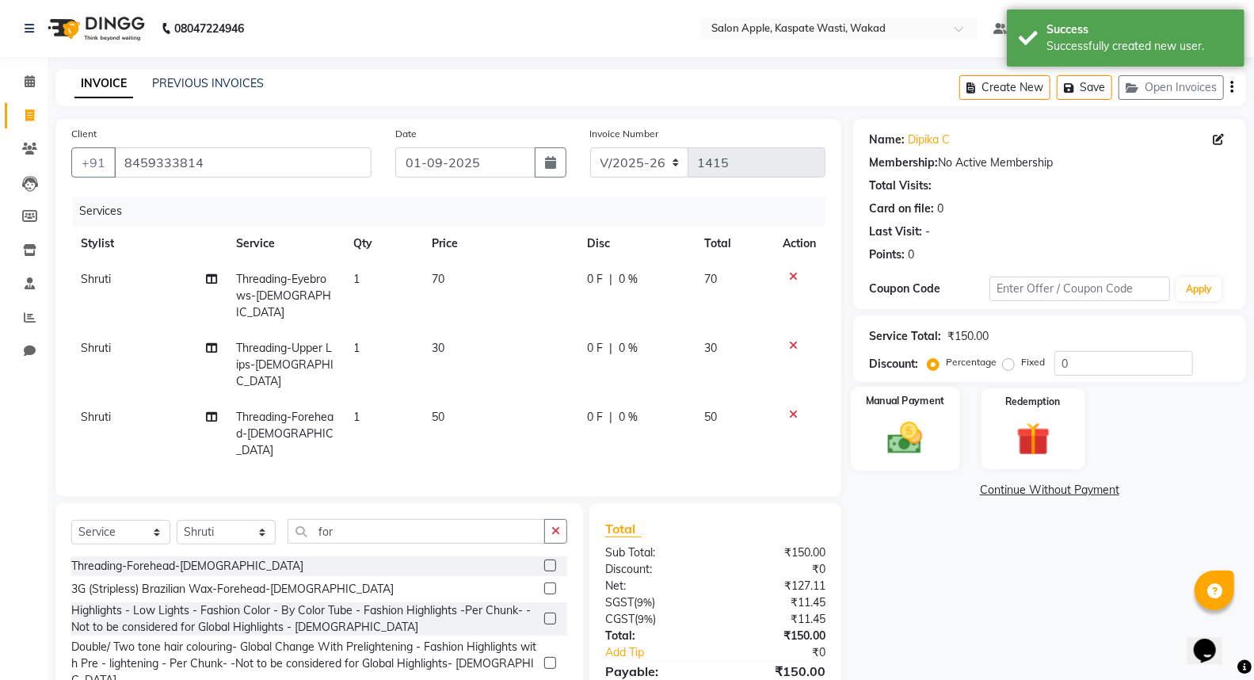
click at [904, 455] on img at bounding box center [905, 437] width 56 height 40
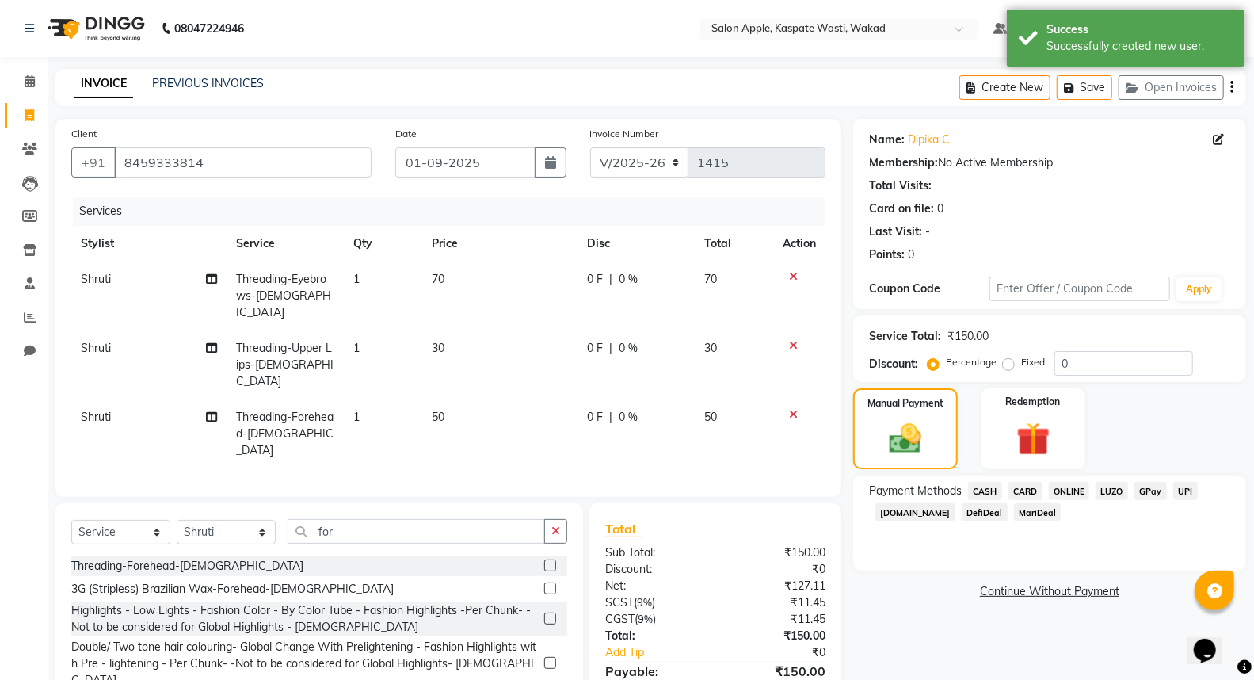
click at [1075, 494] on span "ONLINE" at bounding box center [1069, 491] width 41 height 18
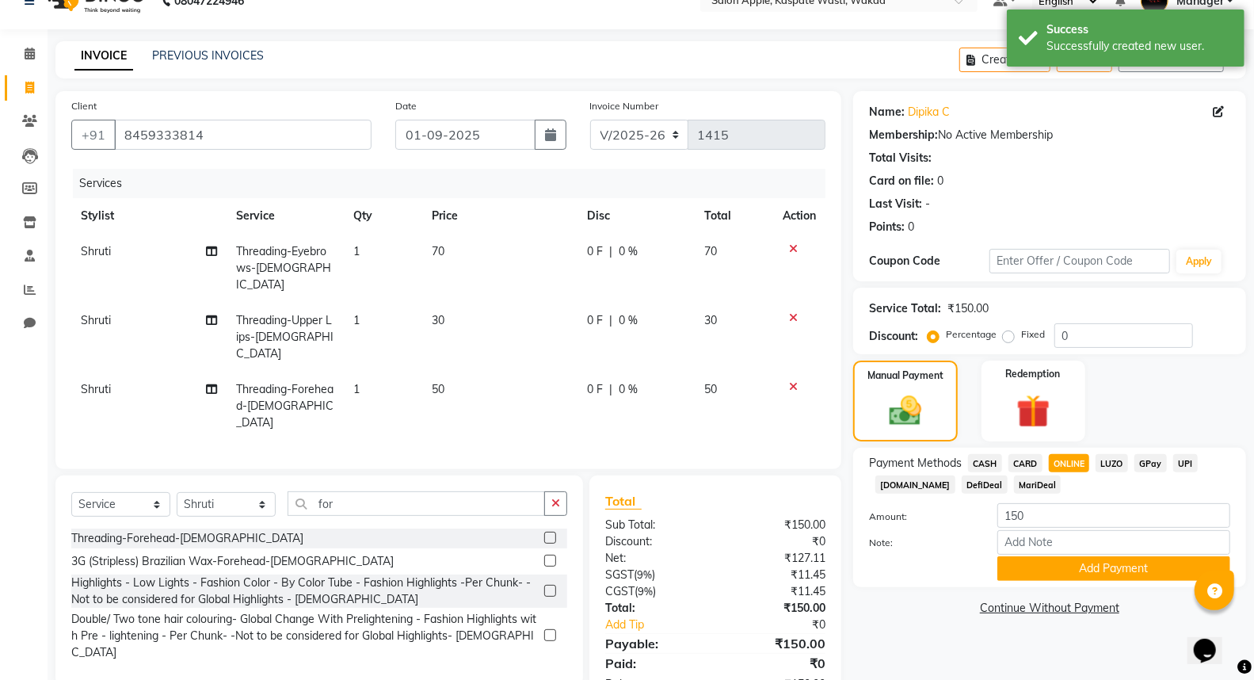
scroll to position [43, 0]
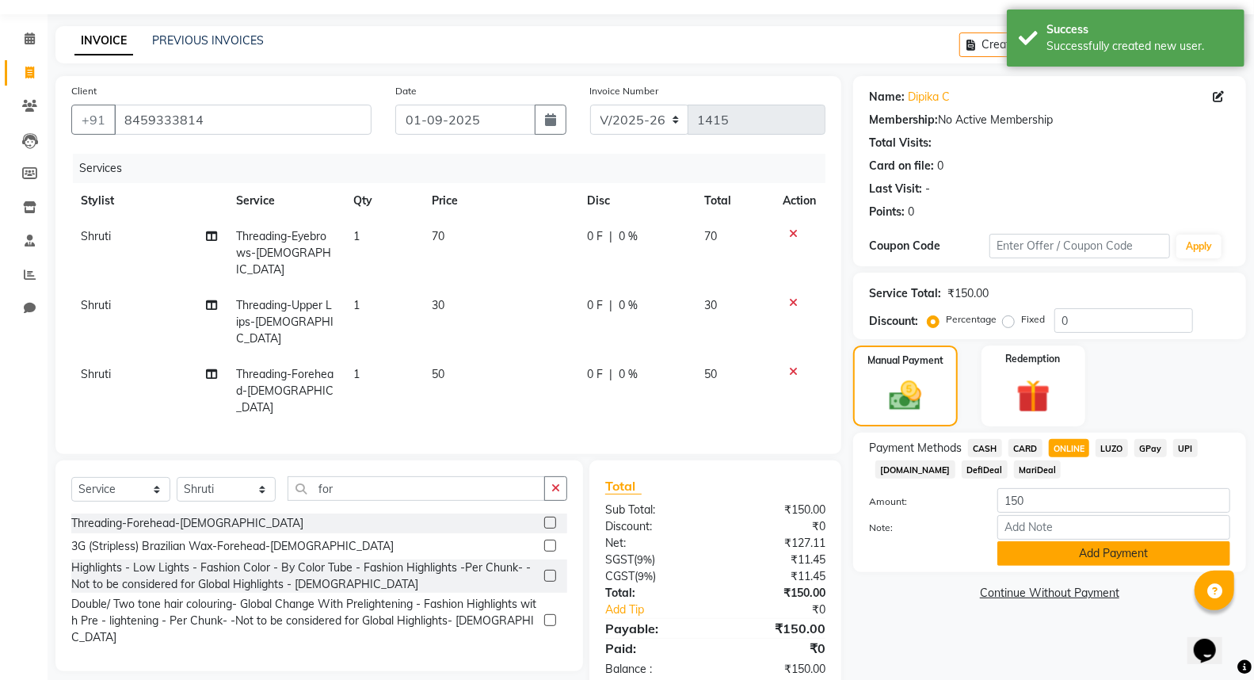
click at [1096, 547] on button "Add Payment" at bounding box center [1113, 553] width 233 height 25
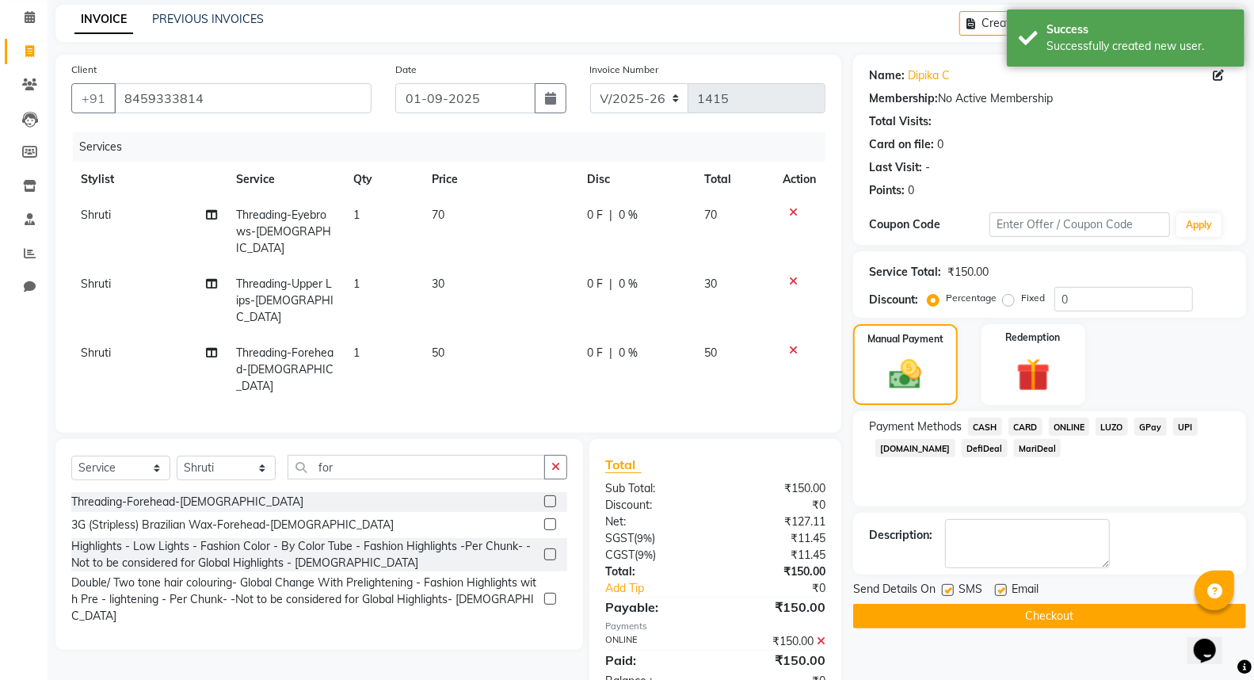
scroll to position [75, 0]
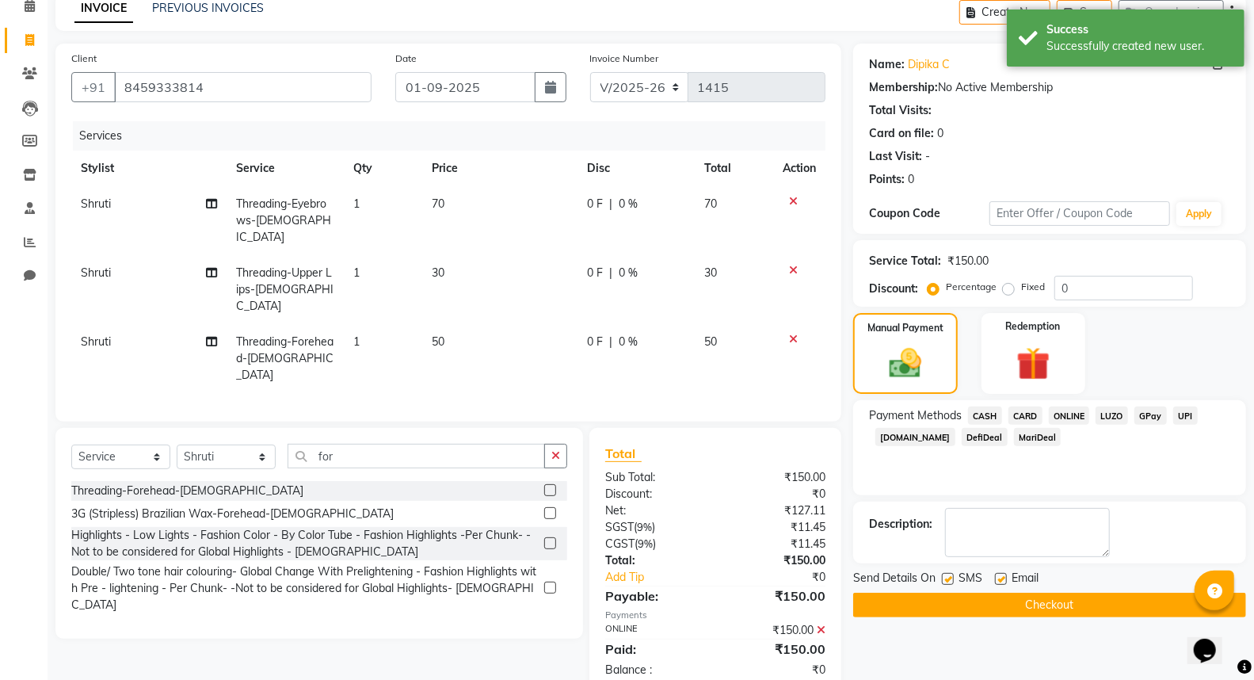
click at [1088, 605] on button "Checkout" at bounding box center [1049, 605] width 393 height 25
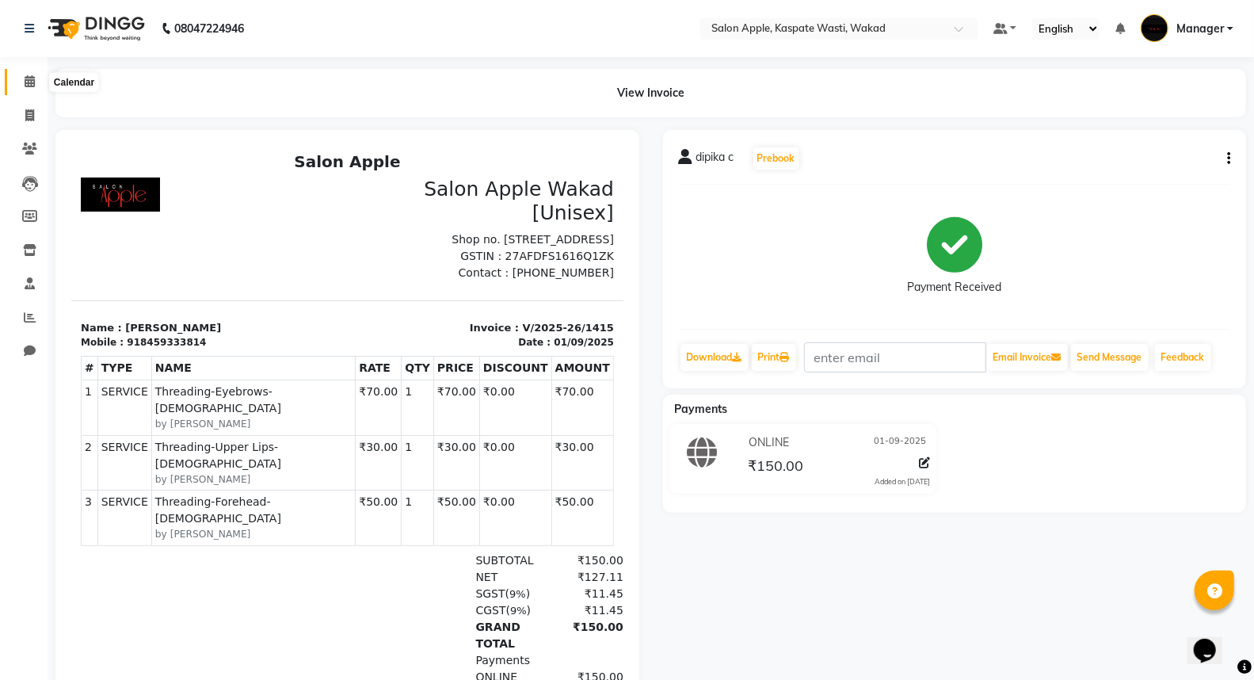
click at [29, 85] on icon at bounding box center [30, 81] width 10 height 12
